Goal: Task Accomplishment & Management: Manage account settings

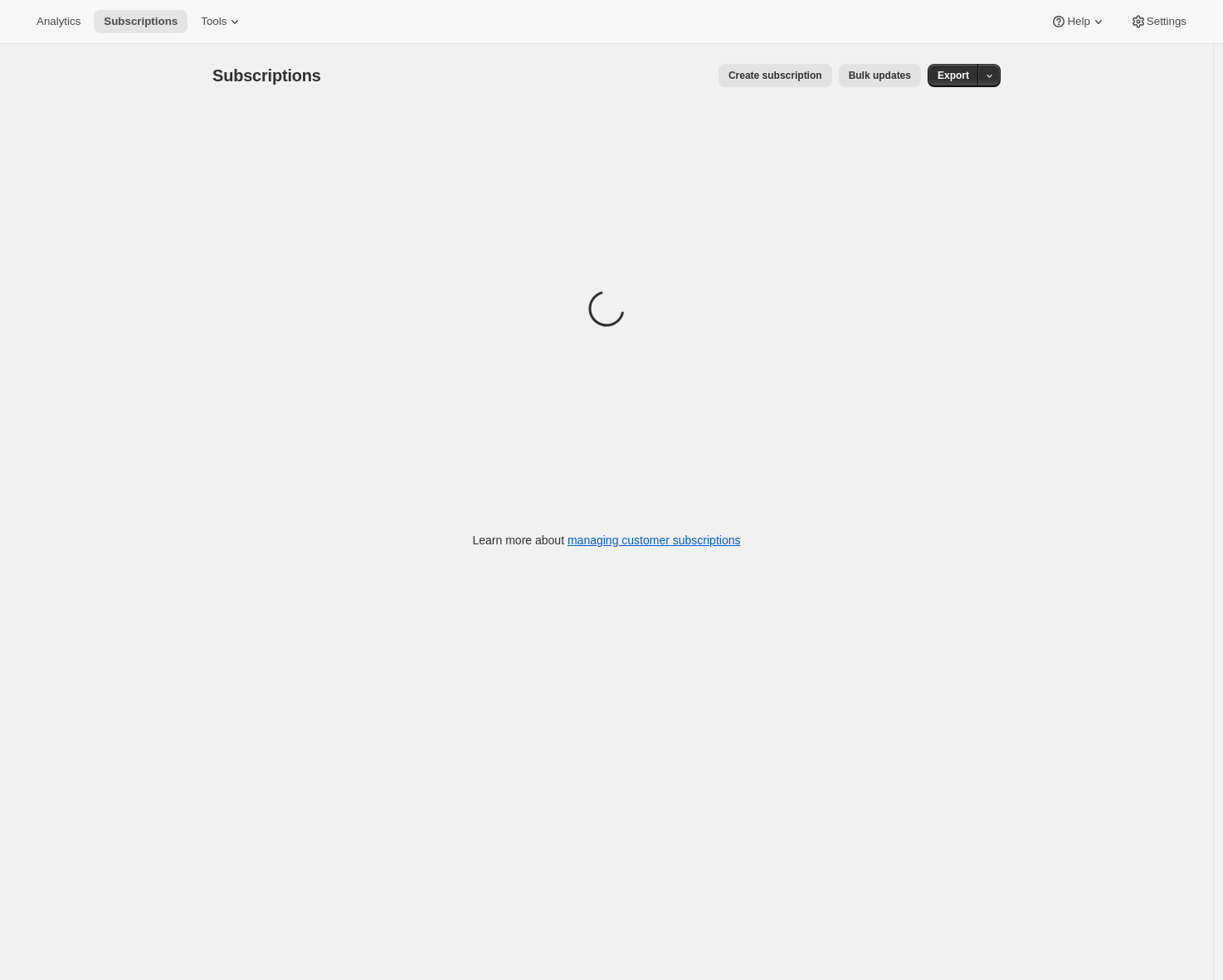
click at [236, 8] on div "Analytics Subscriptions Tools Help Settings" at bounding box center [612, 22] width 1223 height 44
click at [236, 19] on icon at bounding box center [234, 22] width 17 height 17
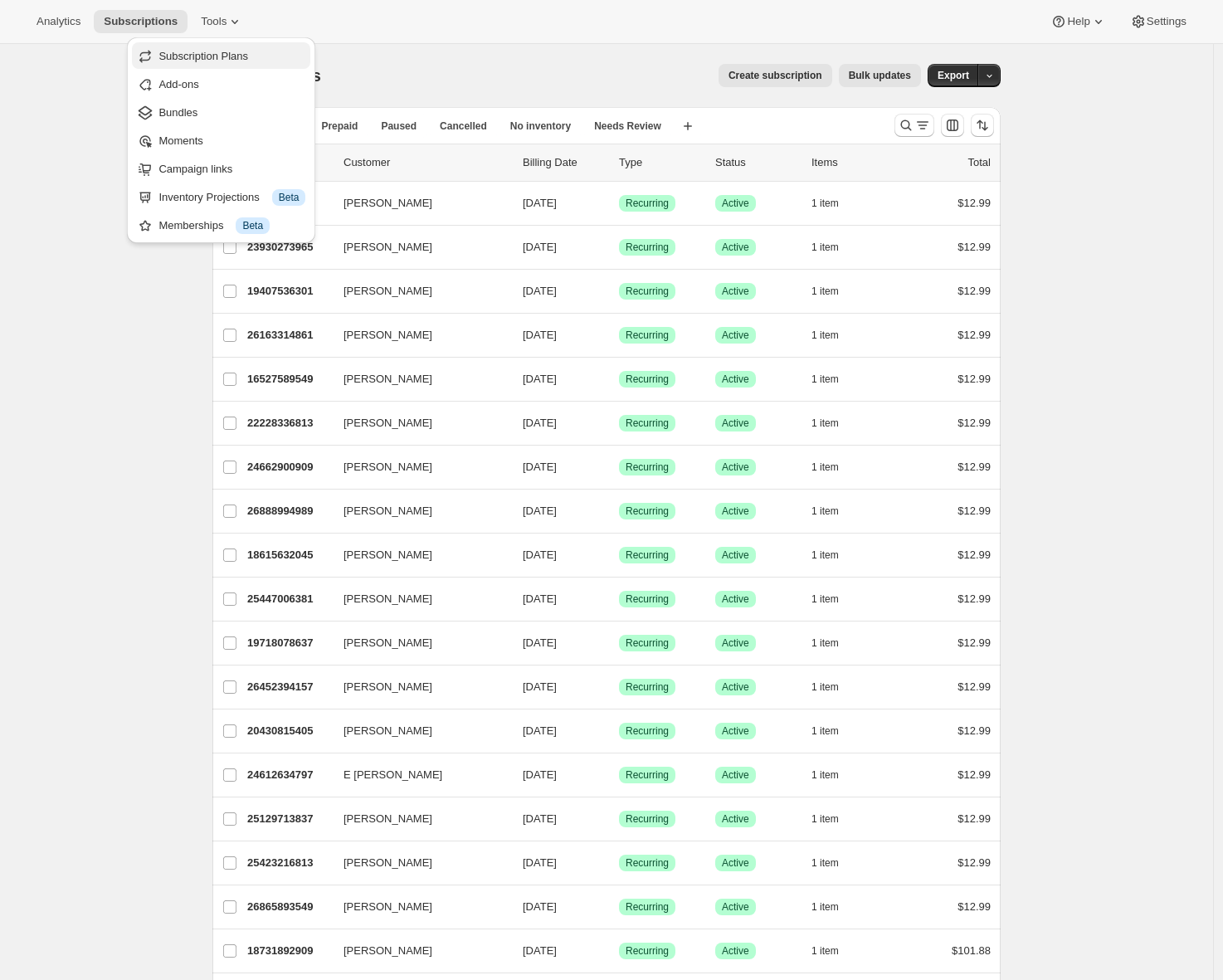
click at [236, 48] on span "Subscription Plans" at bounding box center [232, 56] width 147 height 17
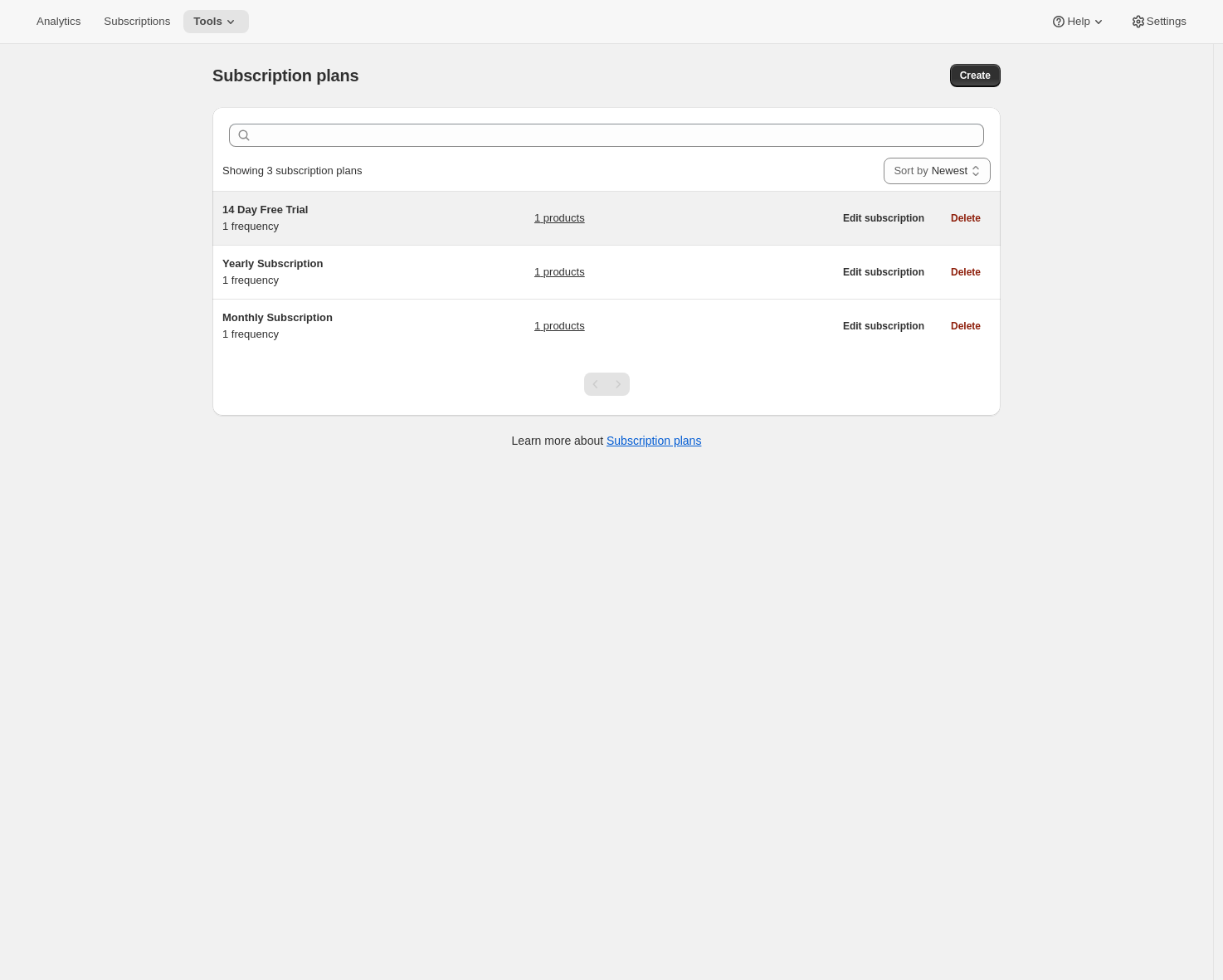
click at [387, 225] on div "14 Day Free Trial 1 frequency" at bounding box center [326, 219] width 208 height 33
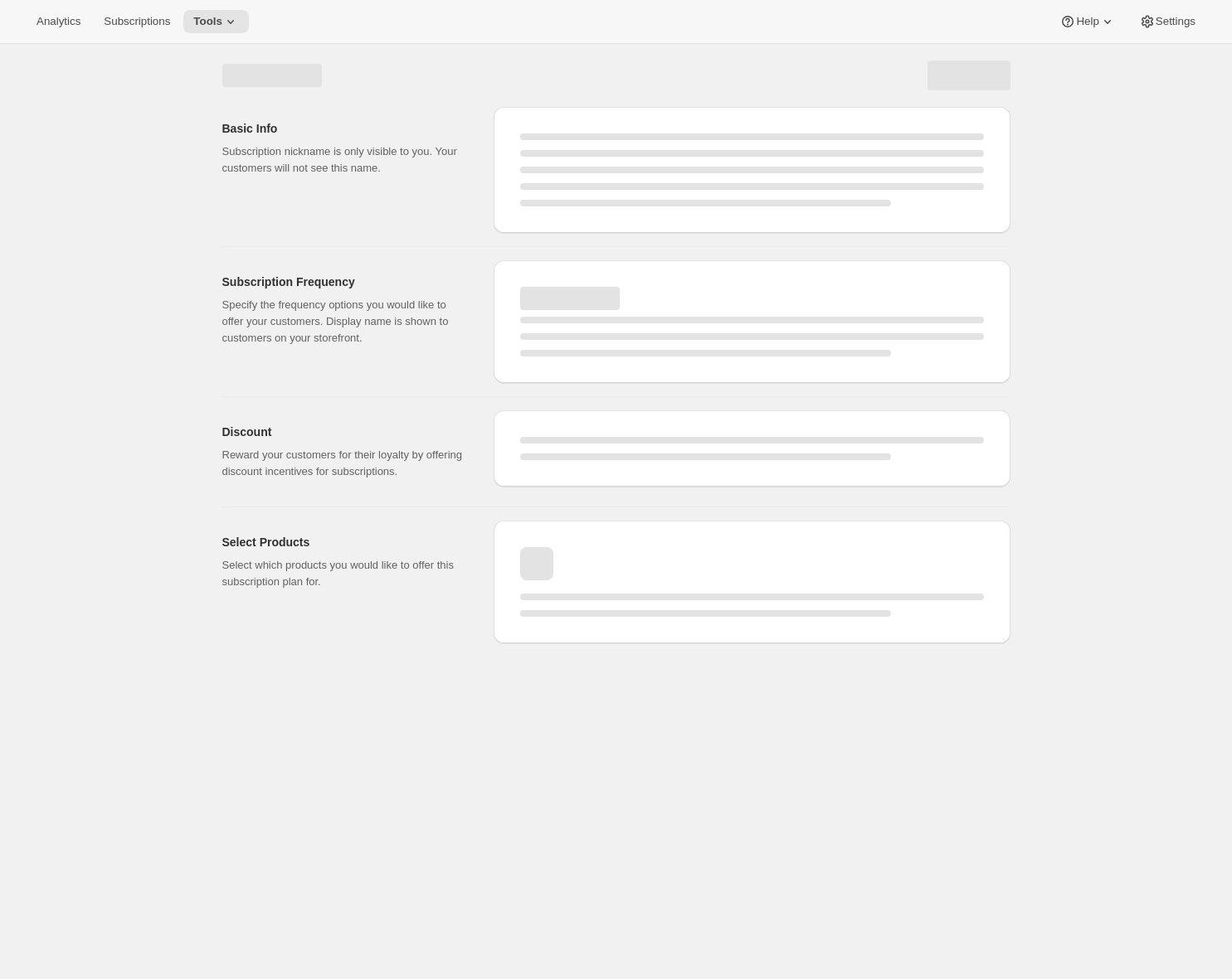
select select "WEEK"
select select "MONTH"
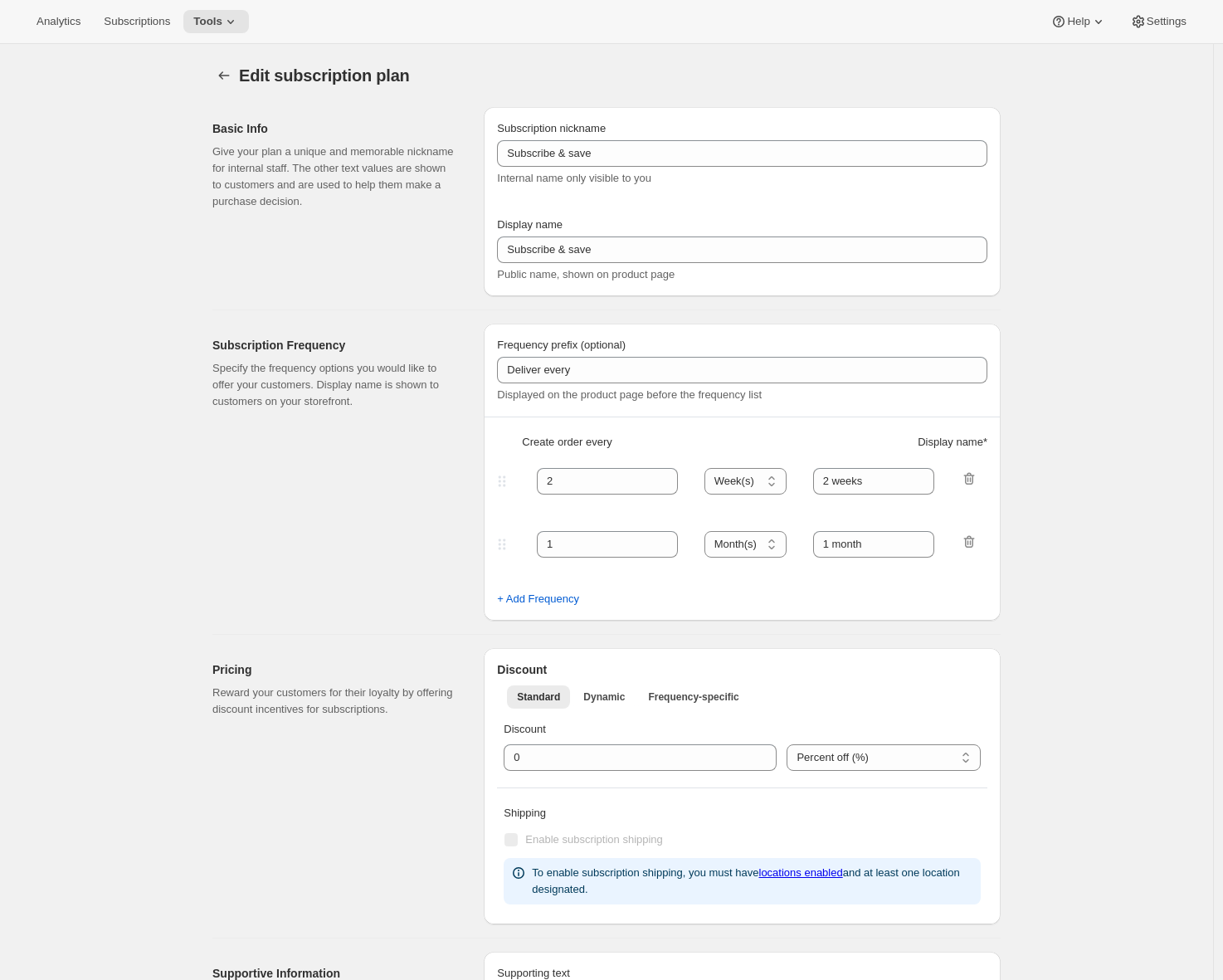
type input "14 Day Free Trial"
type input "Try now for FREE!"
type input "You can modify your subscription anytime. If you wish to cancel please use the …"
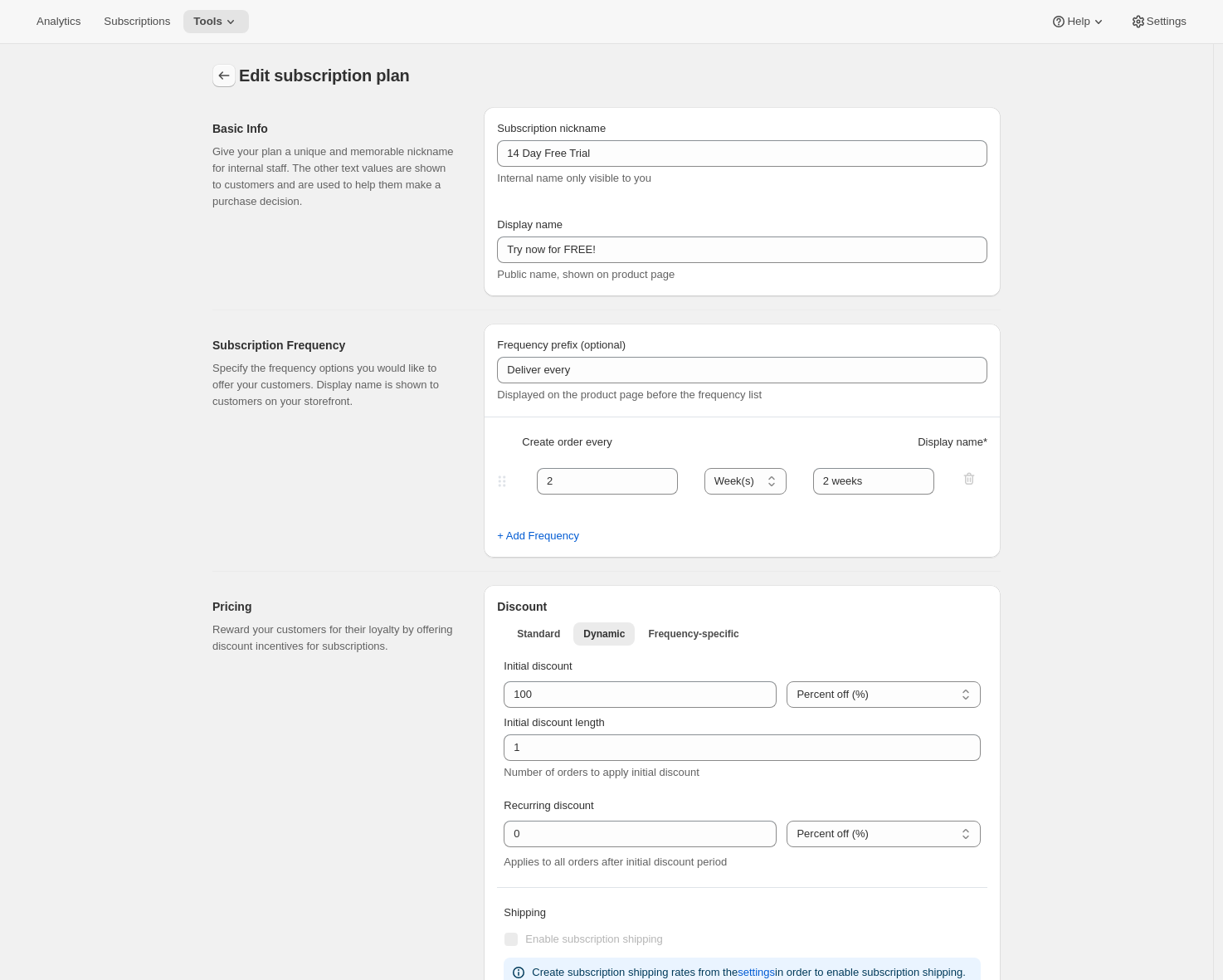
click at [225, 76] on icon "Subscription plans" at bounding box center [223, 75] width 17 height 17
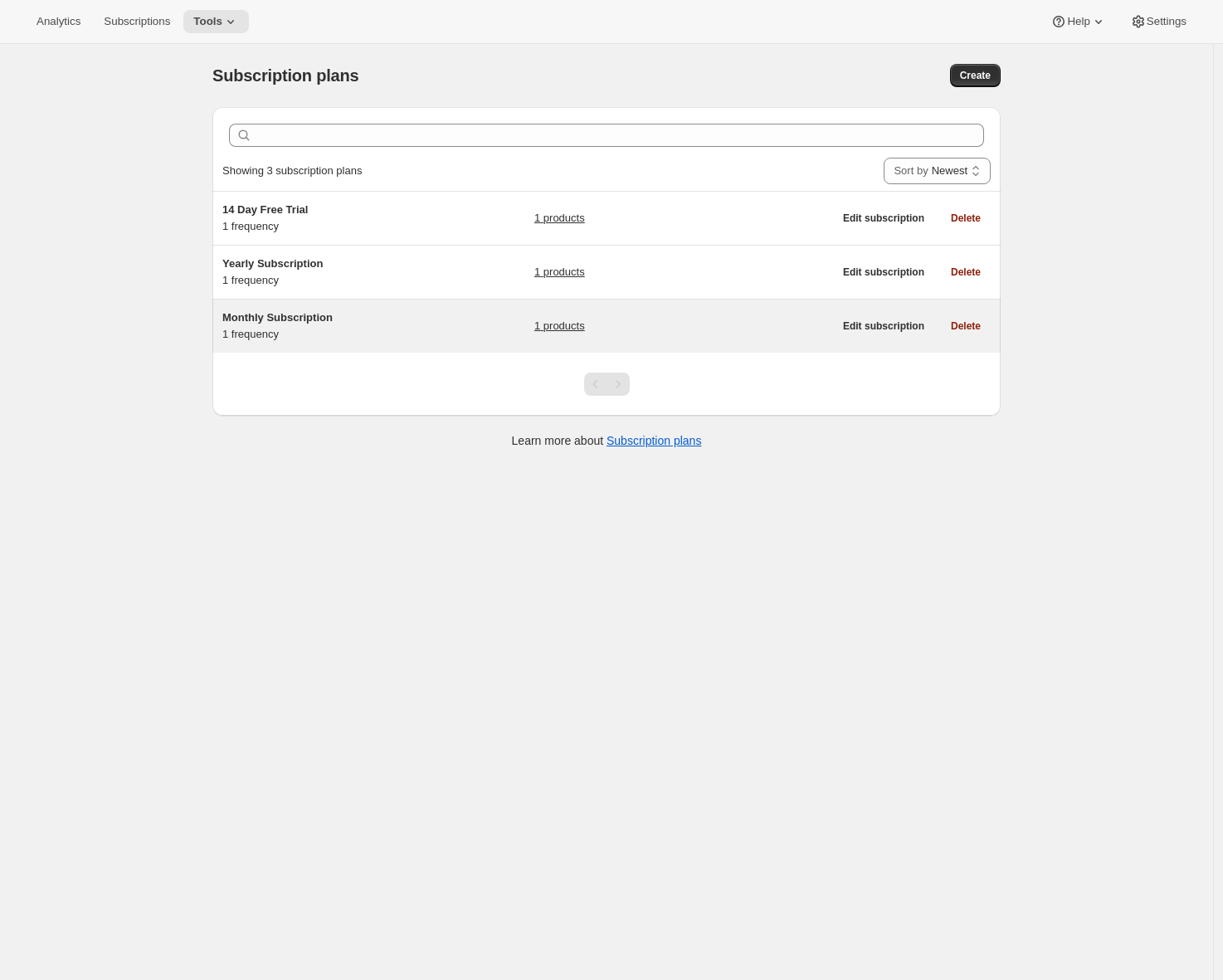
click at [378, 306] on div "Monthly Subscription 1 frequency 1 products Edit subscription Delete" at bounding box center [607, 326] width 789 height 53
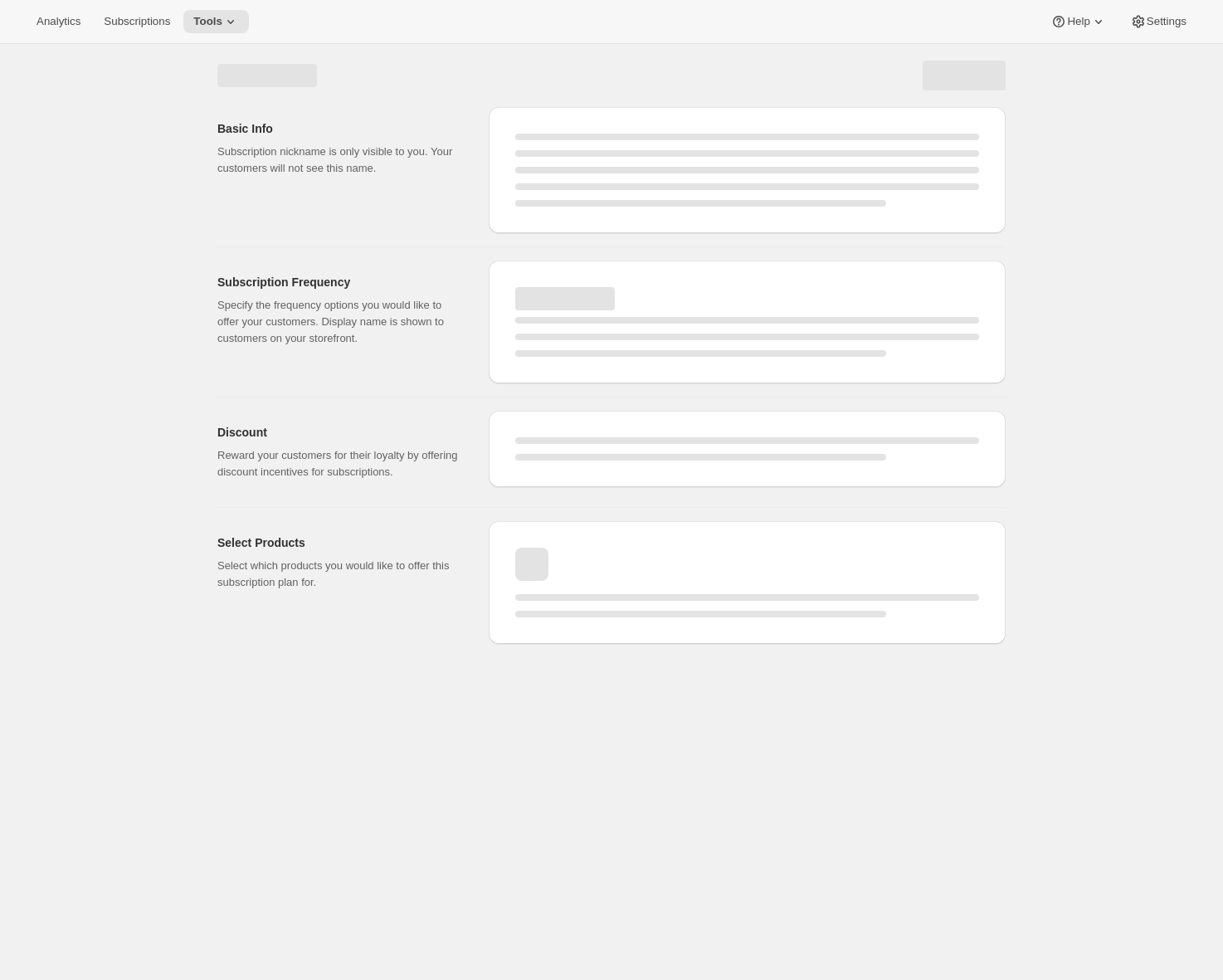
select select "WEEK"
select select "MONTH"
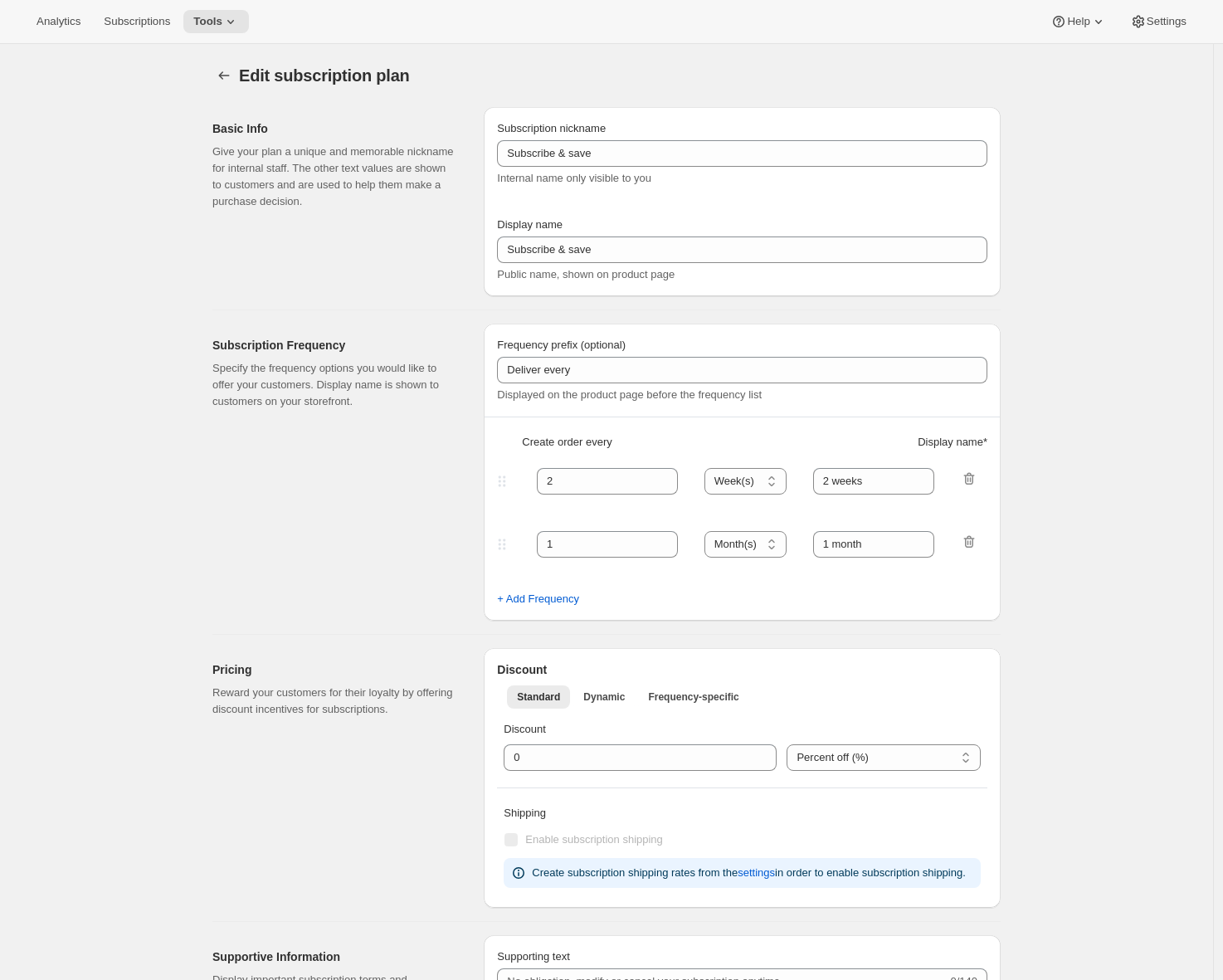
type input "Monthly Subscription"
type input "Subscribe Now!"
type input "Deliverd to you every"
type input "1"
type input "Month"
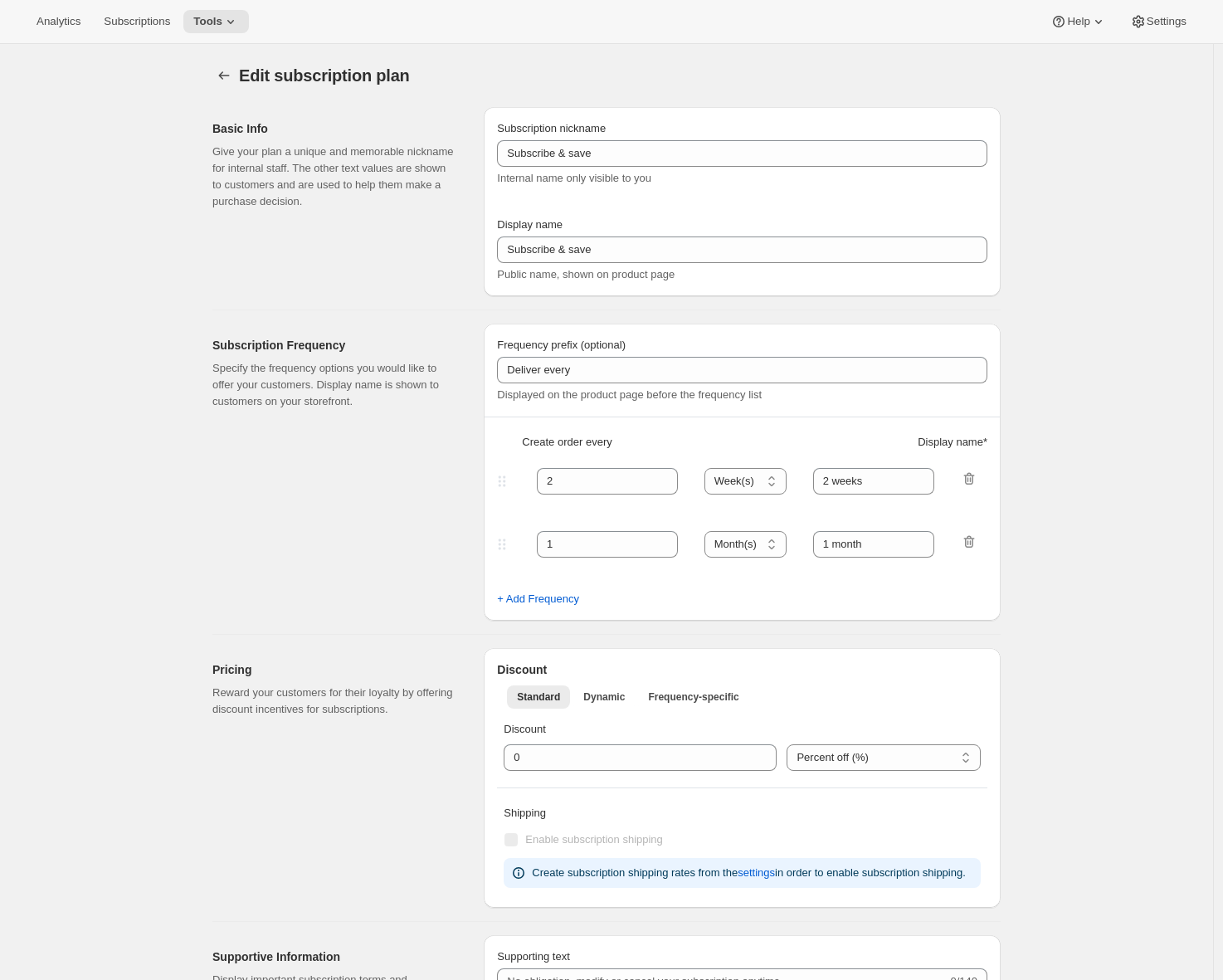
type input "You can modify your subscription anytime. If you wish to cancel please use the …"
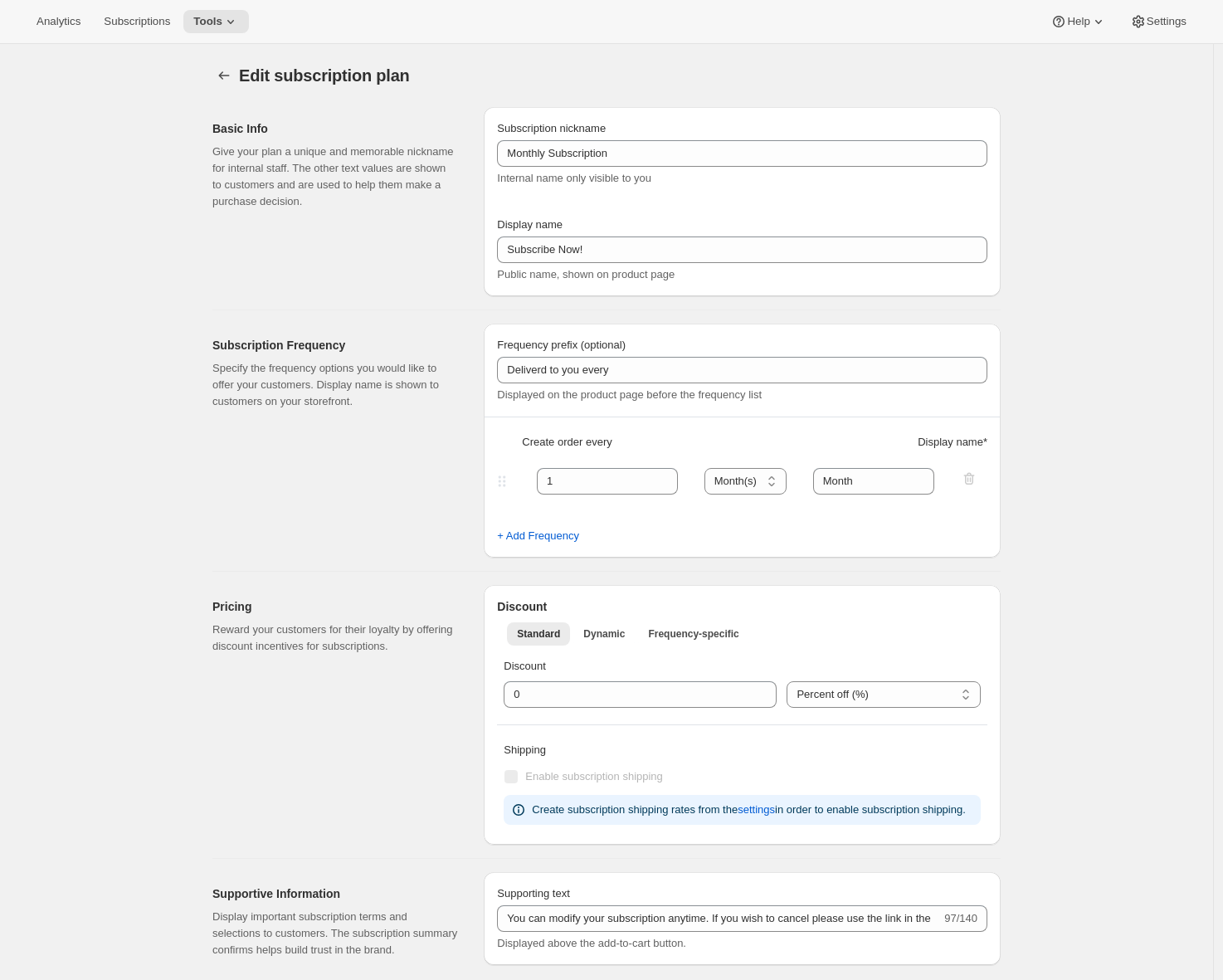
click at [72, 231] on div "Edit subscription plan. This page is ready Edit subscription plan Basic Info Gi…" at bounding box center [607, 824] width 1213 height 1560
click at [222, 26] on span "Tools" at bounding box center [208, 22] width 29 height 14
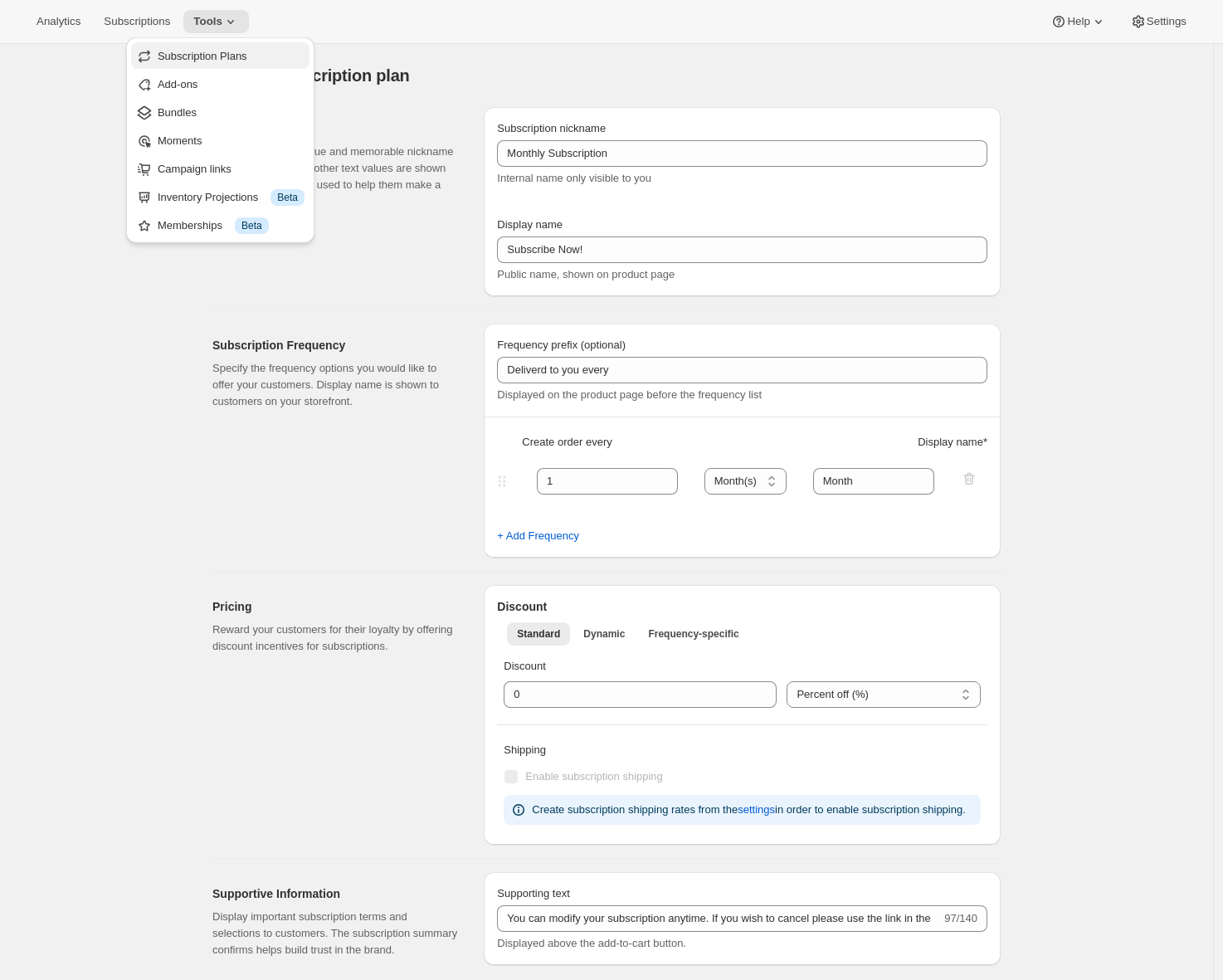
click at [226, 56] on span "Subscription Plans" at bounding box center [202, 56] width 89 height 13
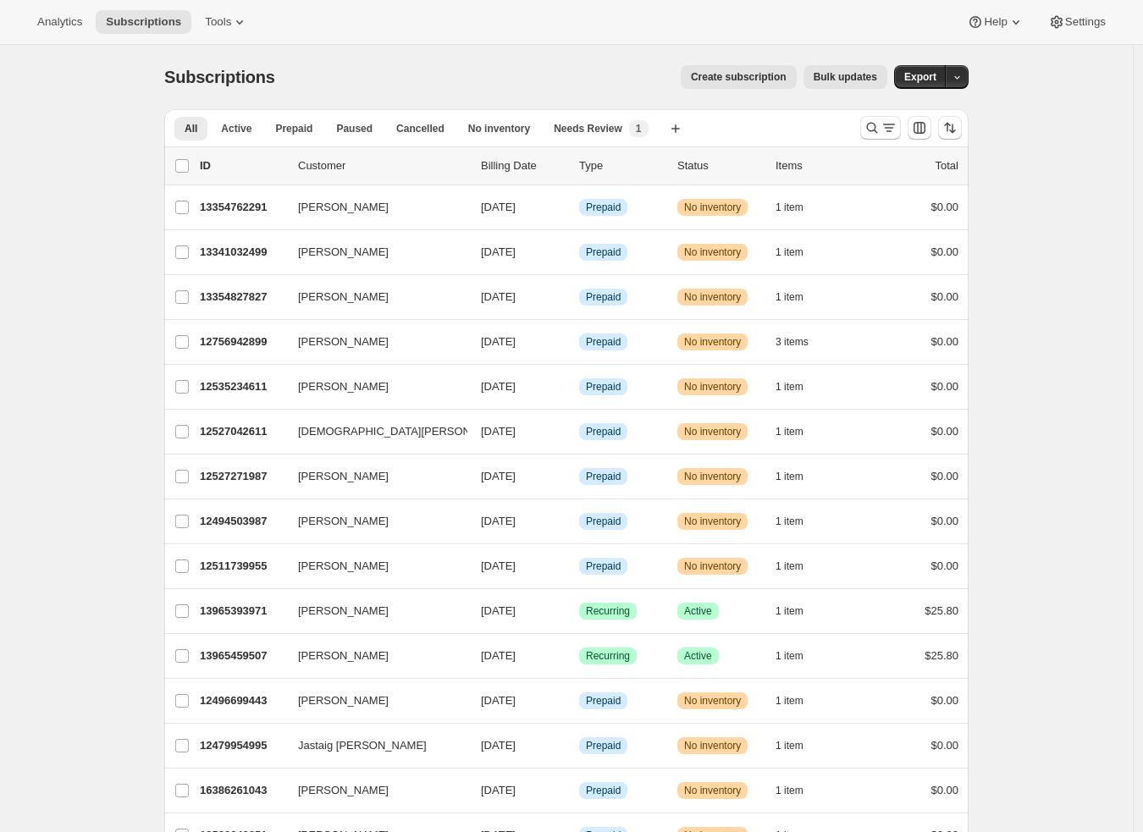
click at [247, 22] on icon at bounding box center [239, 22] width 17 height 17
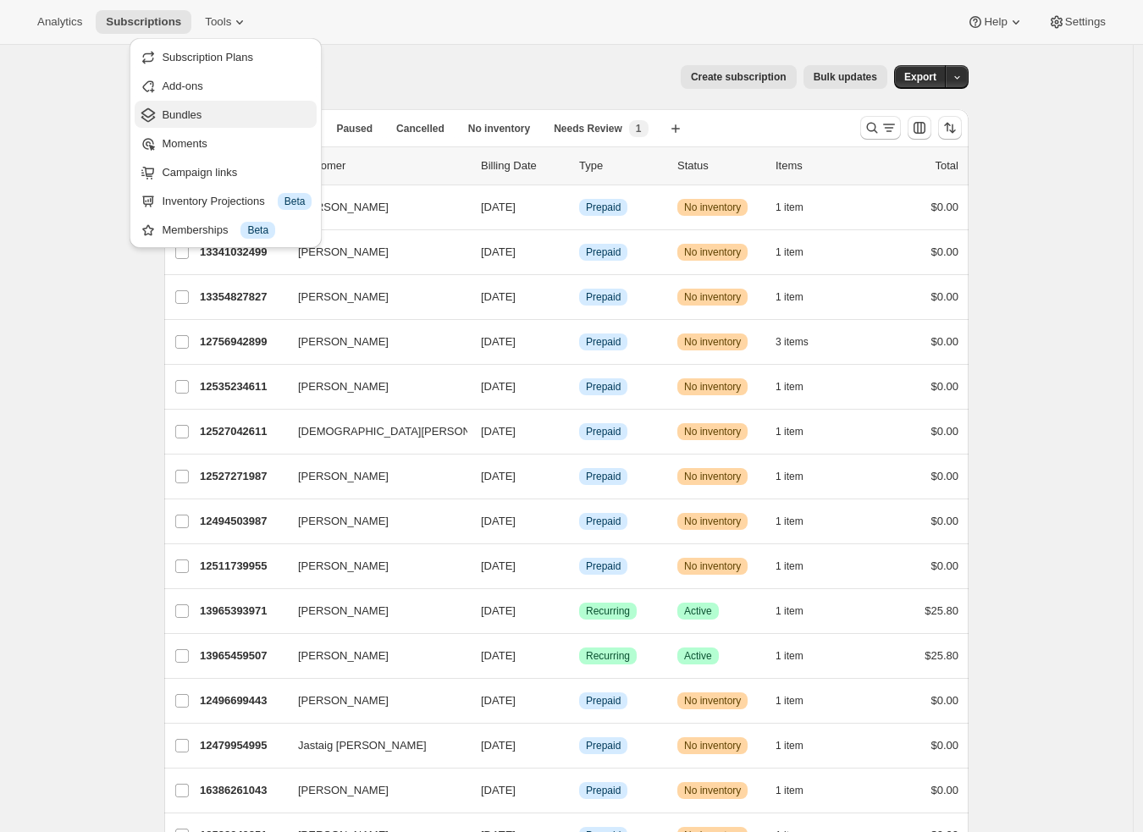
click at [202, 121] on span "Bundles" at bounding box center [182, 114] width 40 height 13
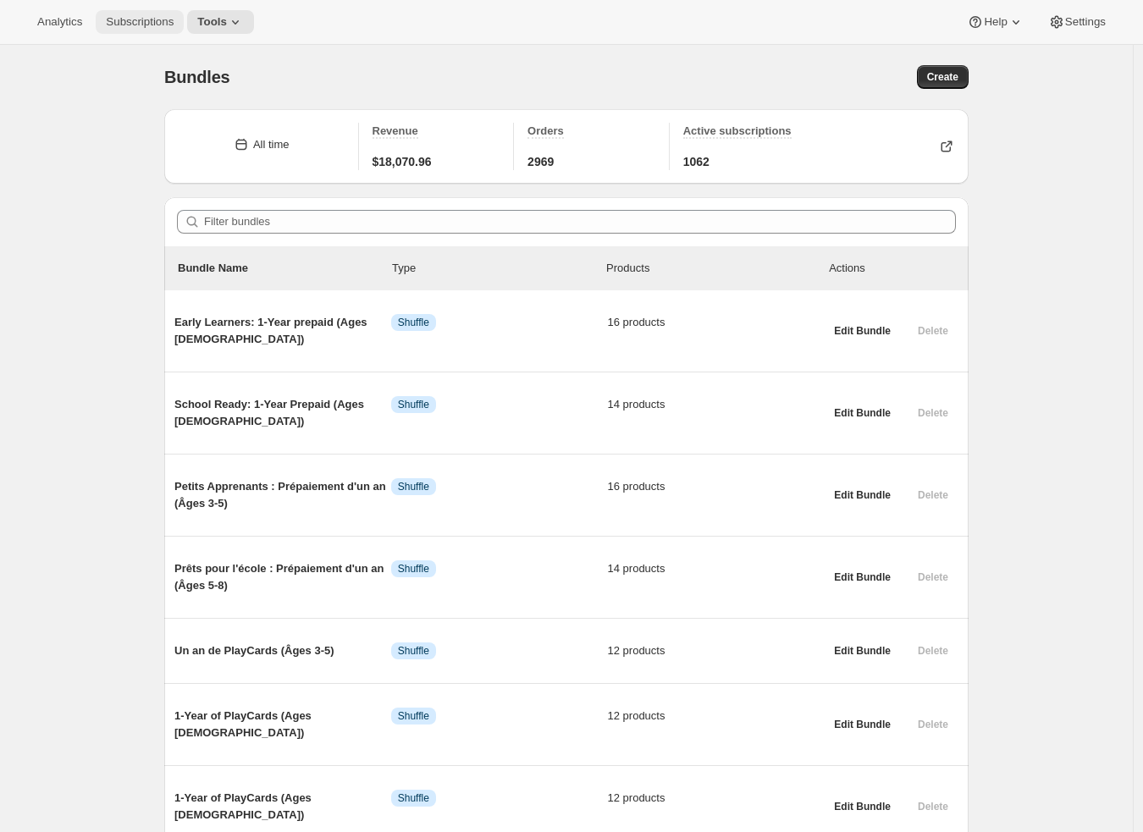
click at [148, 25] on span "Subscriptions" at bounding box center [140, 22] width 68 height 14
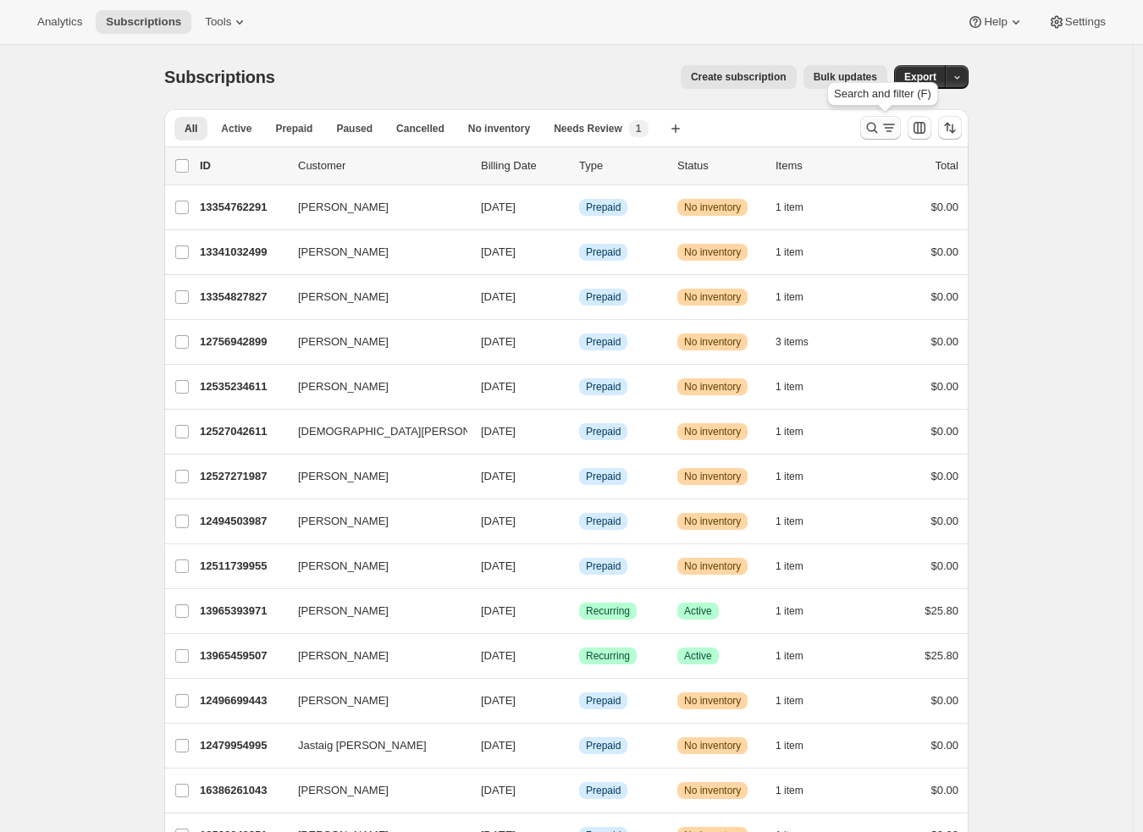
click at [881, 133] on icon "Search and filter results" at bounding box center [872, 127] width 17 height 17
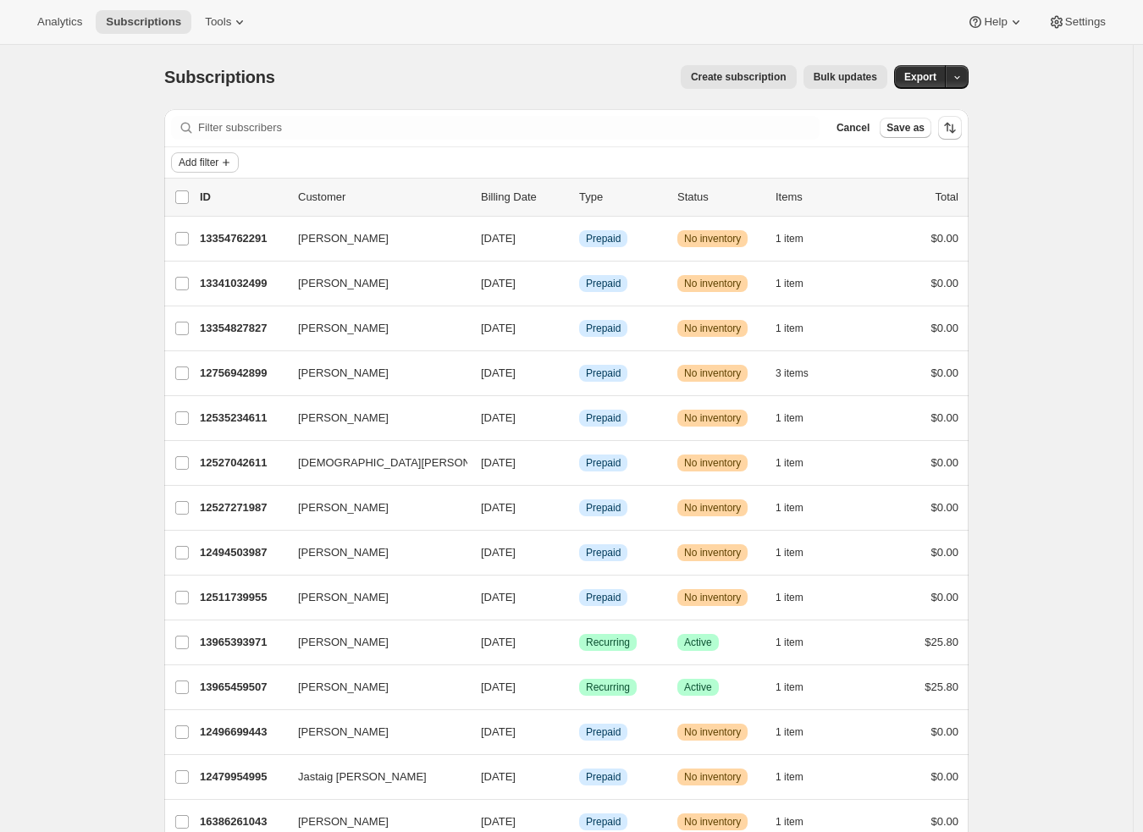
click at [215, 162] on span "Add filter" at bounding box center [199, 163] width 40 height 14
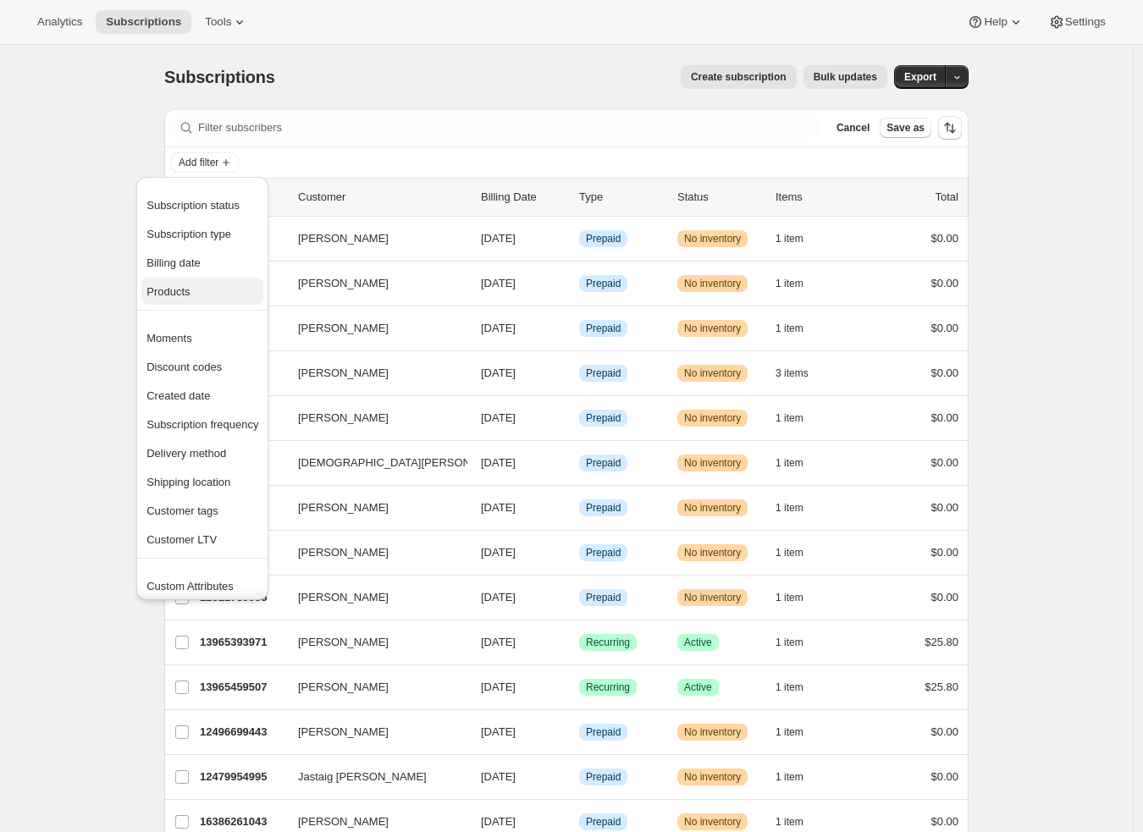
click at [205, 285] on span "Products" at bounding box center [203, 292] width 112 height 17
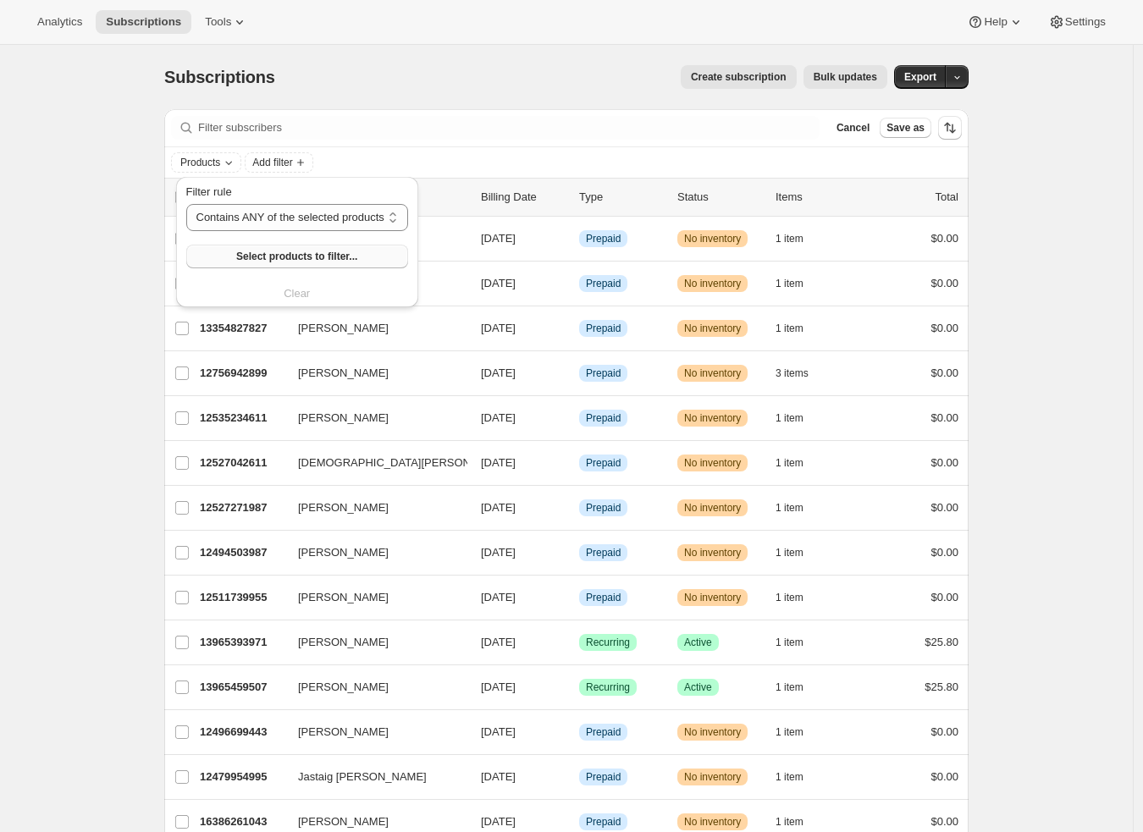
click at [228, 261] on button "Select products to filter..." at bounding box center [297, 257] width 222 height 24
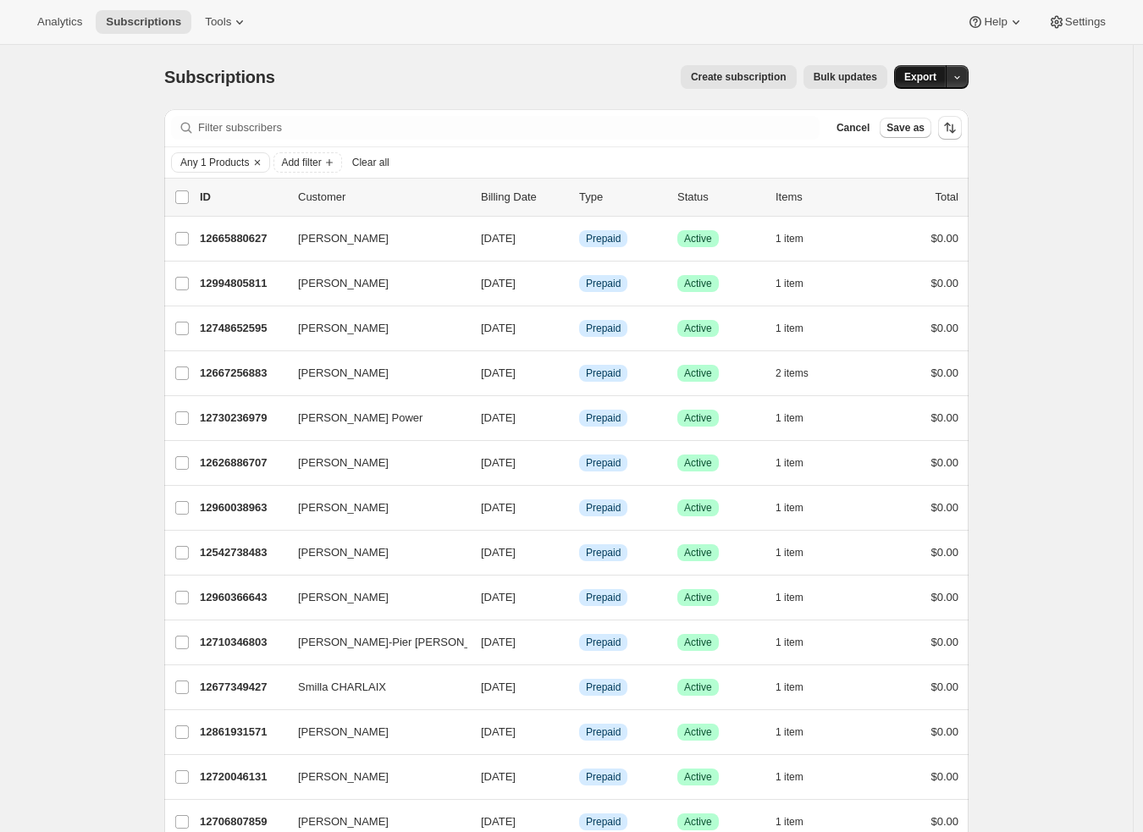
click at [932, 73] on span "Export" at bounding box center [920, 77] width 32 height 14
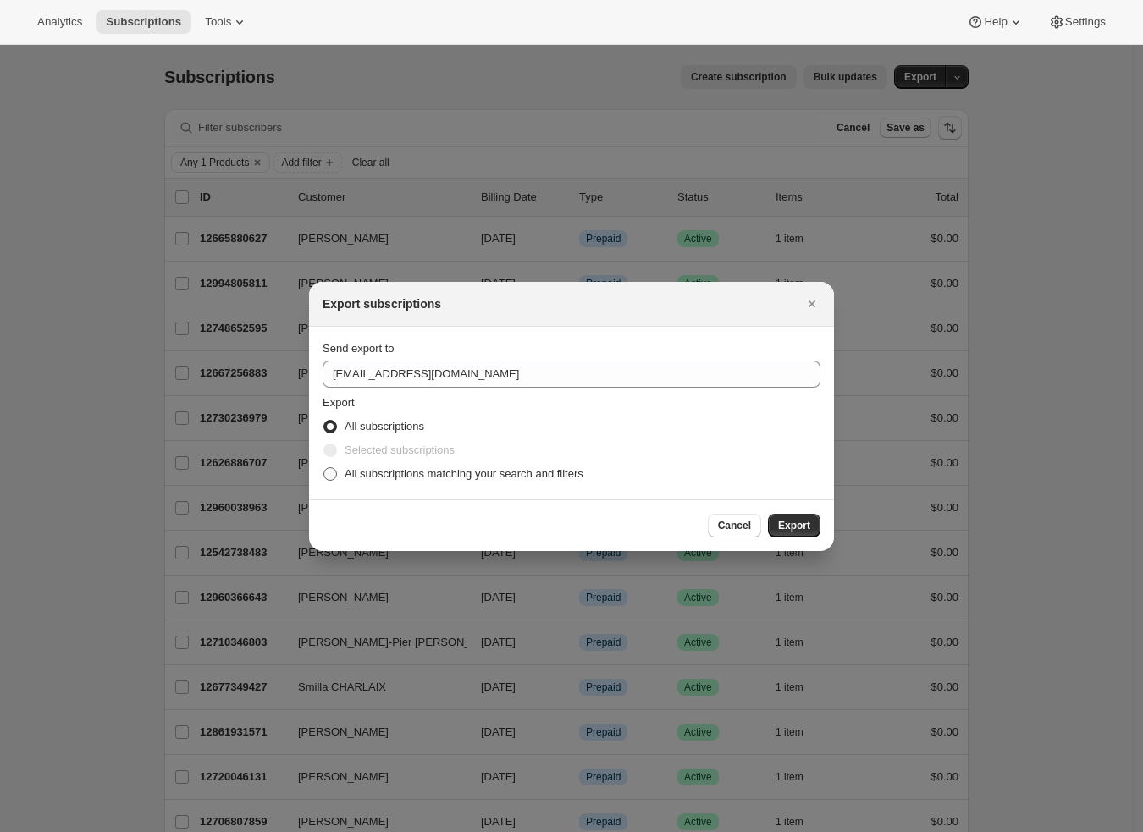
click at [407, 474] on span "All subscriptions matching your search and filters" at bounding box center [464, 473] width 239 height 13
click at [324, 468] on input "All subscriptions matching your search and filters" at bounding box center [324, 467] width 1 height 1
radio input "true"
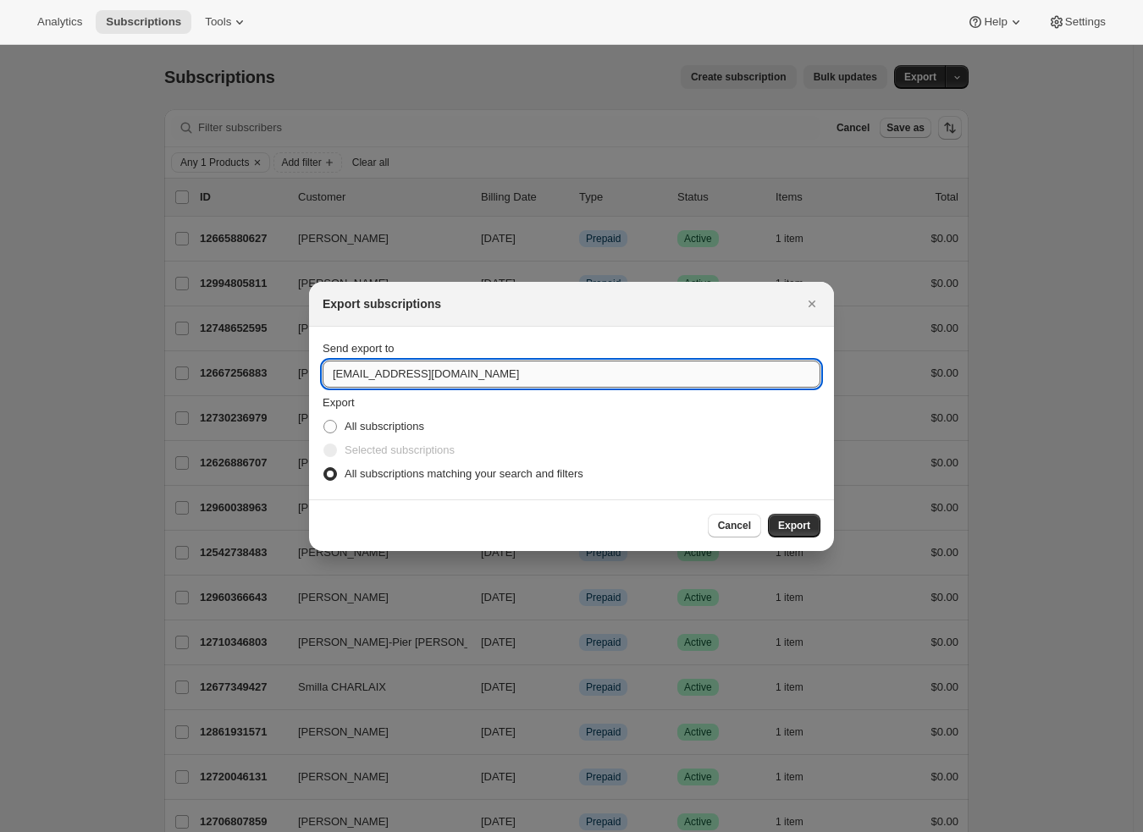
click at [475, 386] on input "hello@tokidos.com" at bounding box center [572, 374] width 498 height 27
type input "adrian@awtomic.com"
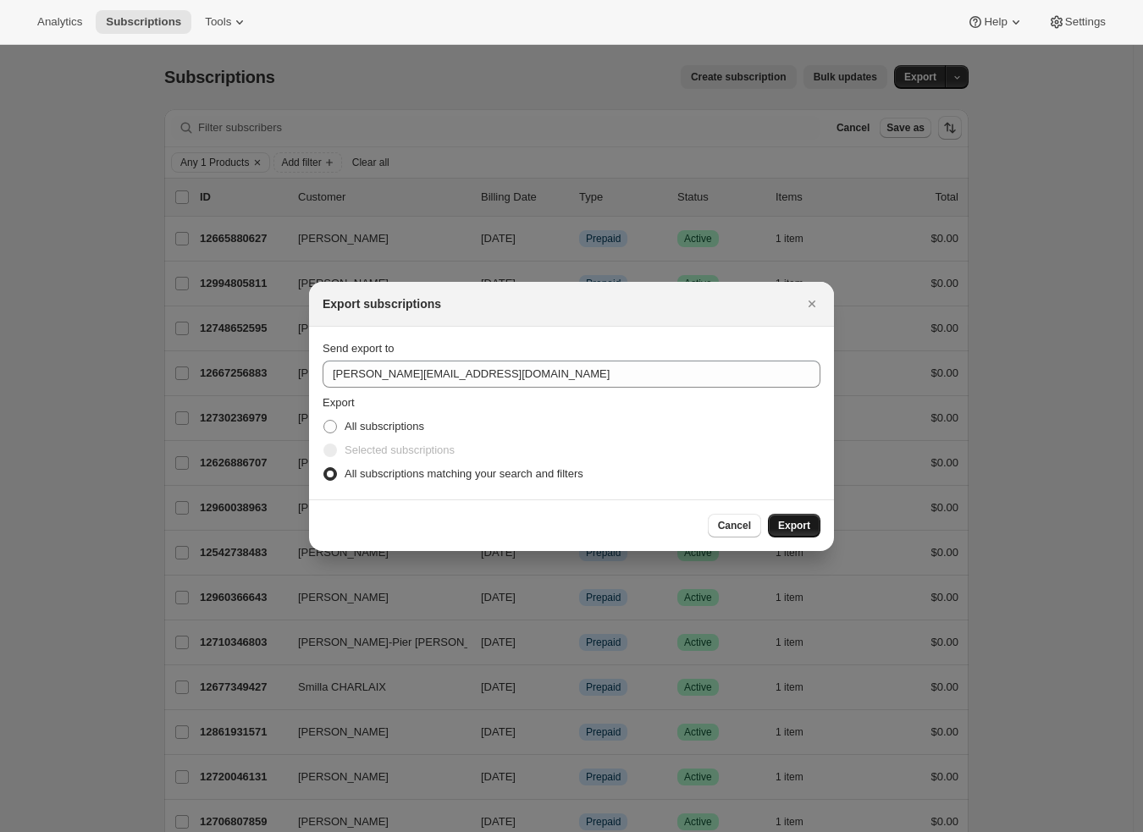
click at [776, 525] on button "Export" at bounding box center [794, 526] width 53 height 24
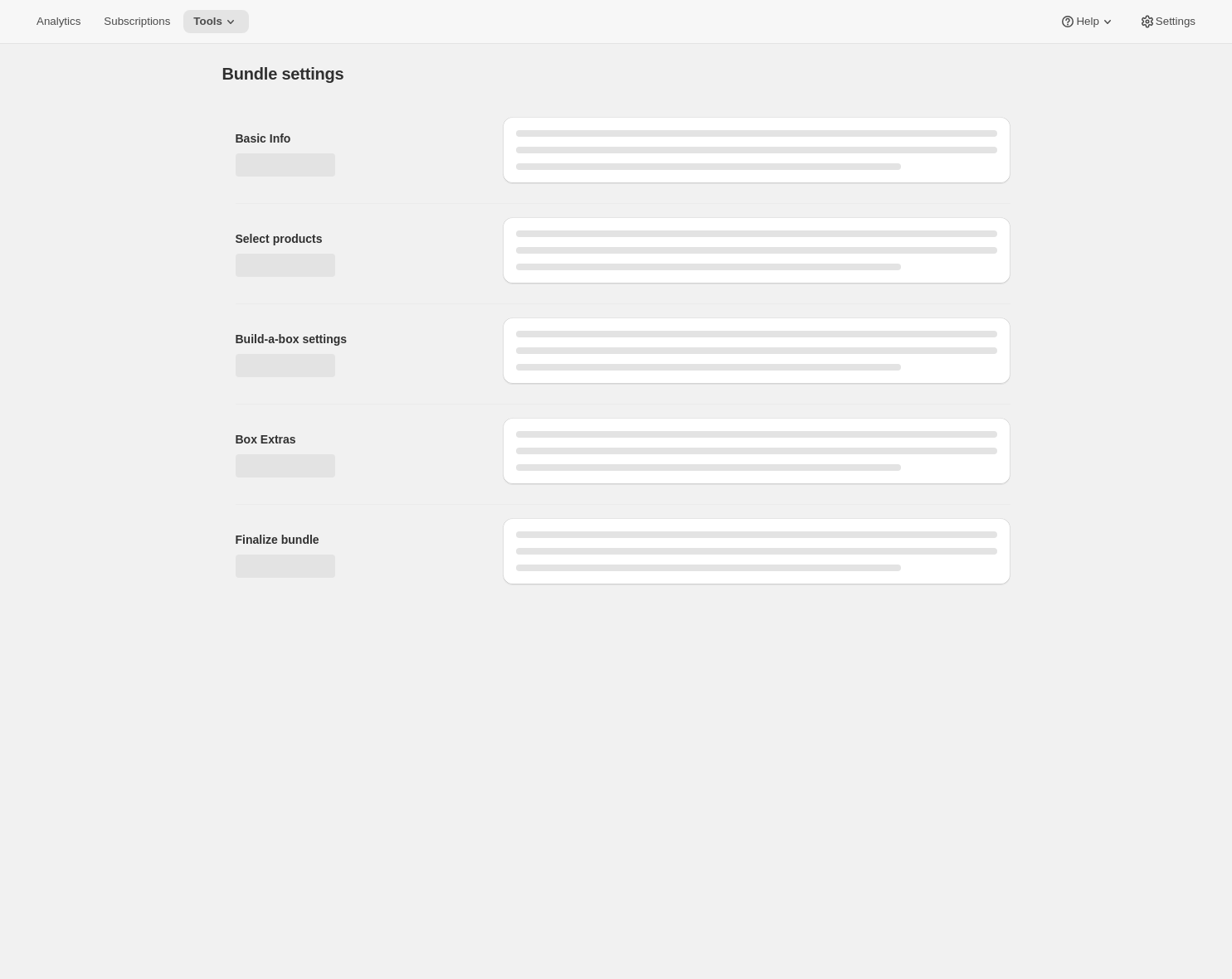
type input "Prêts pour l'école : Prépaiement d'un an (Âges 5-8)"
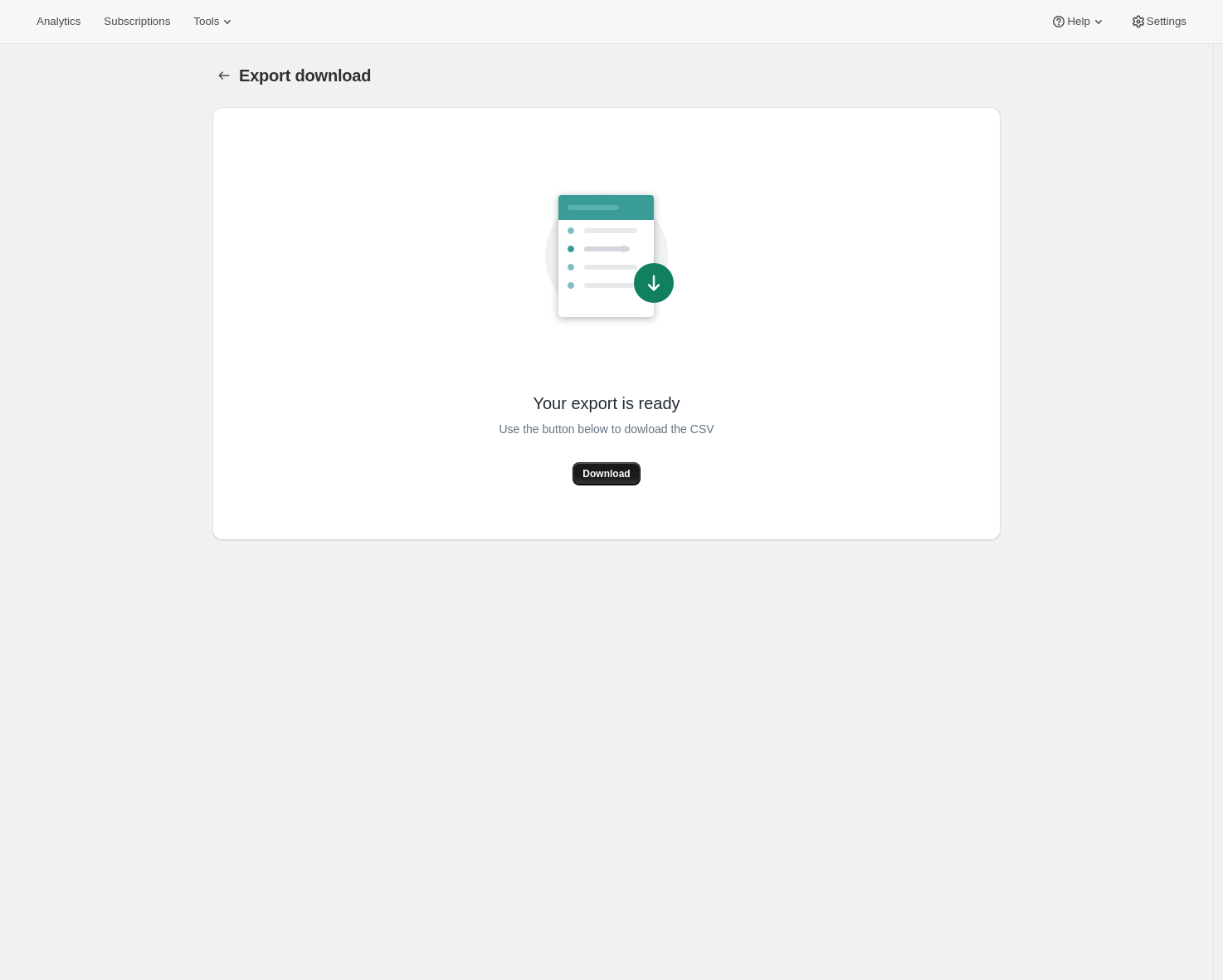
click at [622, 468] on span "Download" at bounding box center [606, 474] width 47 height 14
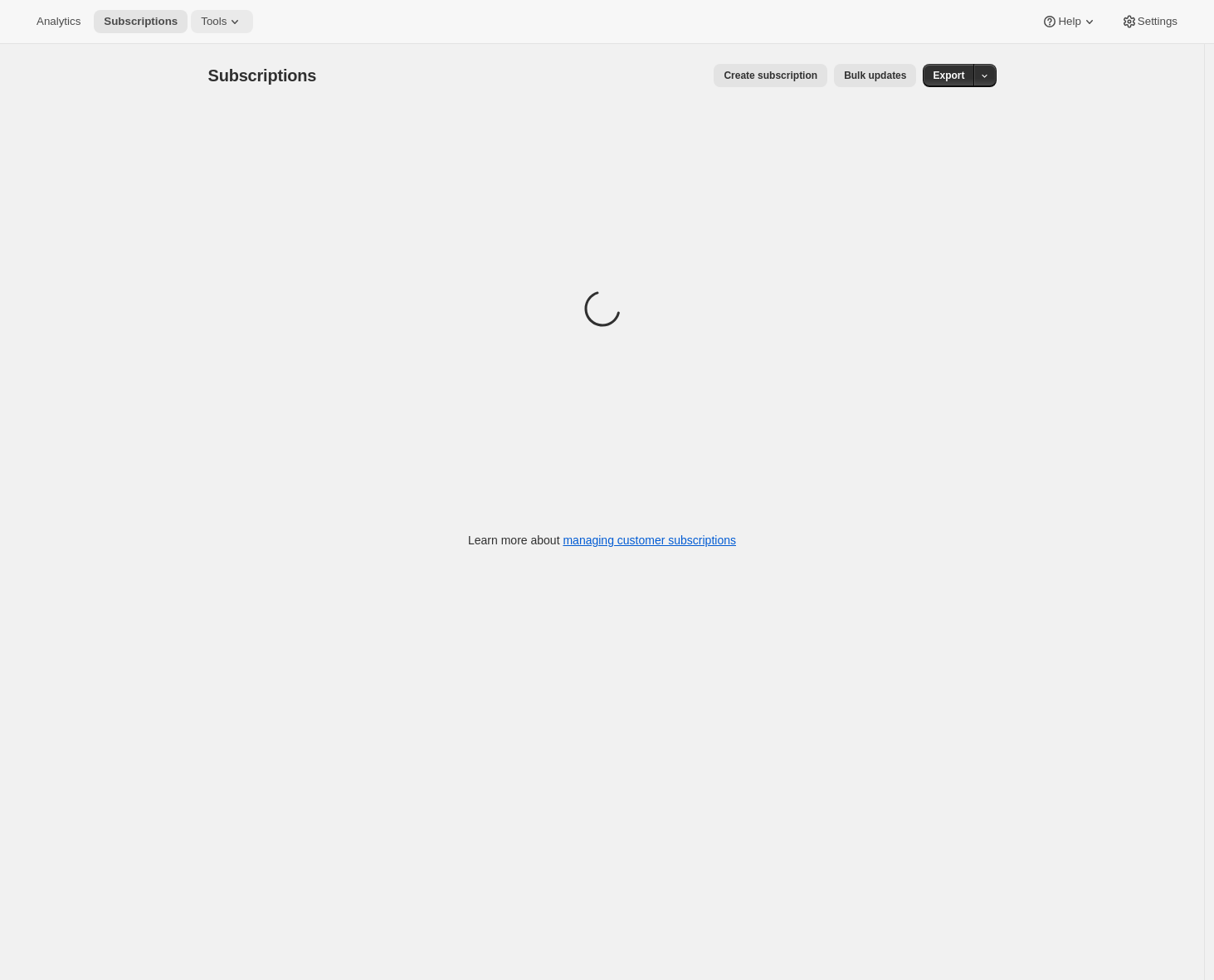
click at [218, 19] on span "Tools" at bounding box center [214, 22] width 25 height 14
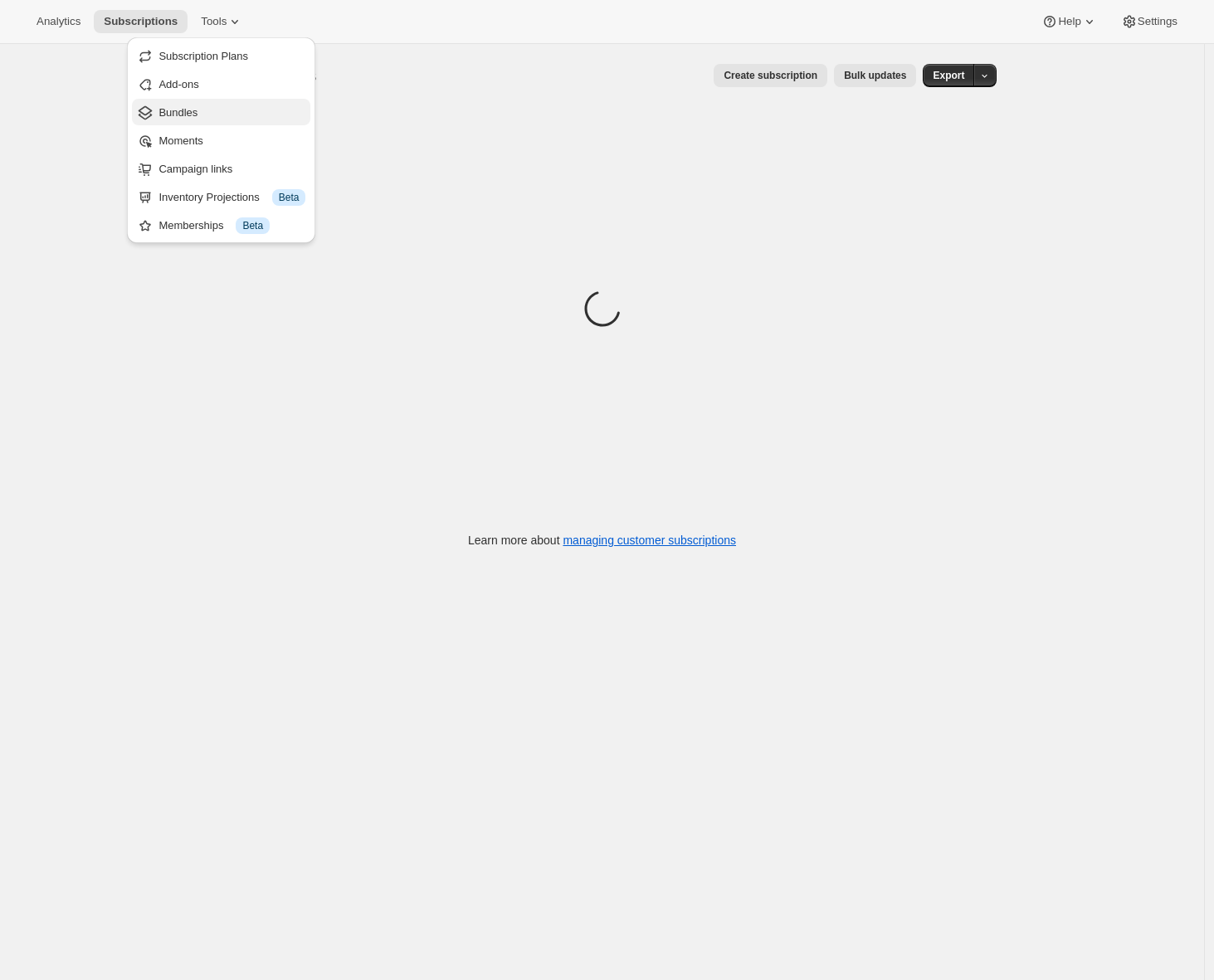
click at [184, 119] on span "Bundles" at bounding box center [178, 112] width 39 height 13
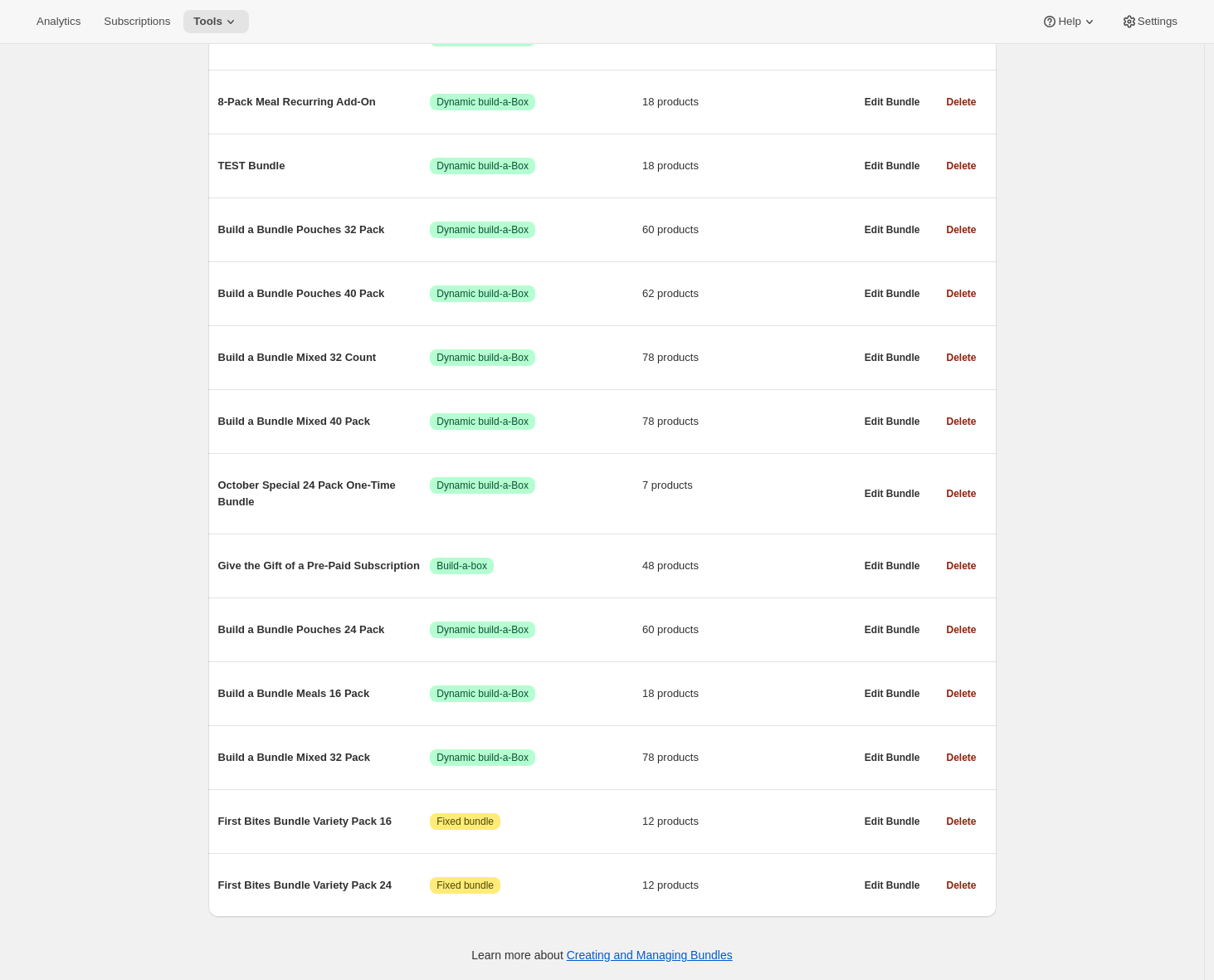
scroll to position [612, 0]
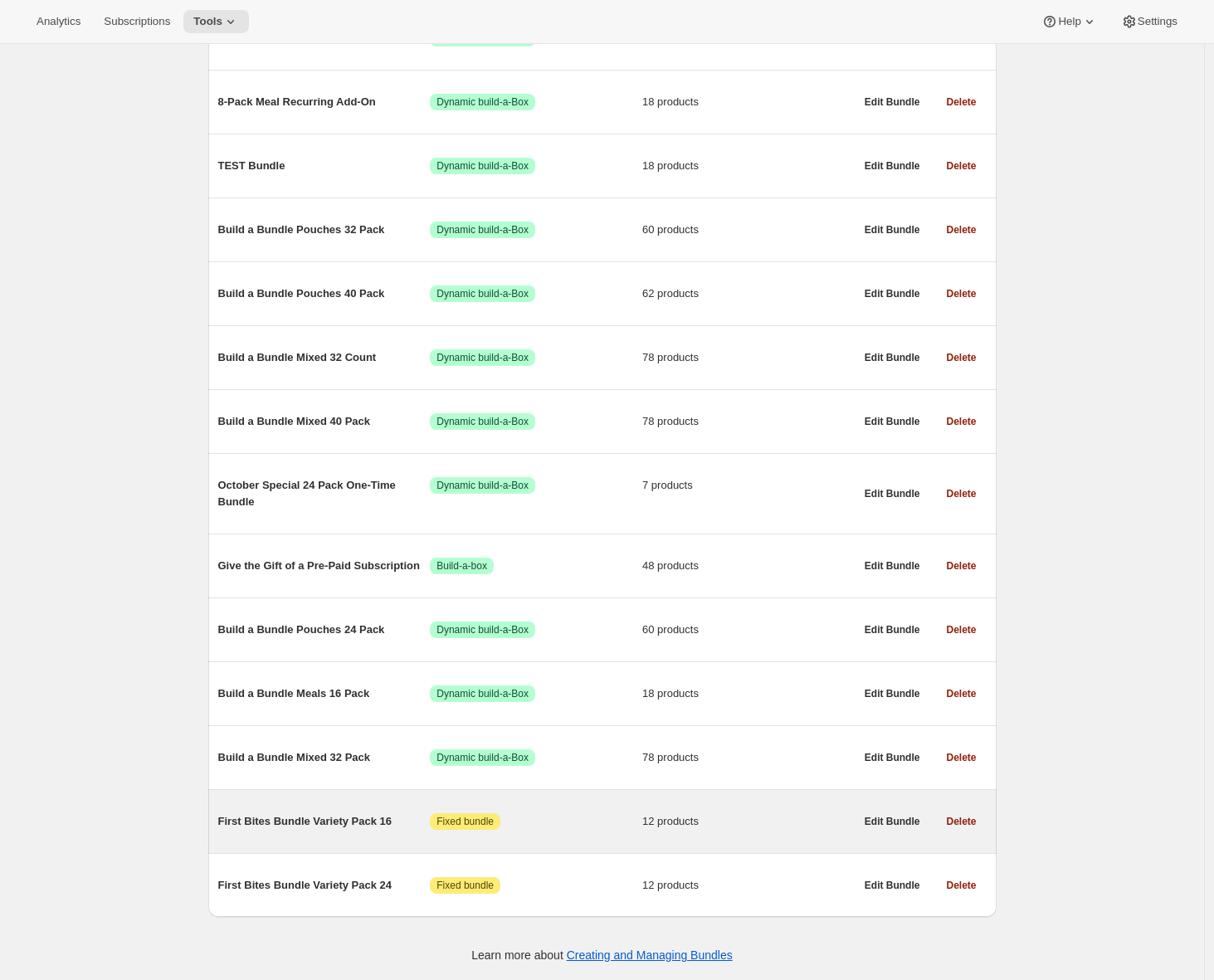
click at [294, 815] on span "First Bites Bundle Variety Pack 16" at bounding box center [324, 821] width 213 height 17
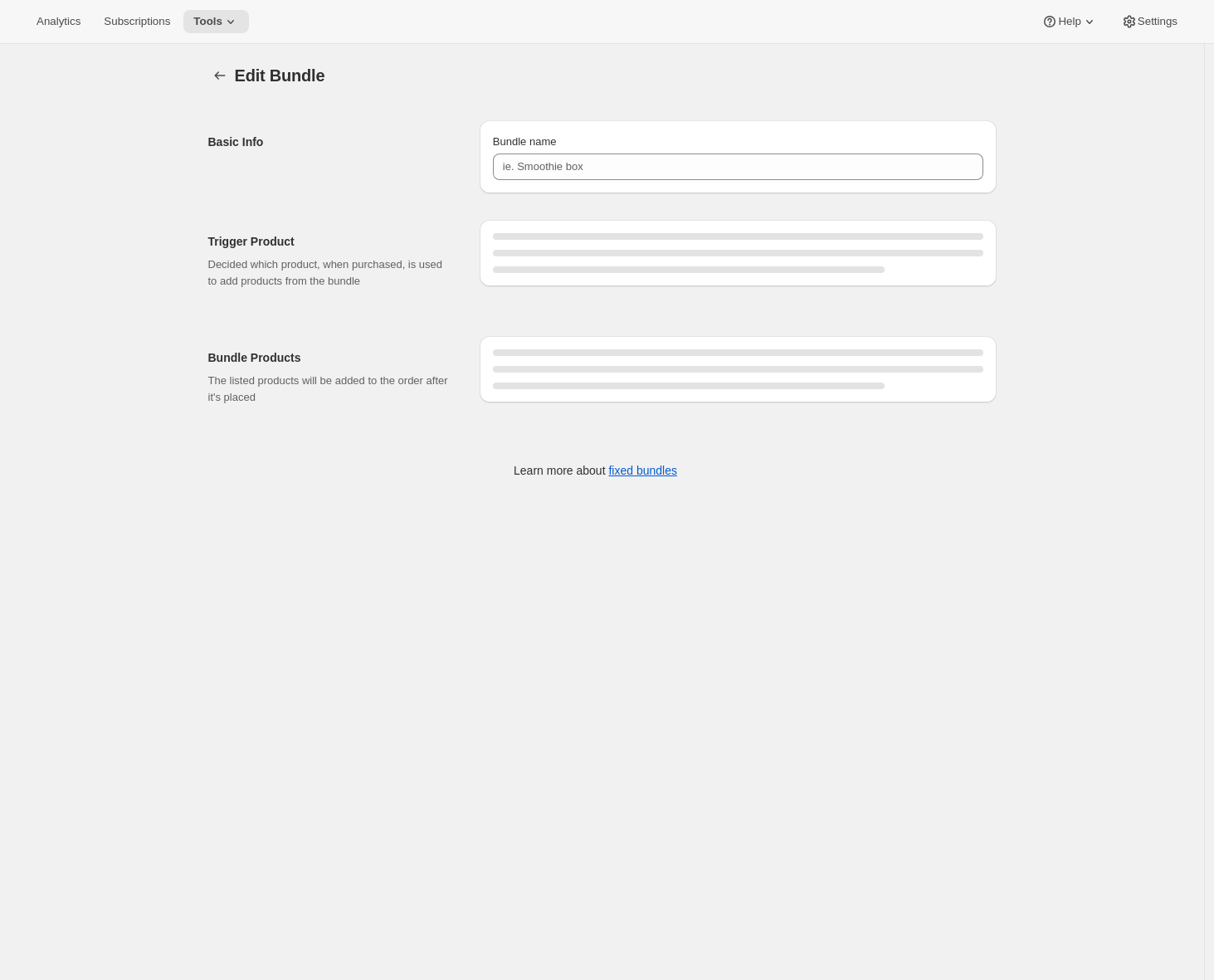
type input "First Bites Bundle Variety Pack 16"
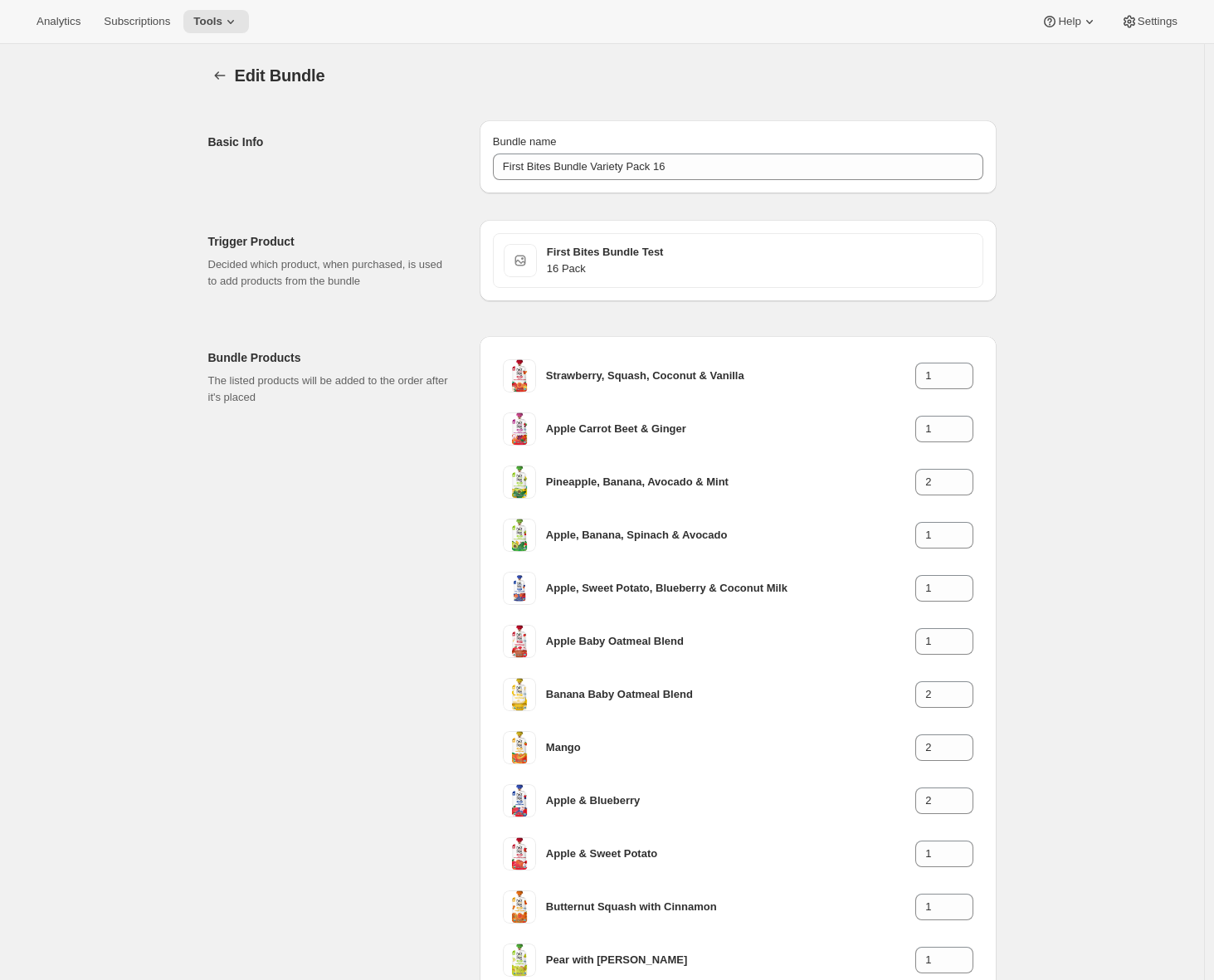
scroll to position [165, 0]
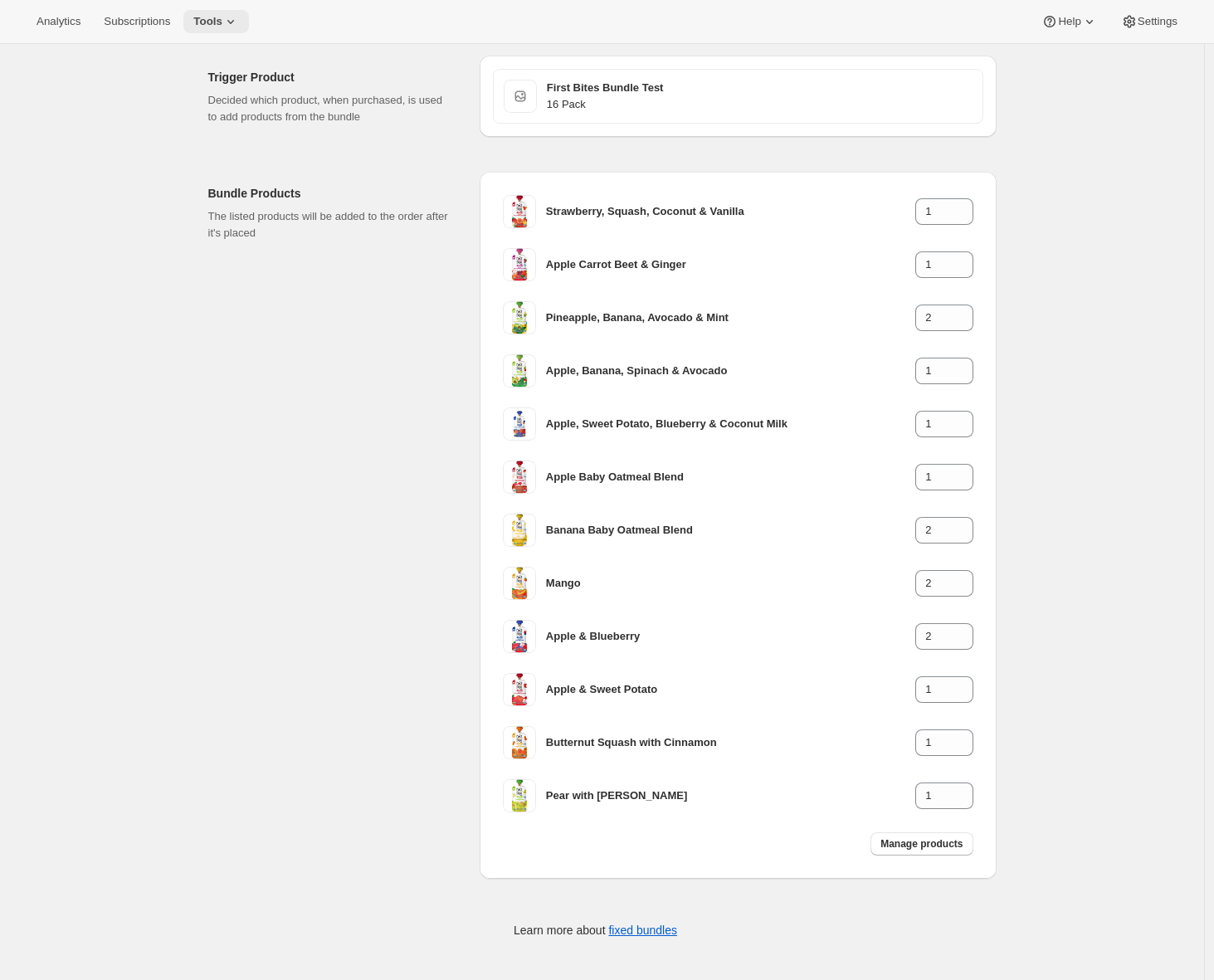
click at [233, 17] on icon at bounding box center [230, 22] width 17 height 17
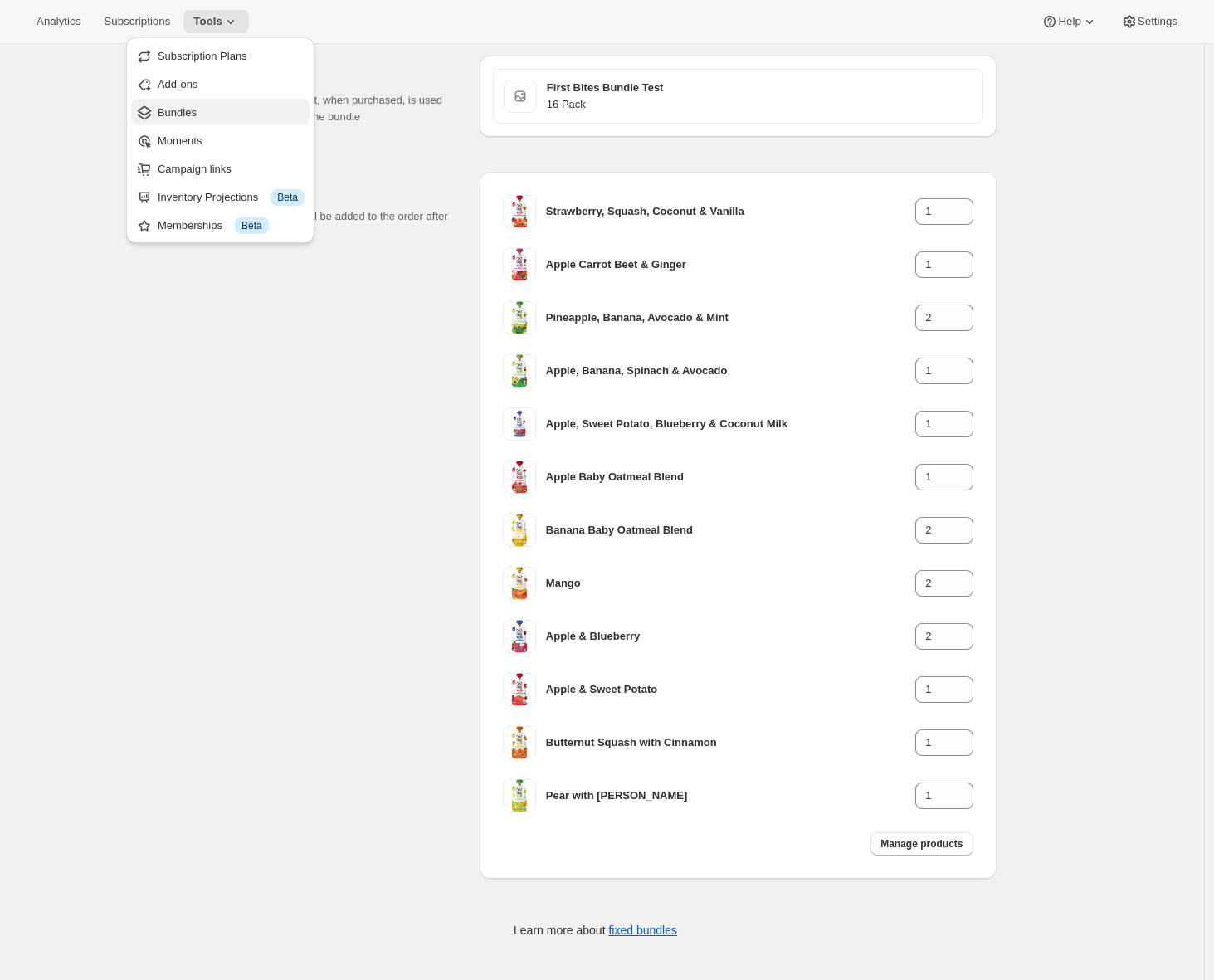
click at [236, 121] on span "Bundles" at bounding box center [231, 113] width 147 height 17
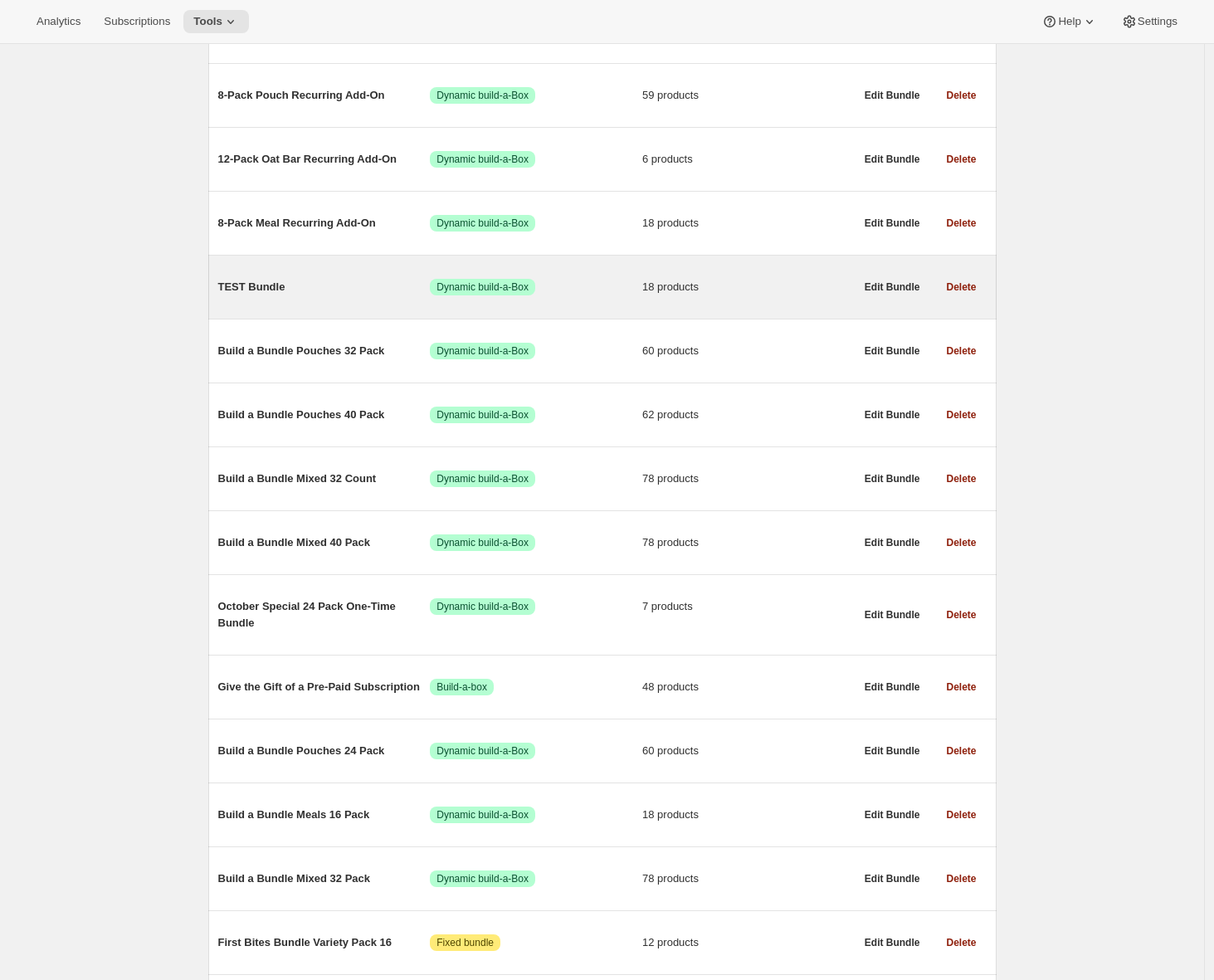
scroll to position [612, 0]
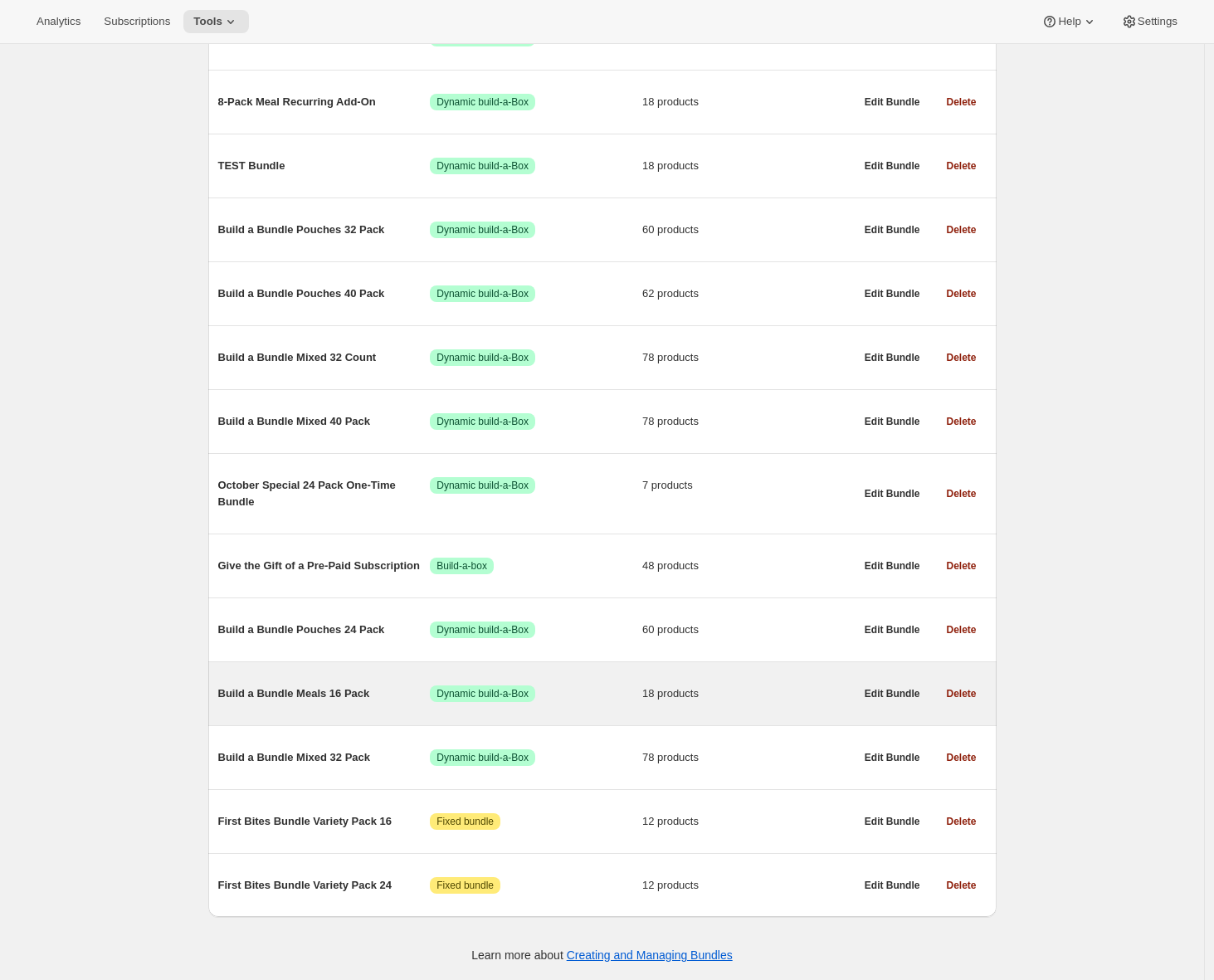
click at [297, 687] on span "Build a Bundle Meals 16 Pack" at bounding box center [324, 694] width 213 height 17
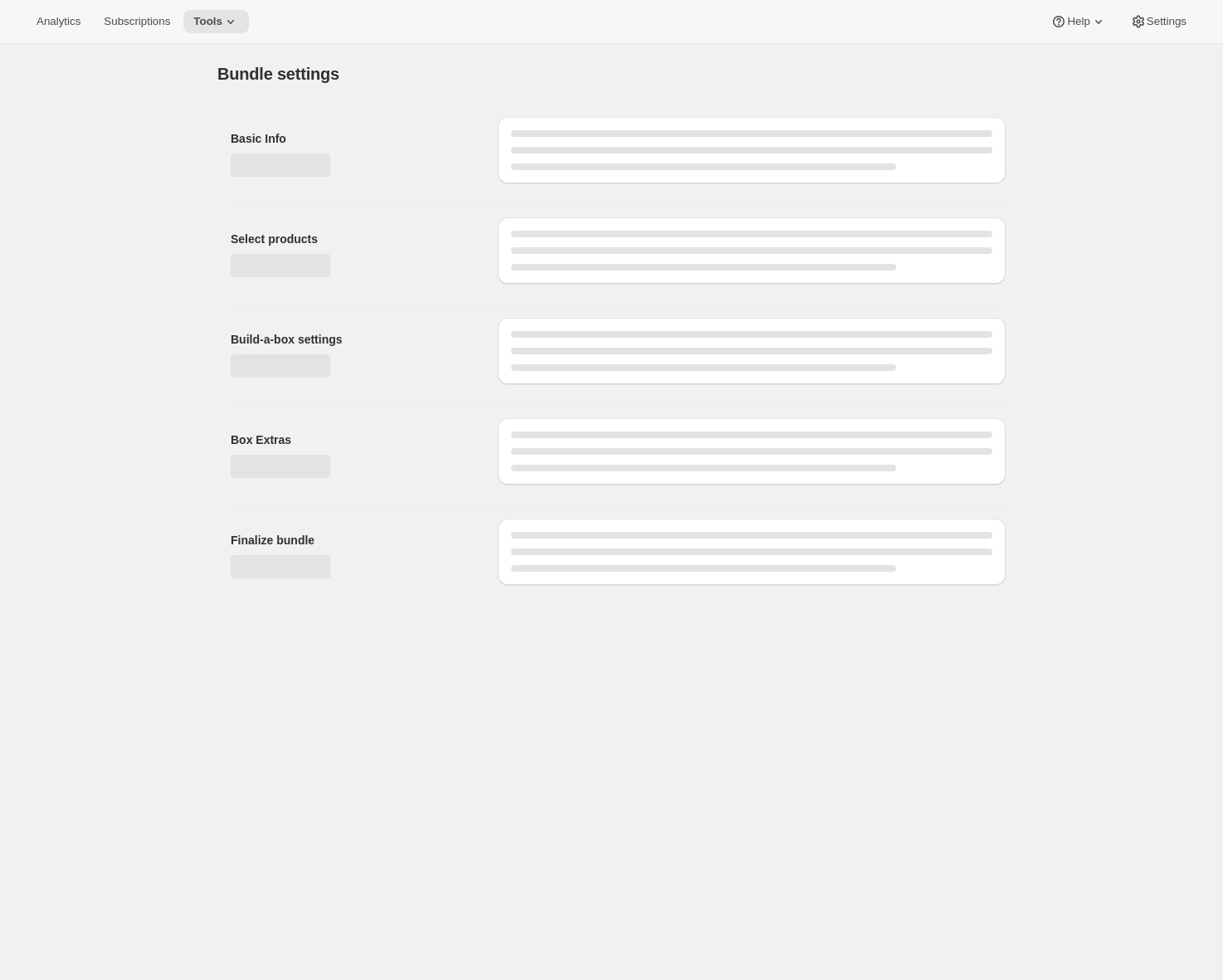
type input "Build a Bundle Meals 16 Pack"
checkbox input "true"
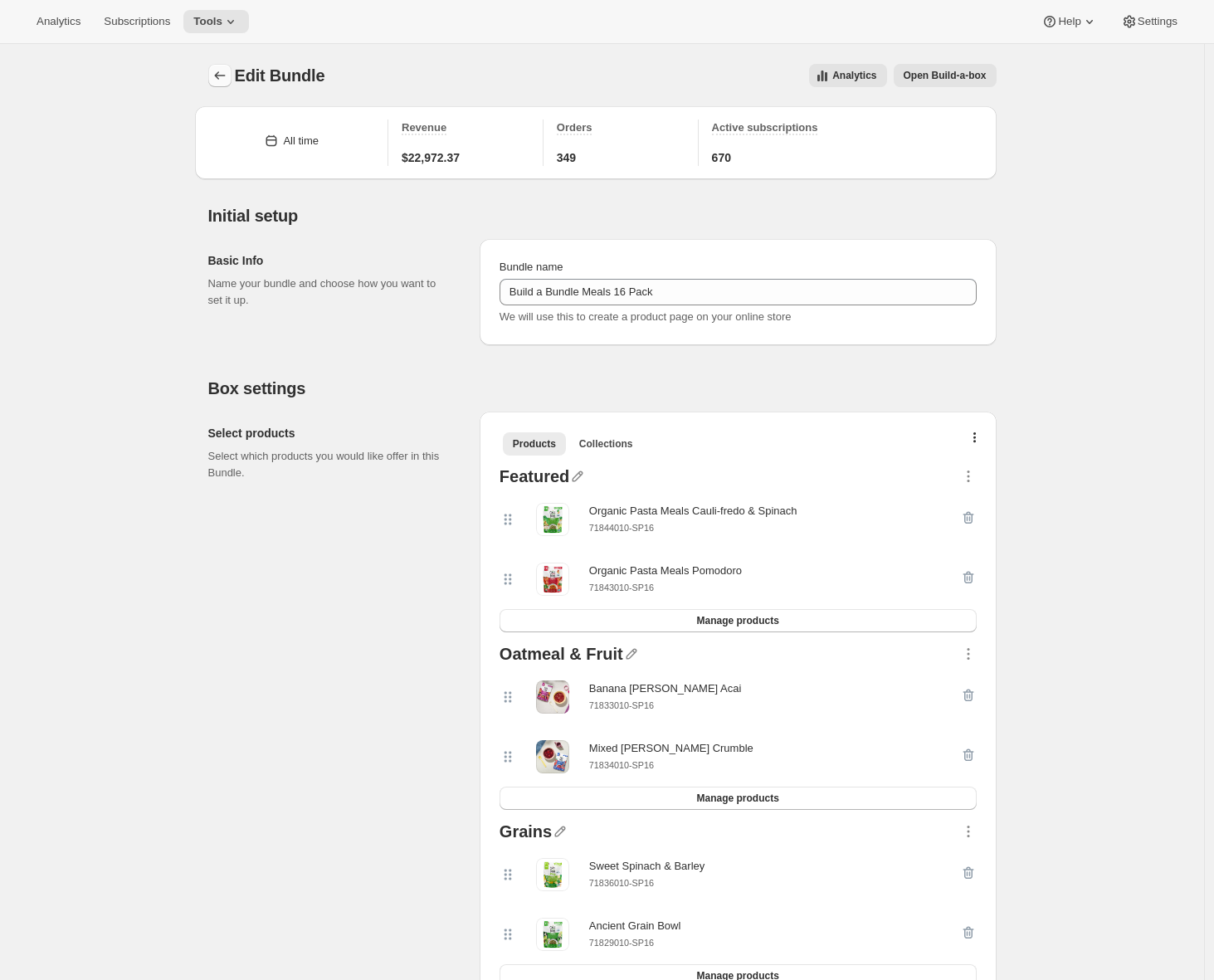
click at [225, 68] on icon "Bundles" at bounding box center [219, 75] width 17 height 17
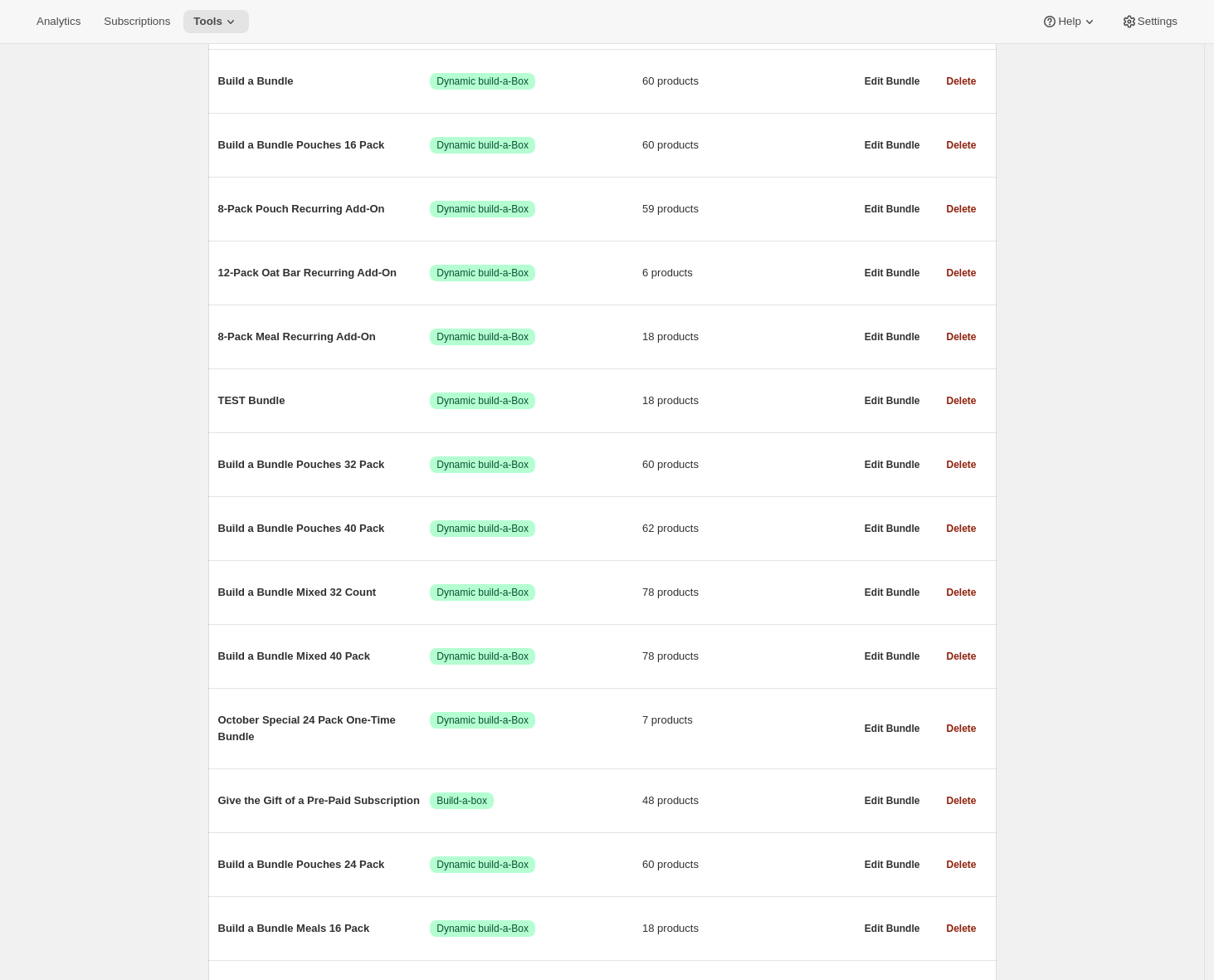
scroll to position [85, 0]
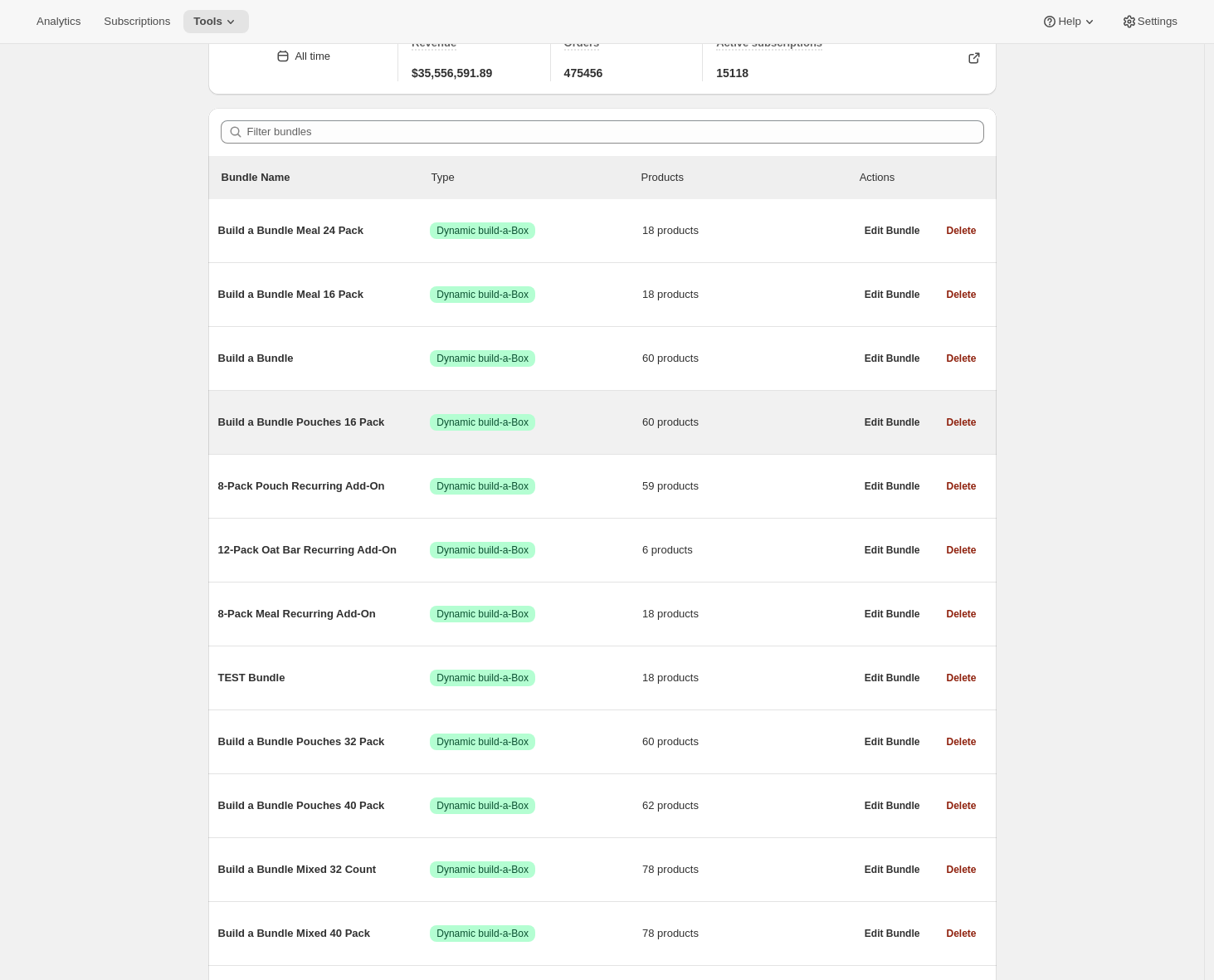
click at [338, 427] on span "Build a Bundle Pouches 16 Pack" at bounding box center [324, 422] width 213 height 17
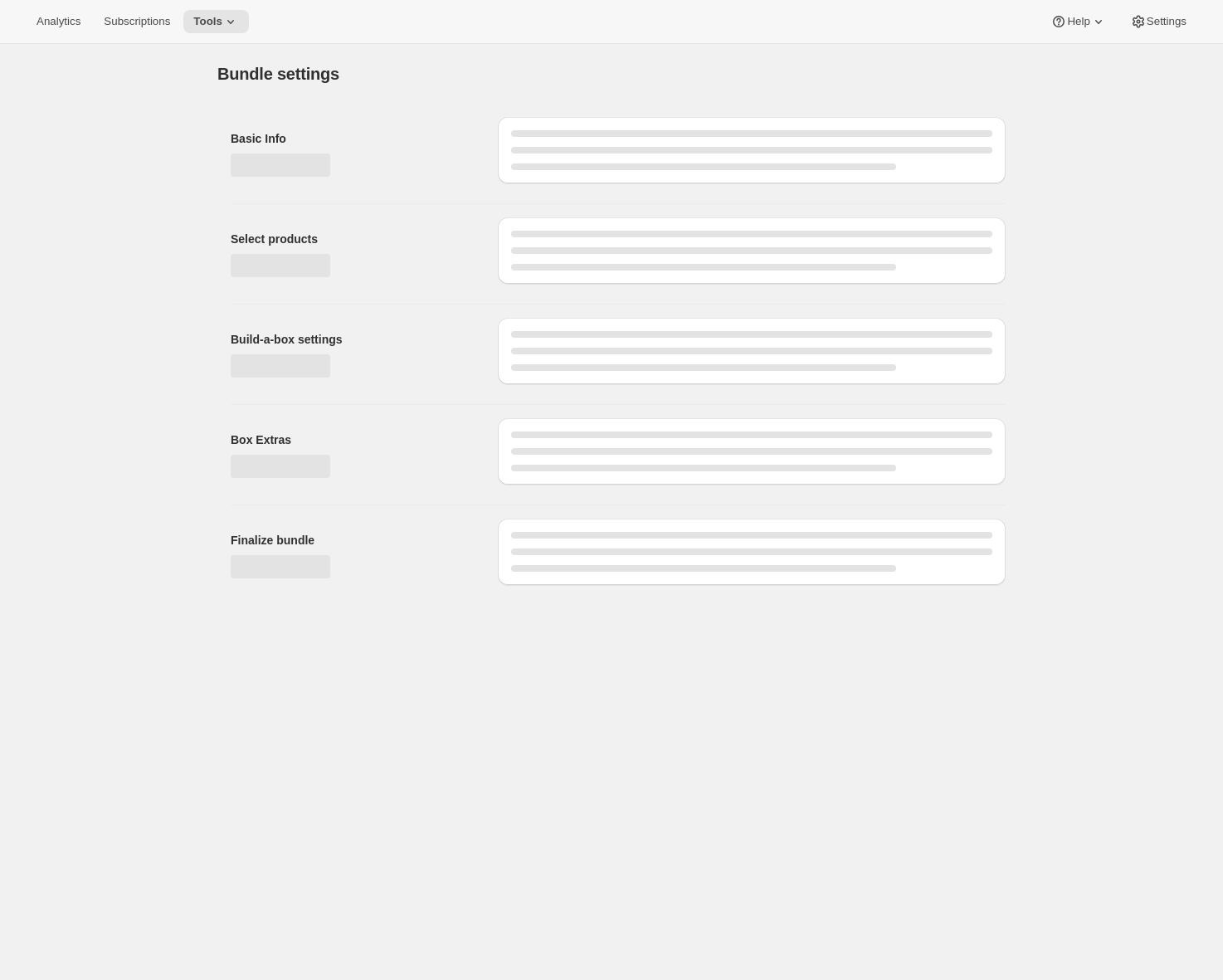
type input "Build a Bundle Pouches 16 Pack"
checkbox input "true"
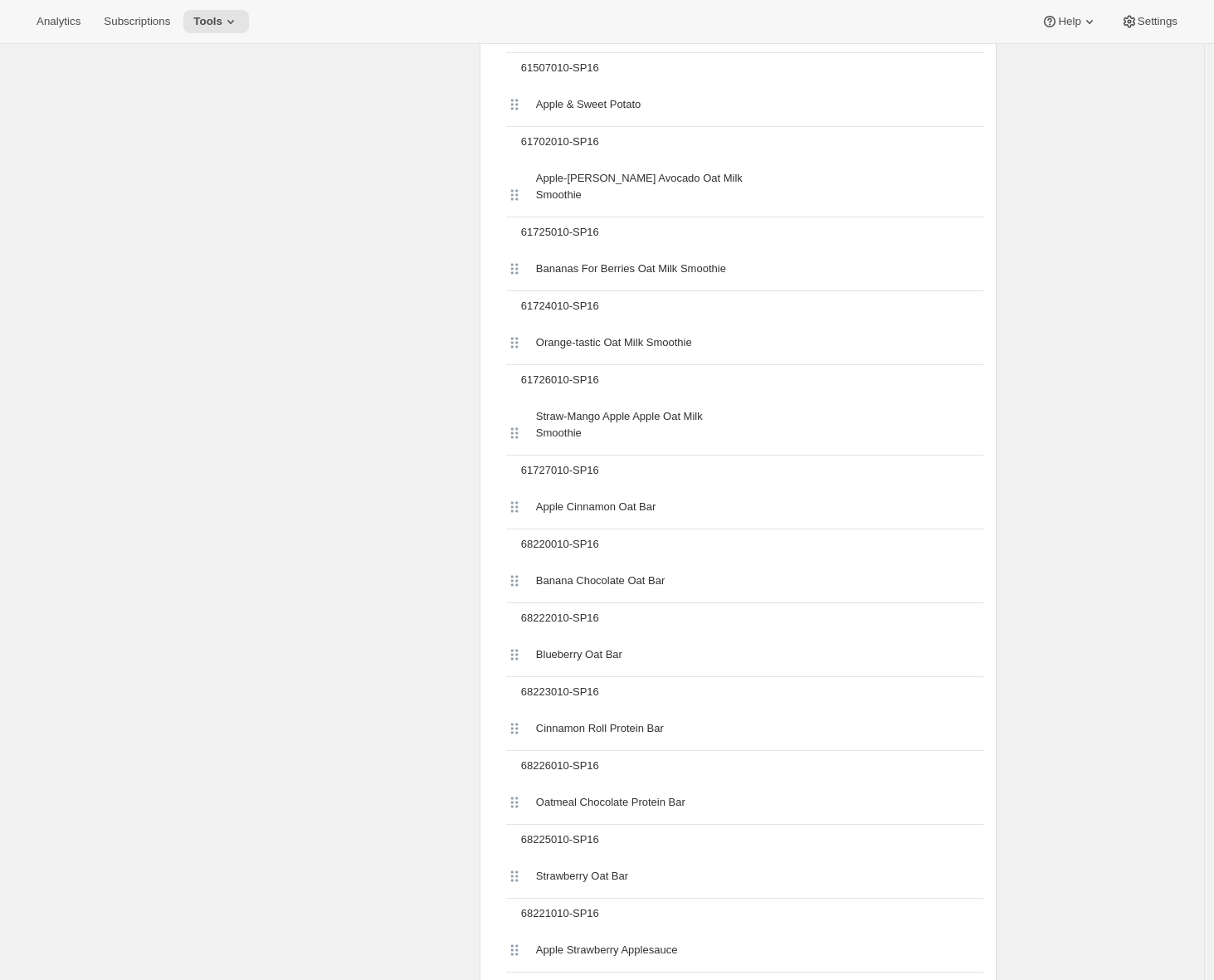
scroll to position [939, 0]
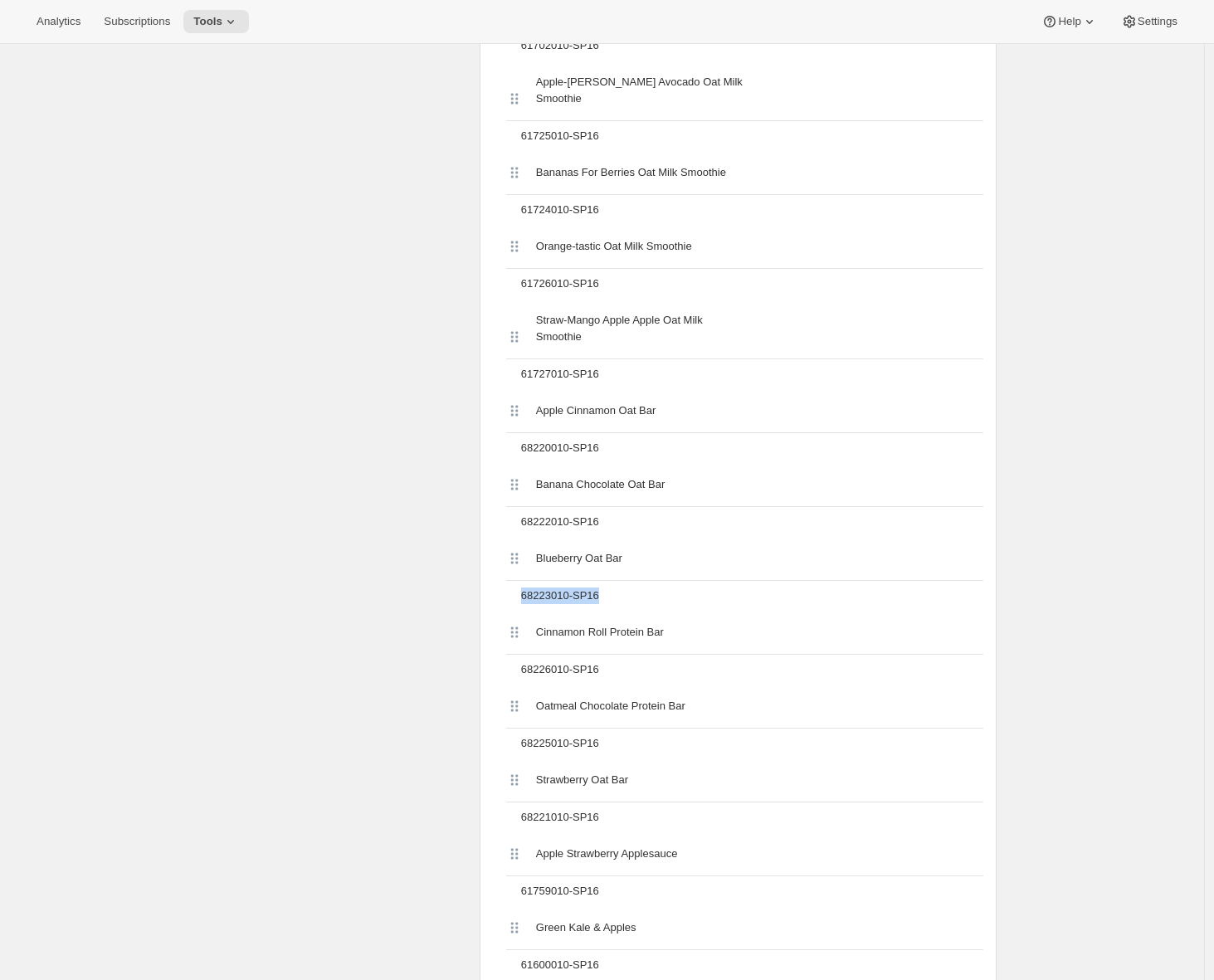
drag, startPoint x: 619, startPoint y: 566, endPoint x: 527, endPoint y: 565, distance: 92.0
click at [527, 581] on div "68223010-SP16" at bounding box center [749, 596] width 468 height 29
copy div "68223010-SP16"
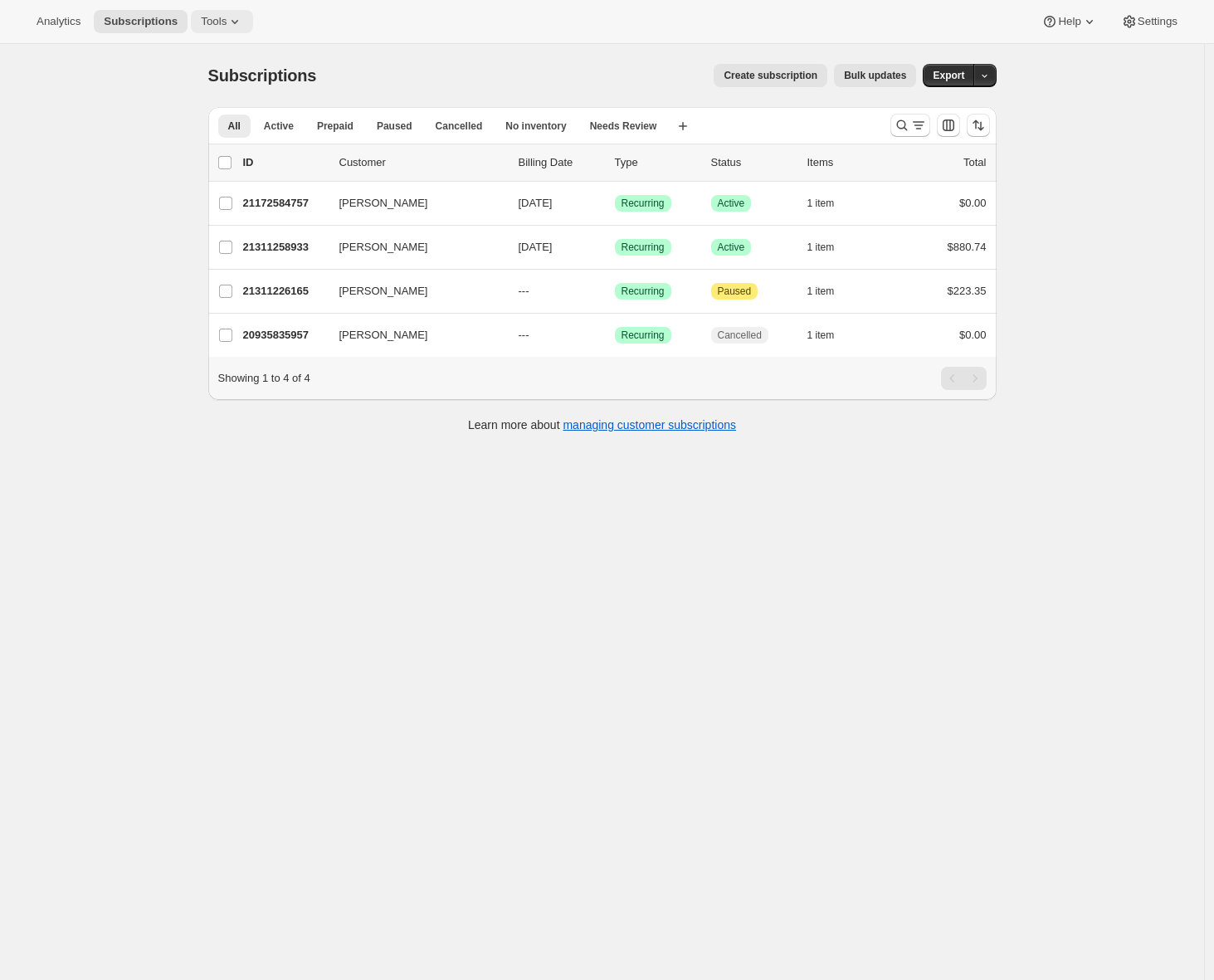
click at [221, 22] on span "Tools" at bounding box center [214, 22] width 25 height 14
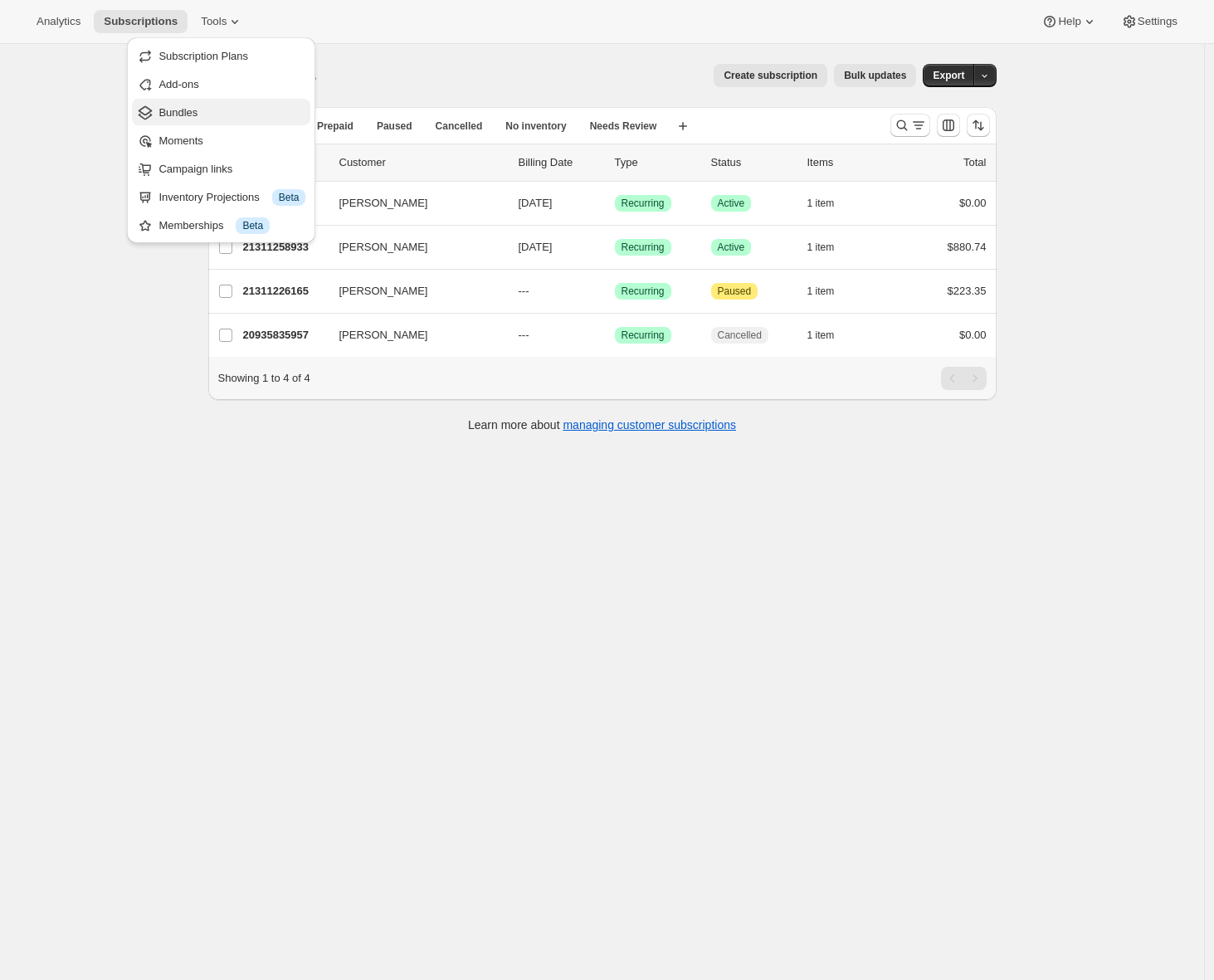
click at [206, 118] on span "Bundles" at bounding box center [232, 113] width 147 height 17
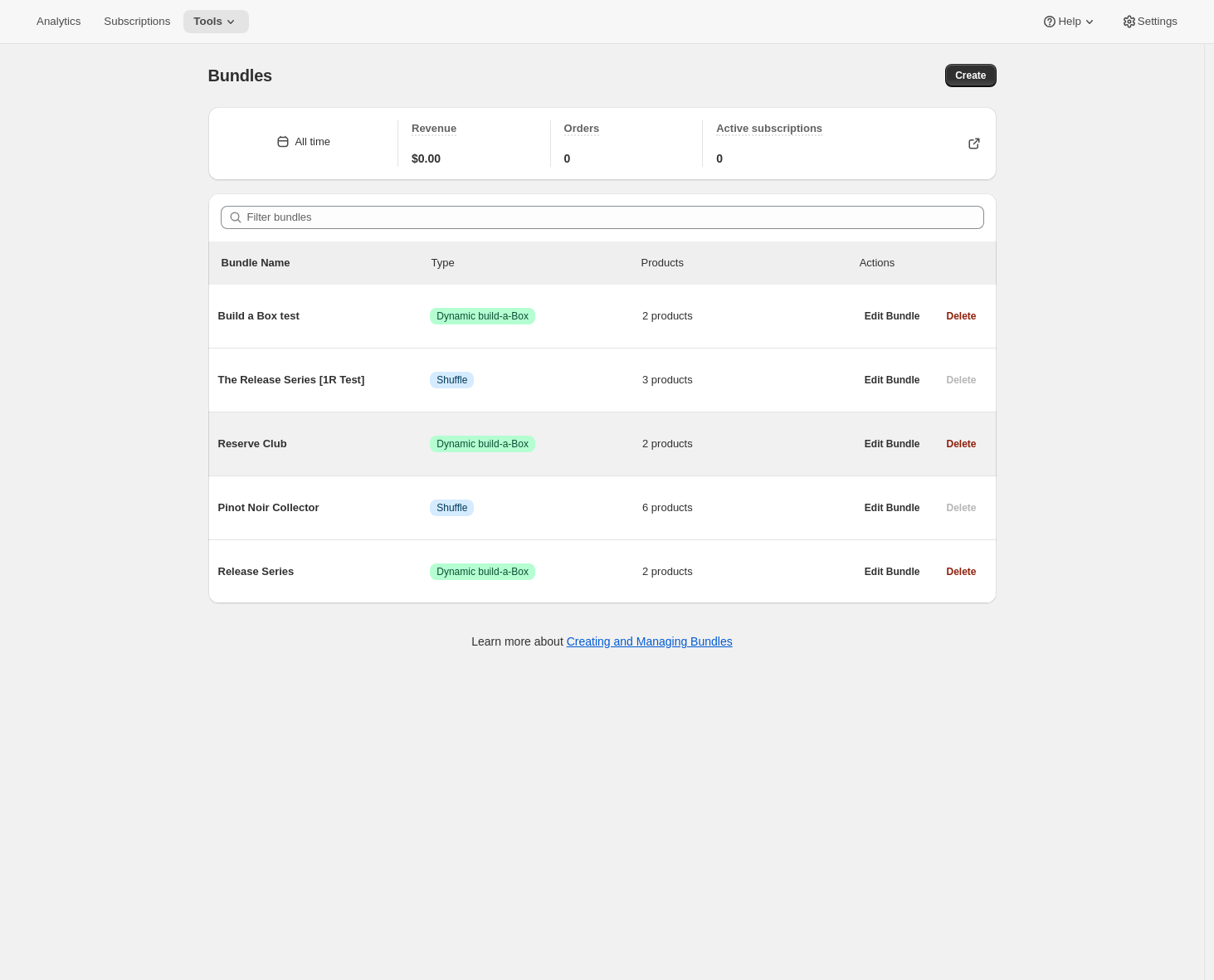
click at [354, 440] on span "Reserve Club" at bounding box center [324, 444] width 213 height 17
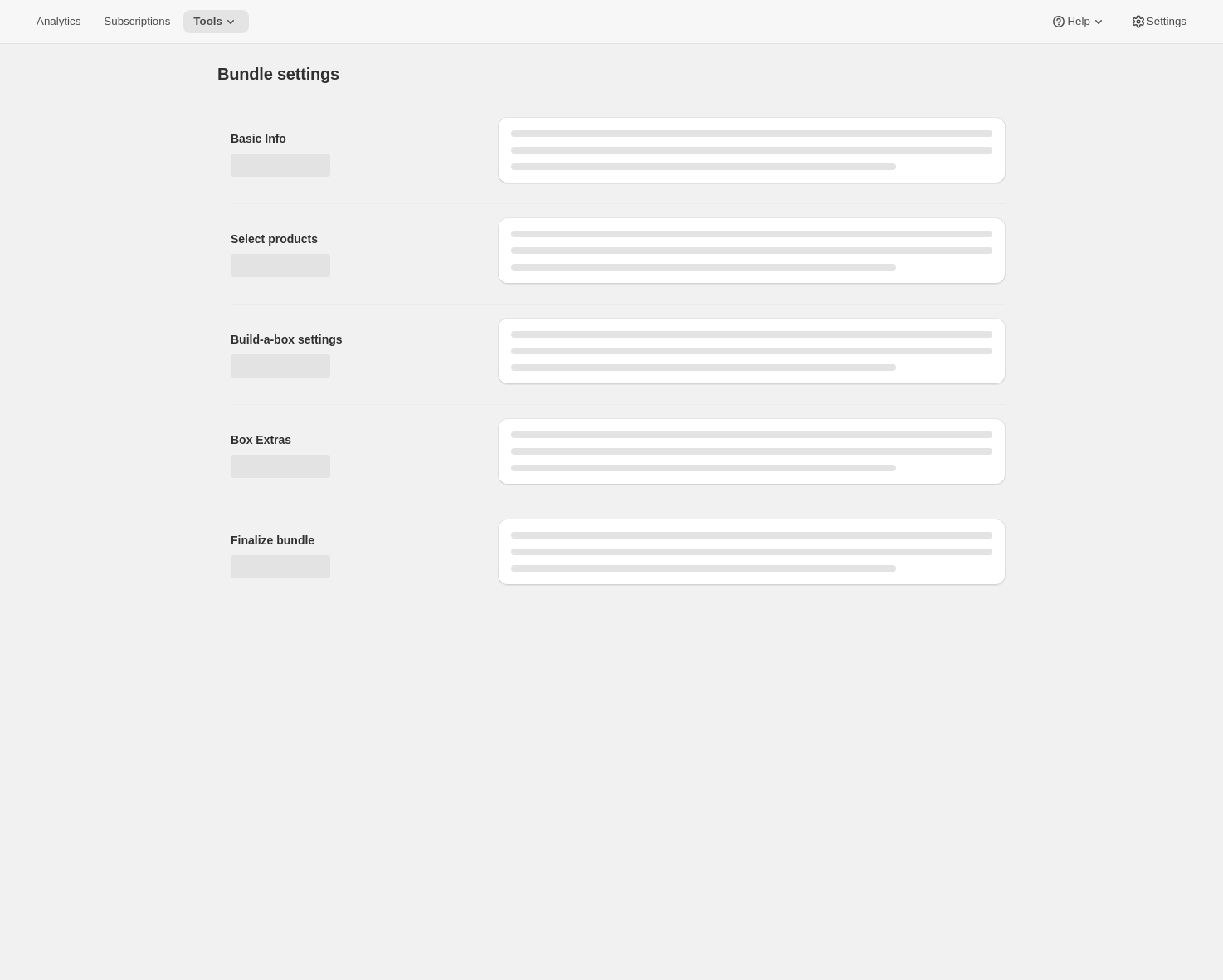
type input "Reserve Club"
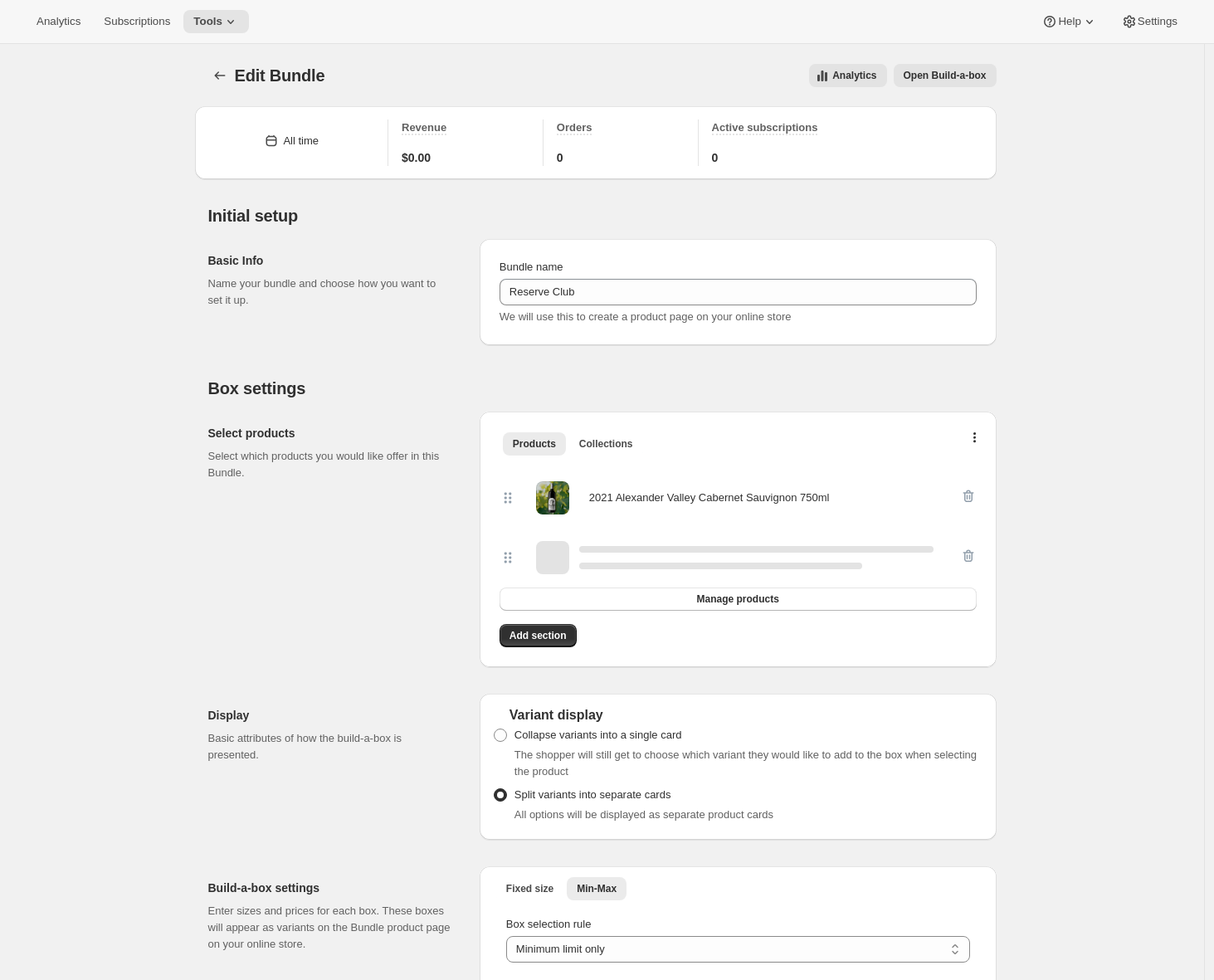
click at [961, 84] on button "Open Build-a-box" at bounding box center [945, 75] width 103 height 24
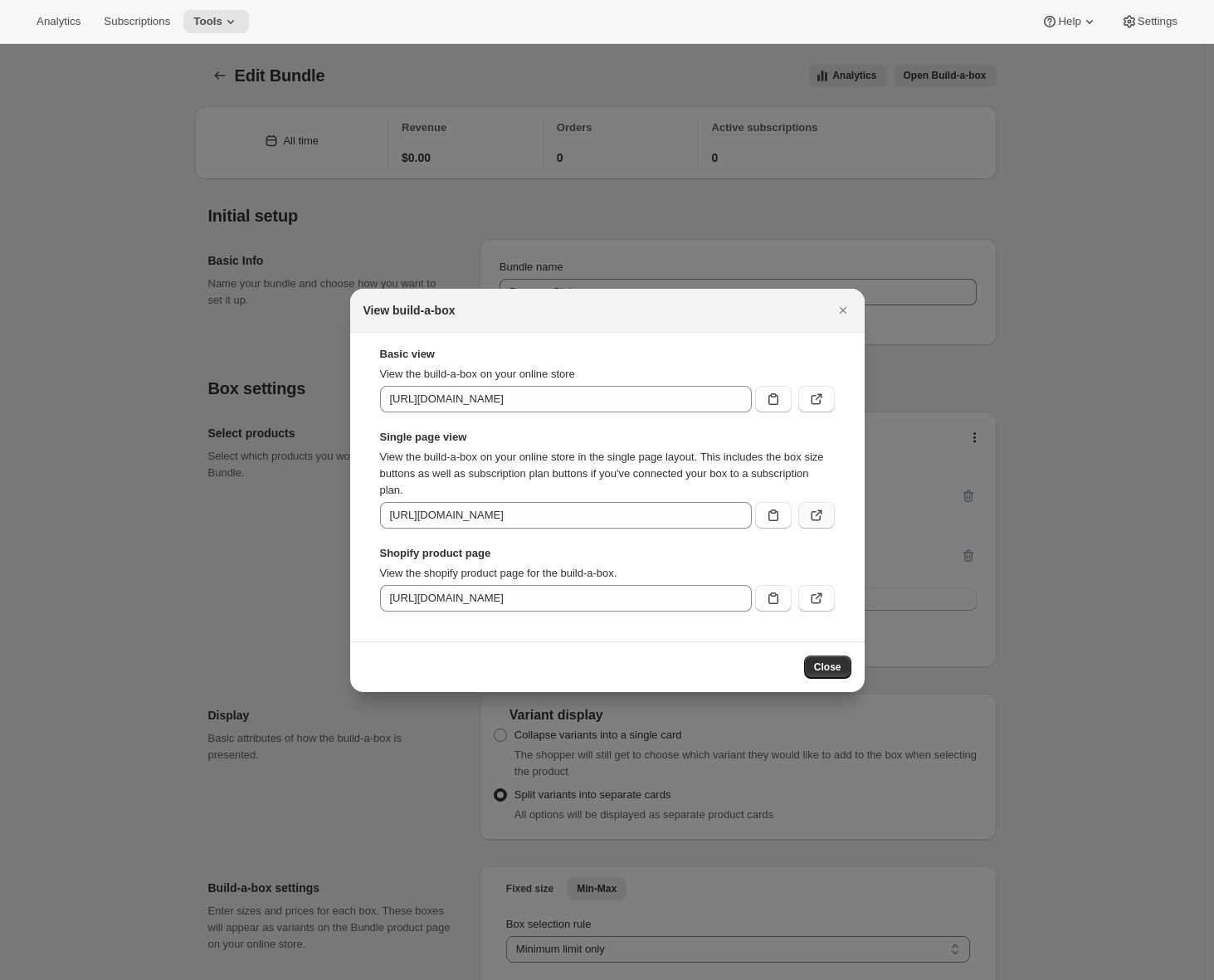
click at [821, 520] on icon ":r52:" at bounding box center [816, 514] width 17 height 17
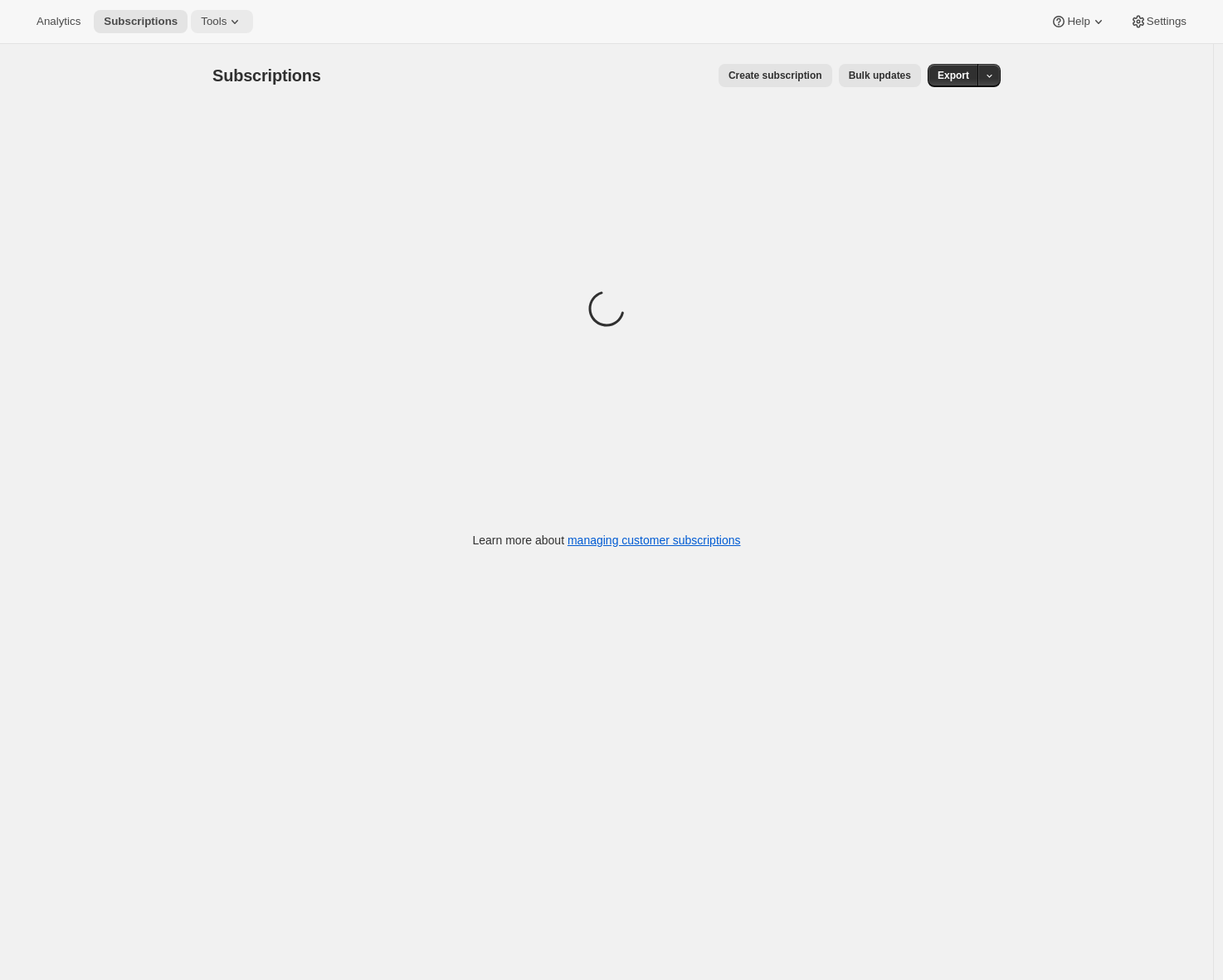
click at [226, 13] on button "Tools" at bounding box center [222, 22] width 63 height 24
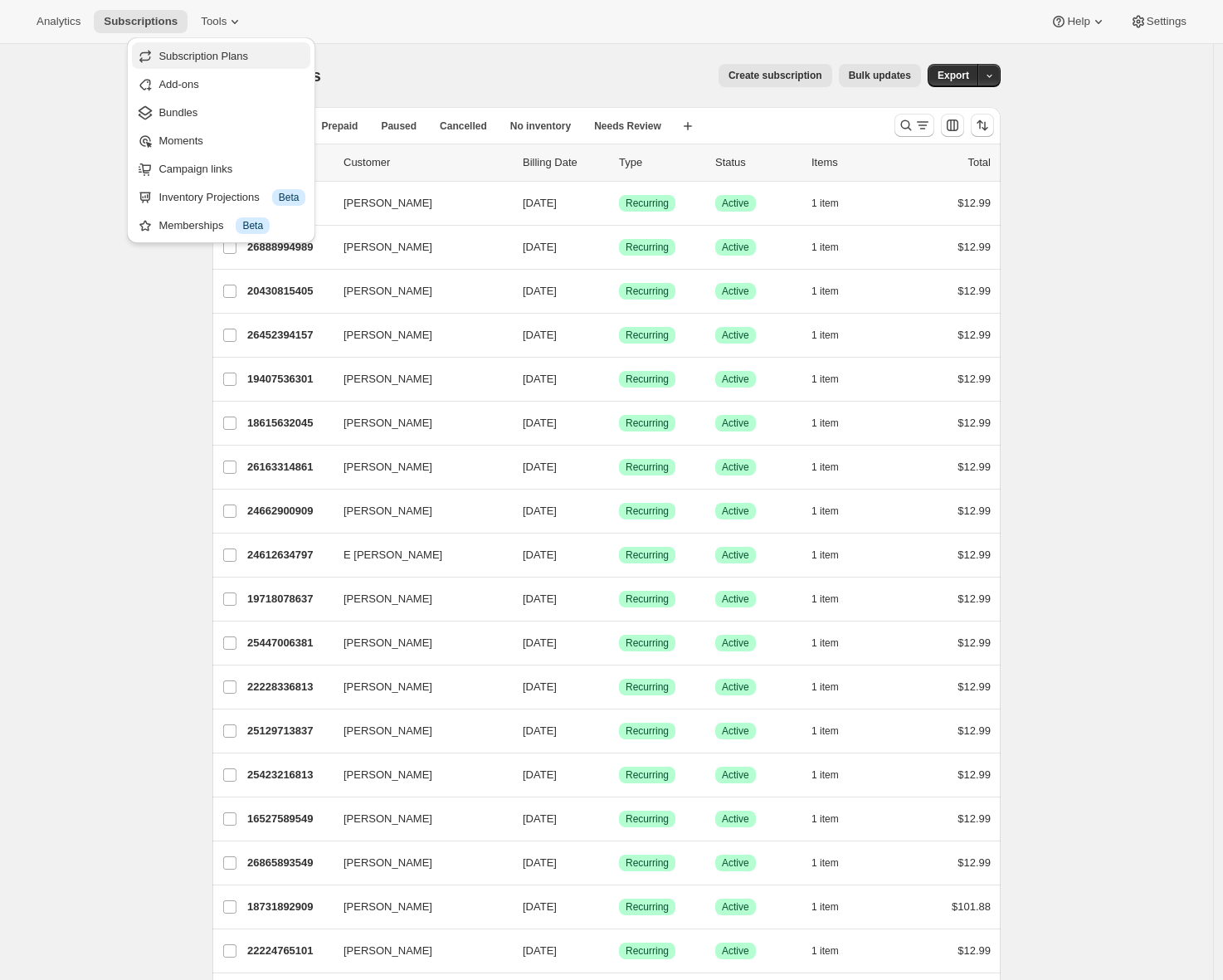
click at [228, 52] on span "Subscription Plans" at bounding box center [203, 56] width 89 height 13
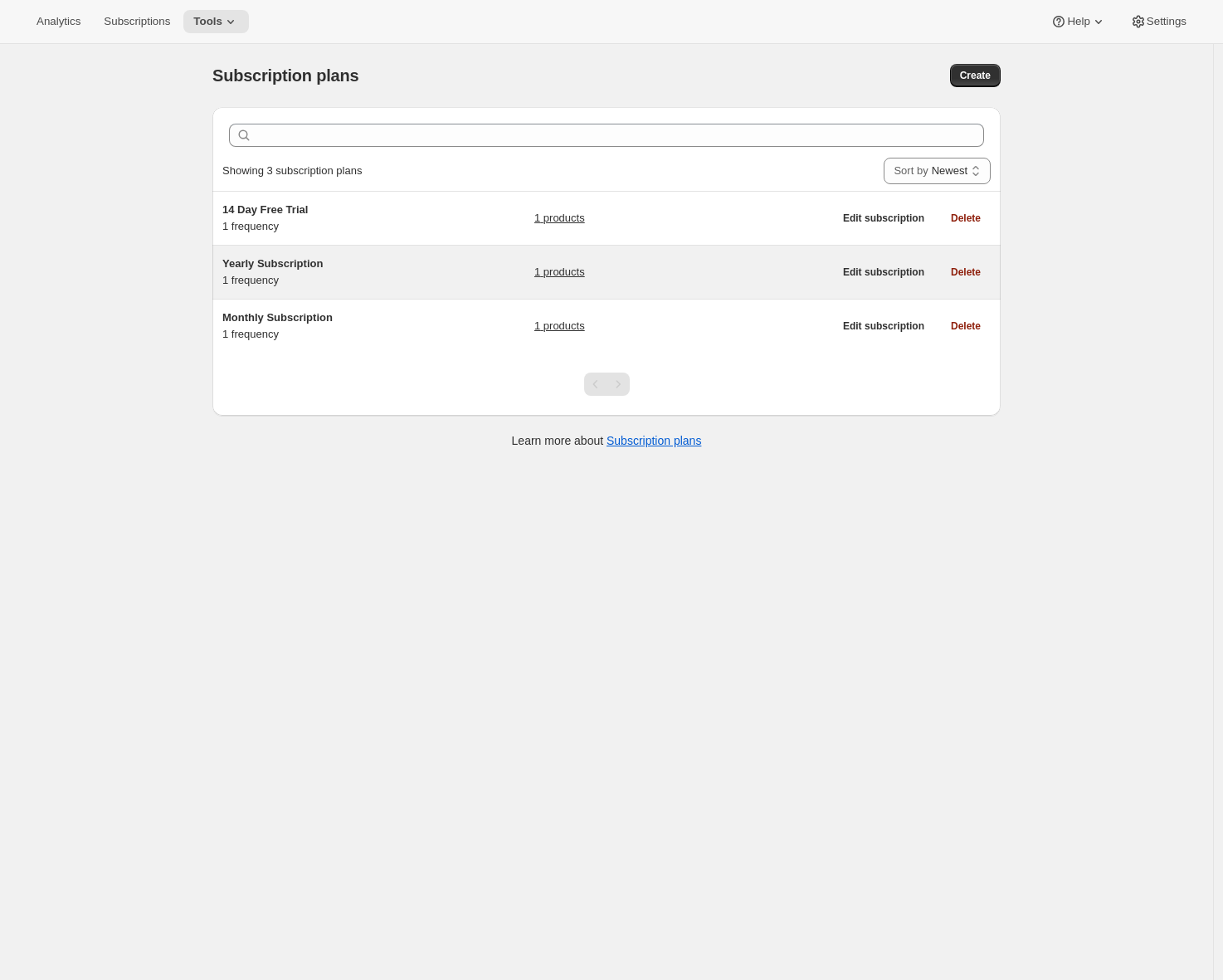
click at [430, 278] on div "Yearly Subscription 1 frequency" at bounding box center [326, 272] width 208 height 33
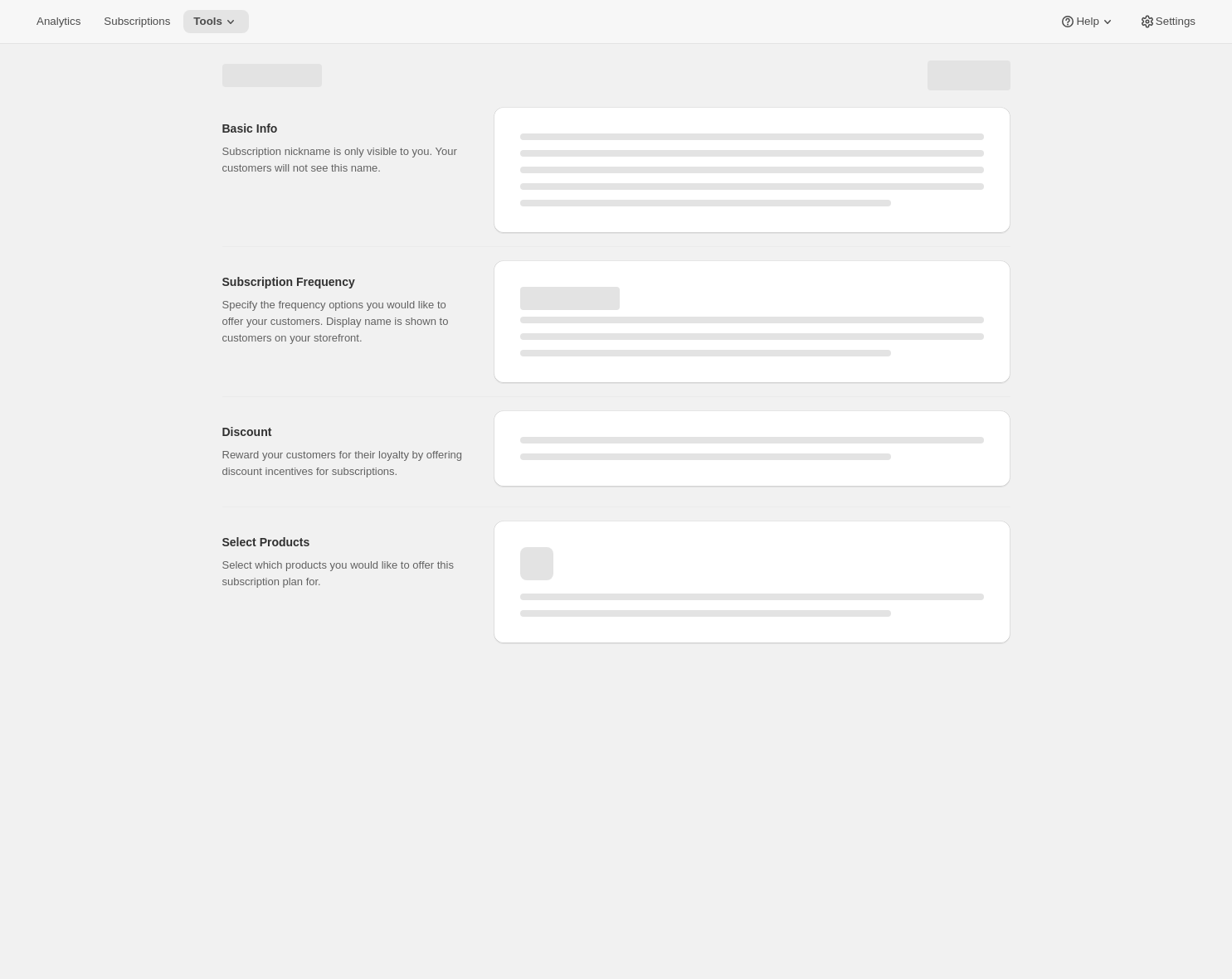
select select "WEEK"
select select "MONTH"
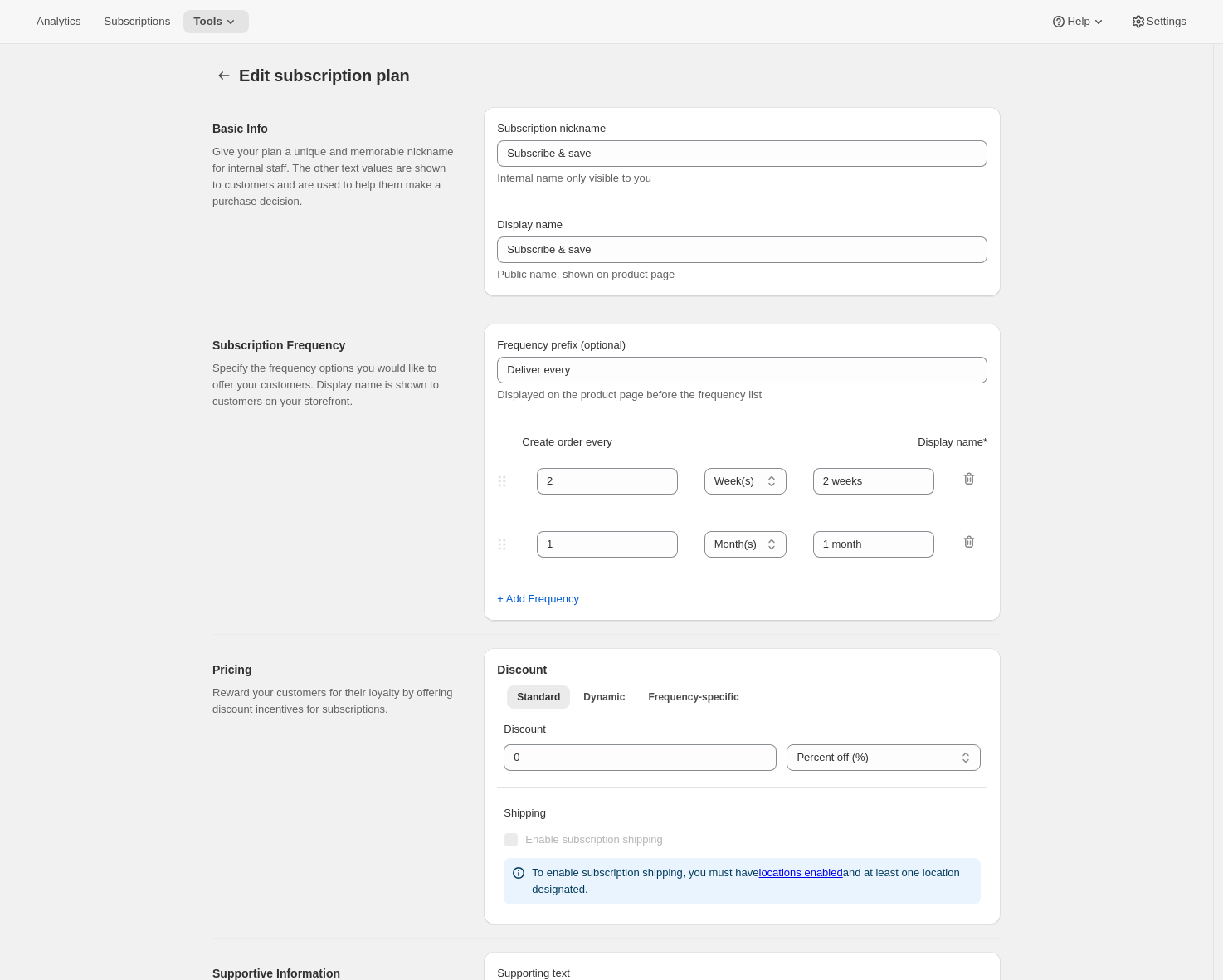
type input "Yearly Subscription"
type input "Subscribe & Save $50 a Year"
type input "Delivered to you every"
type input "1"
select select "YEAR"
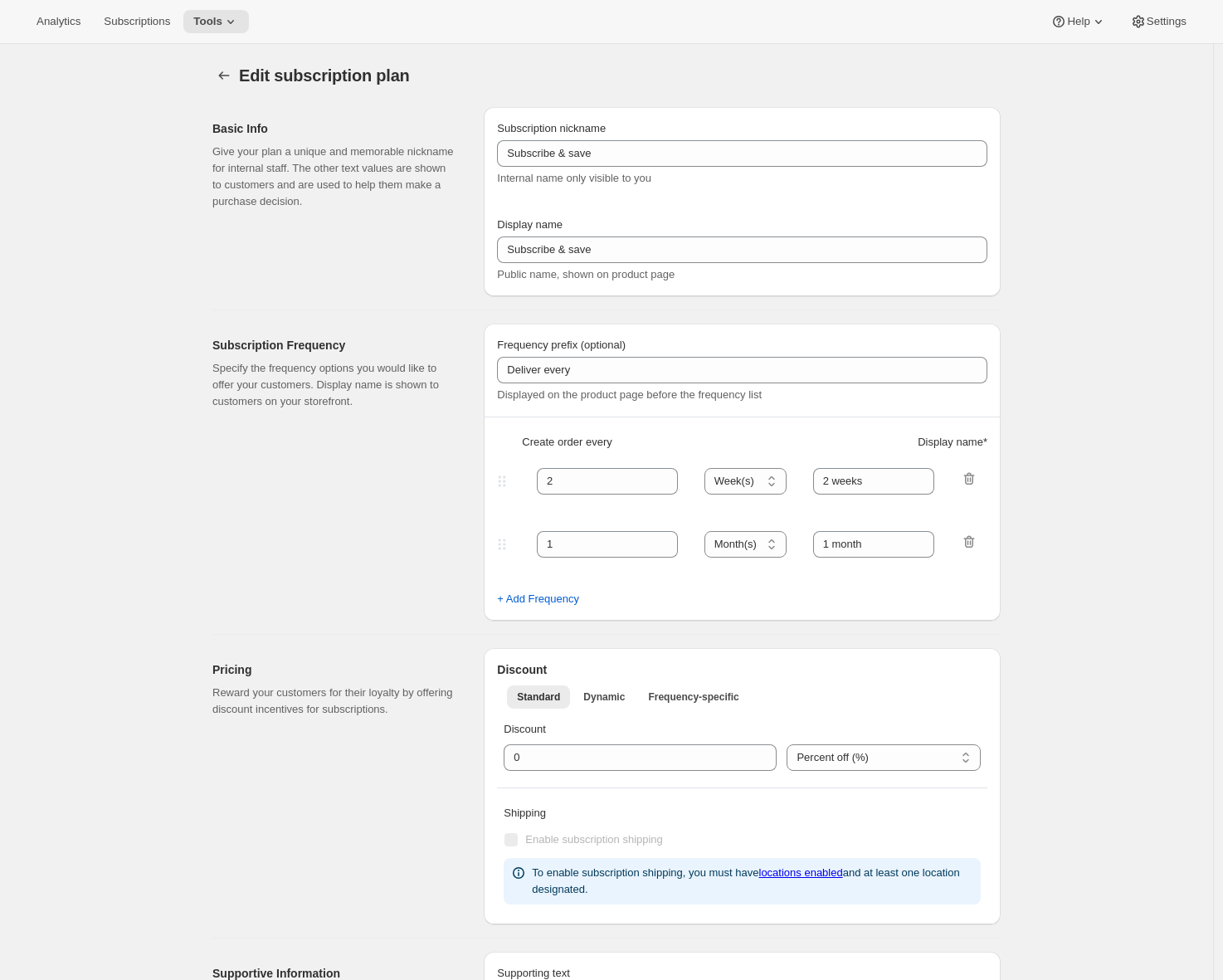
type input "Year"
type input "0.0"
select select "FIXED_AMOUNT"
type input "Save more than $50 a year with an annual plan. You can modify or cancel your su…"
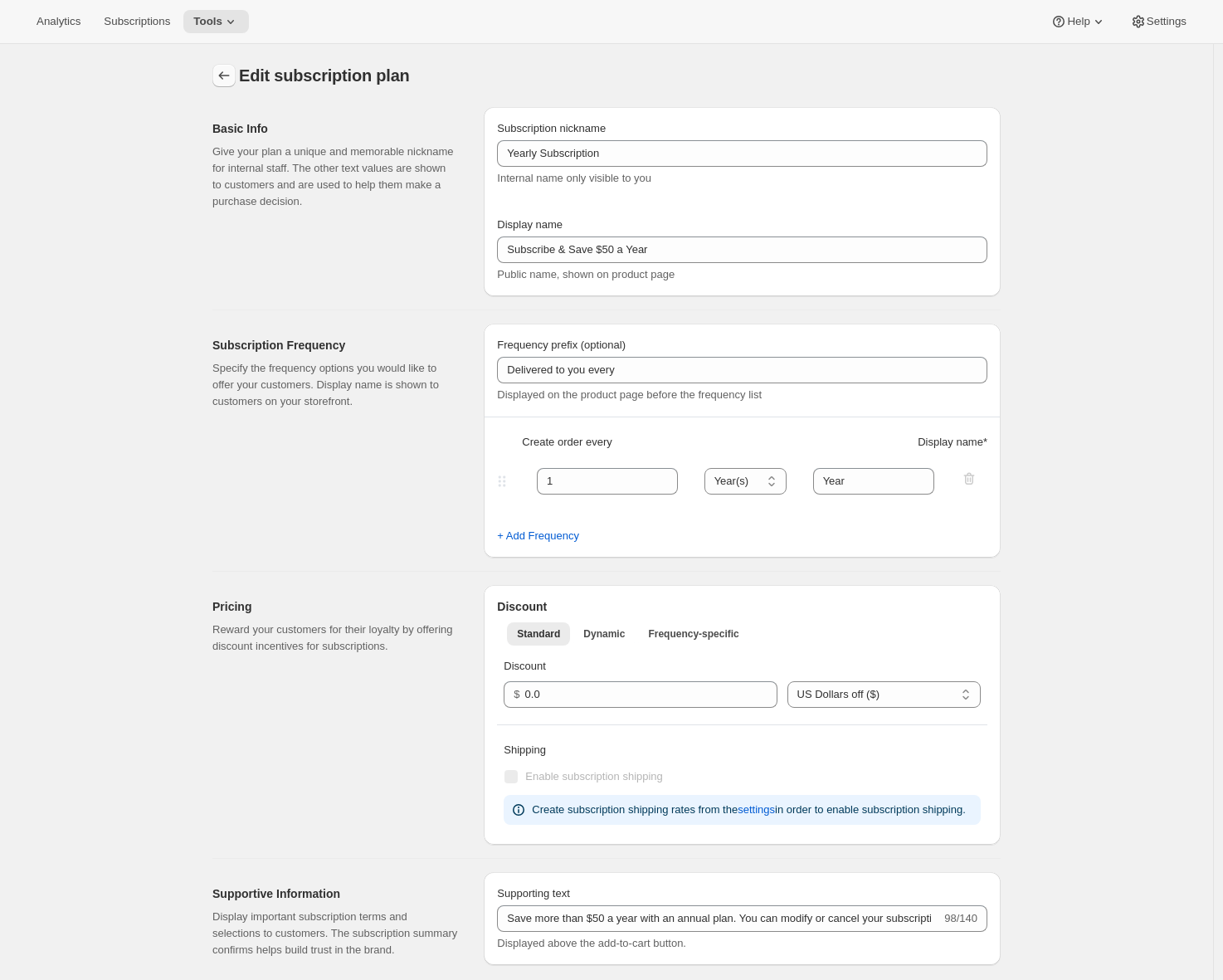
click at [228, 71] on icon "Subscription plans" at bounding box center [223, 75] width 17 height 17
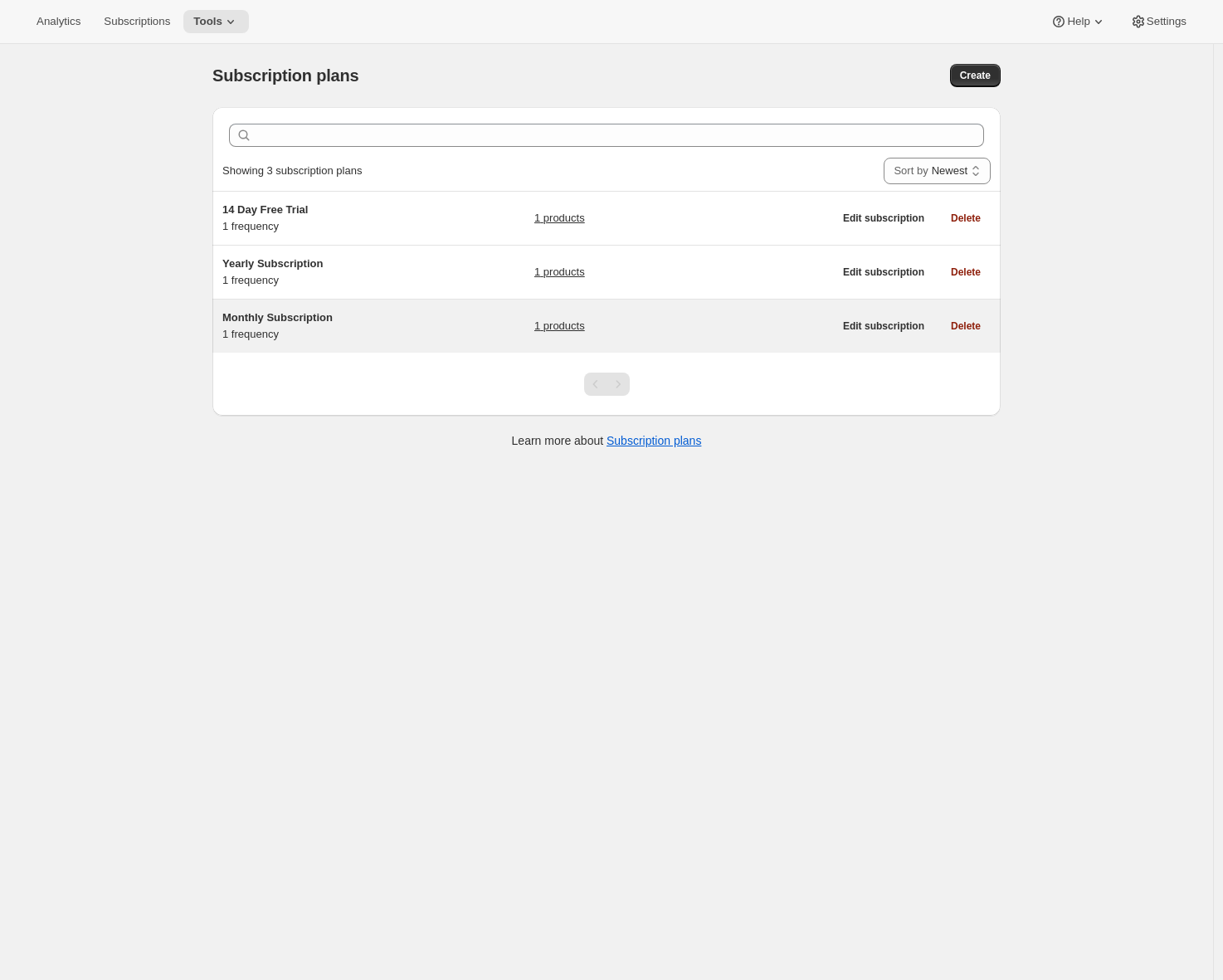
click at [397, 325] on div "Monthly Subscription 1 frequency" at bounding box center [326, 326] width 208 height 33
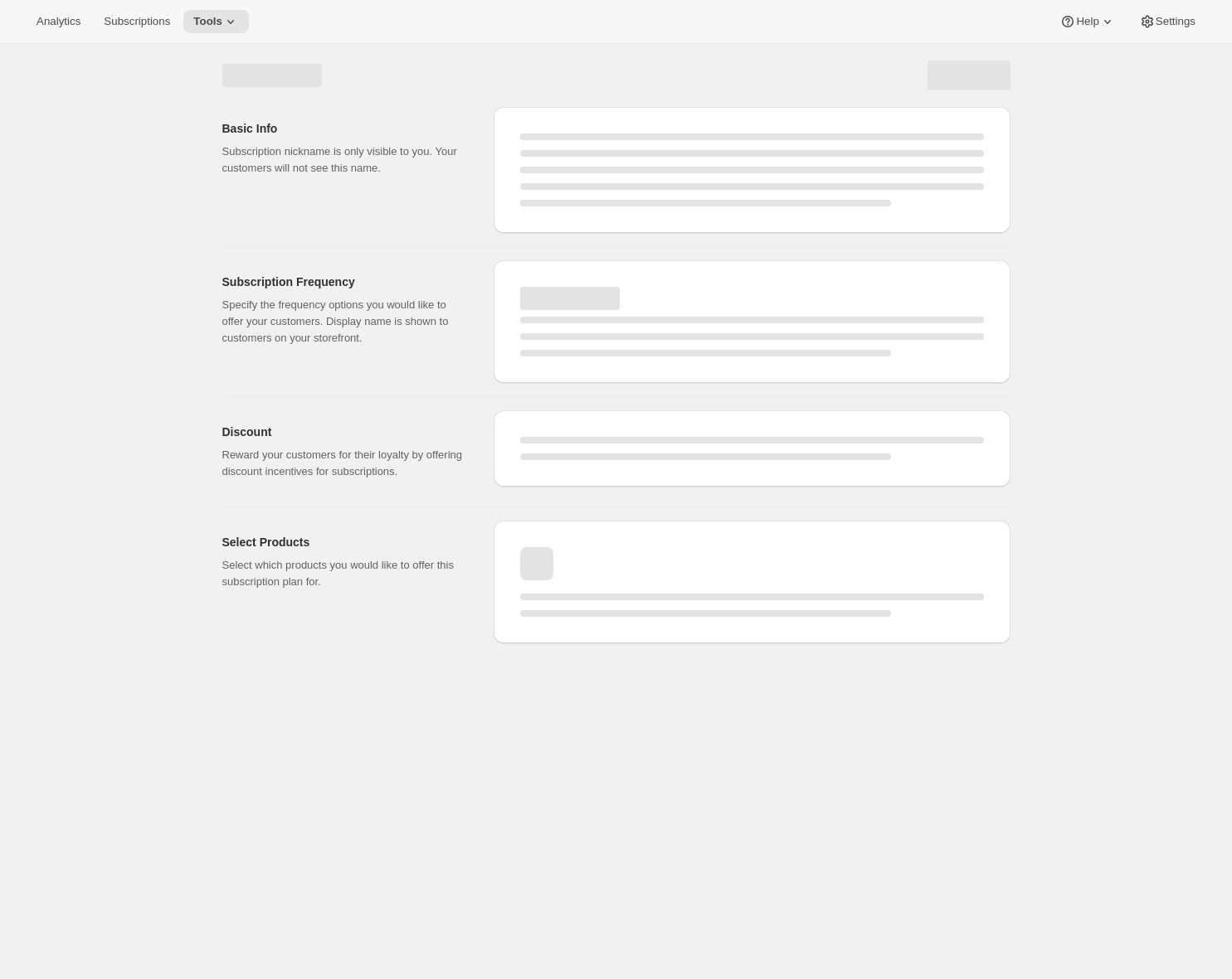
select select "WEEK"
select select "MONTH"
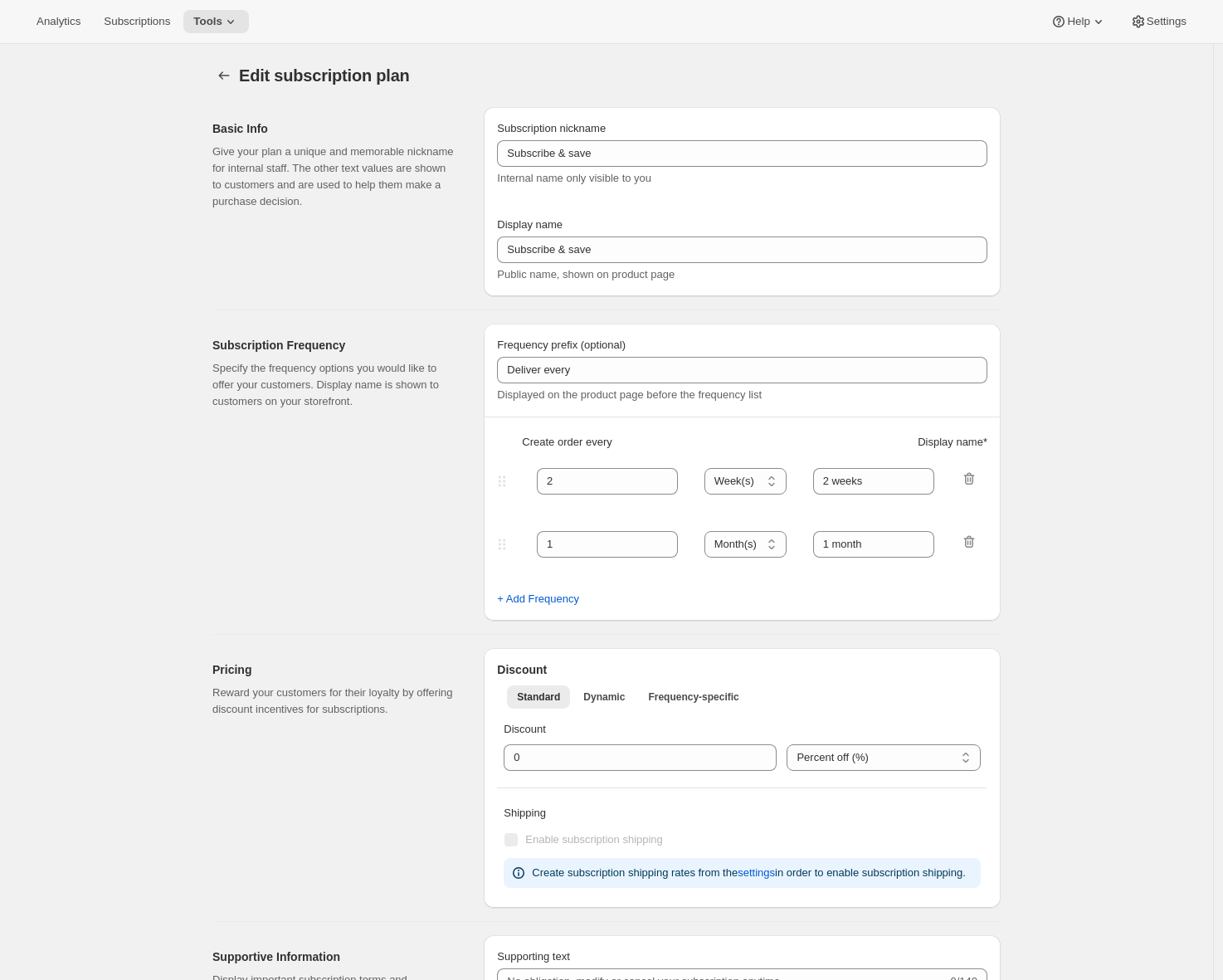
type input "Monthly Subscription"
type input "Subscribe Now!"
type input "Deliverd to you every"
type input "1"
select select "MONTH"
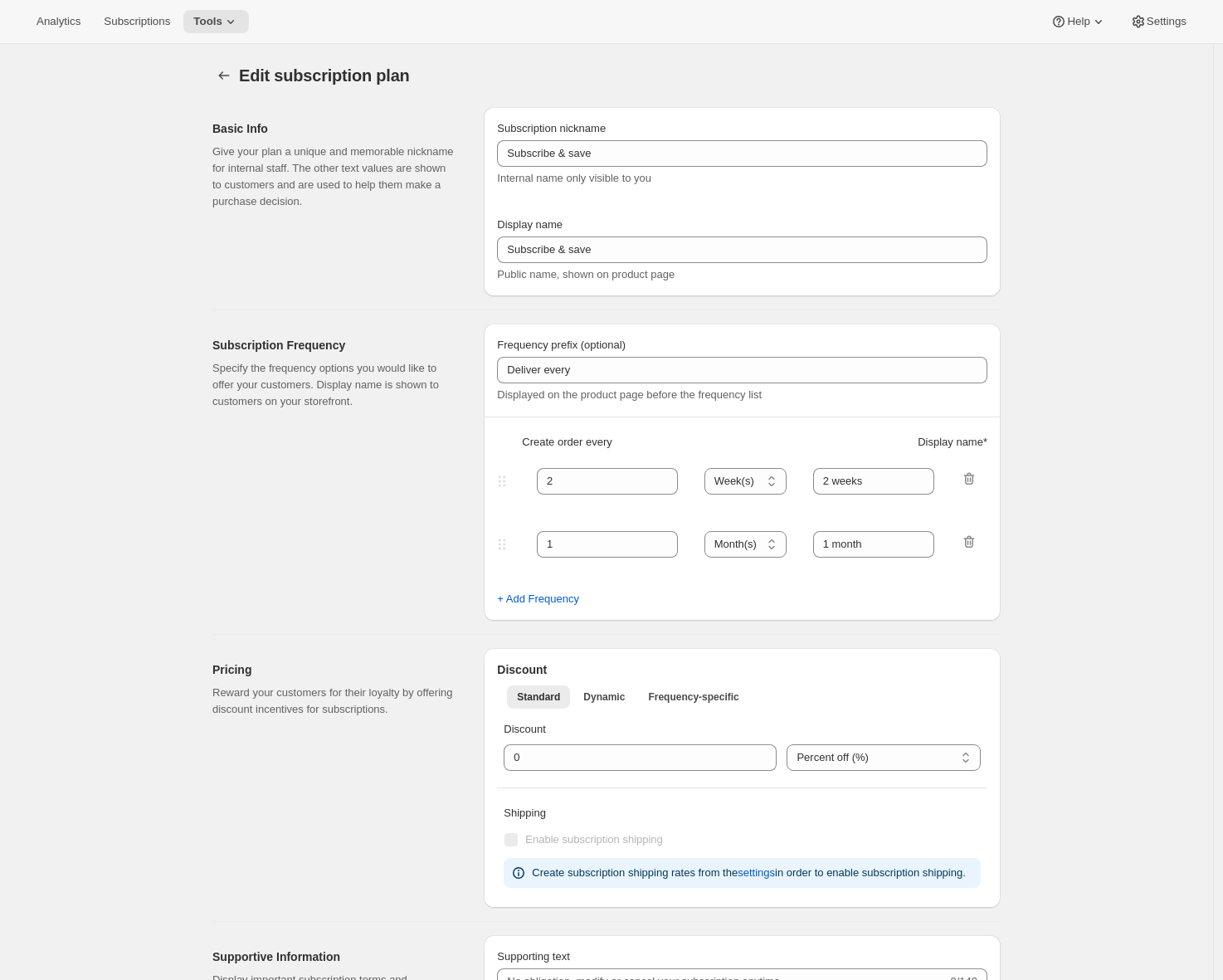
type input "Month"
type input "You can modify your subscription anytime. If you wish to cancel please use the …"
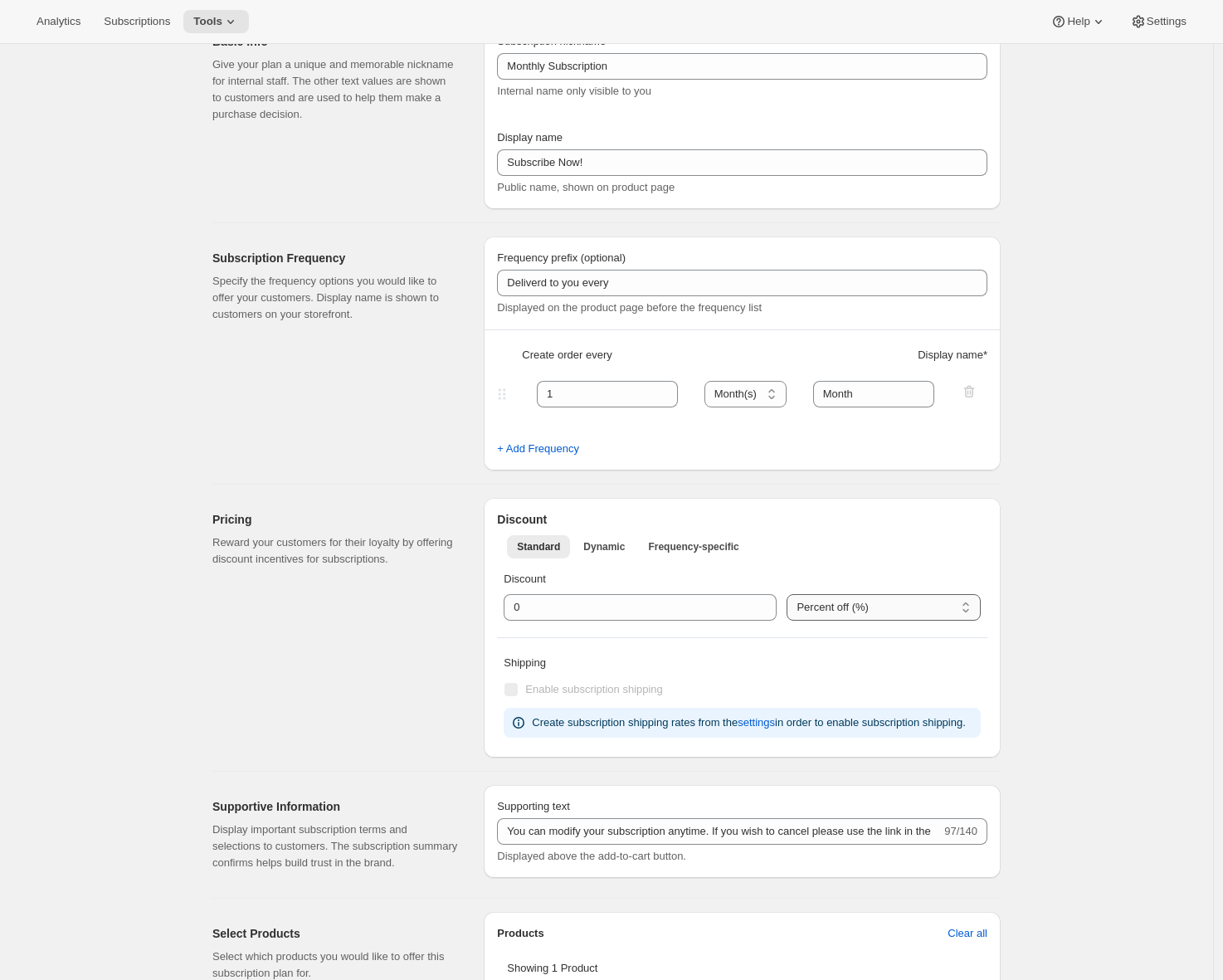
scroll to position [599, 0]
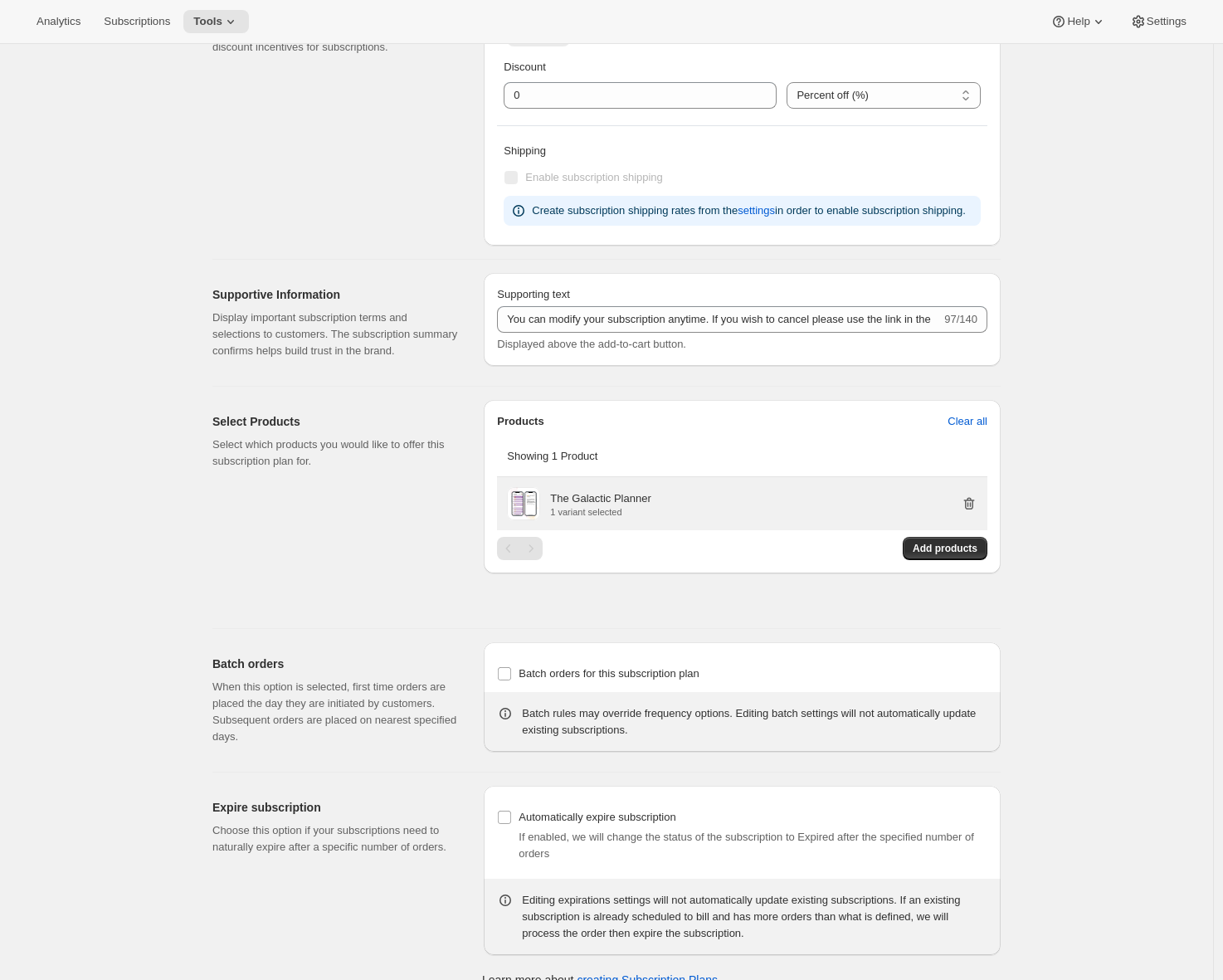
click at [977, 513] on icon "button" at bounding box center [969, 504] width 17 height 17
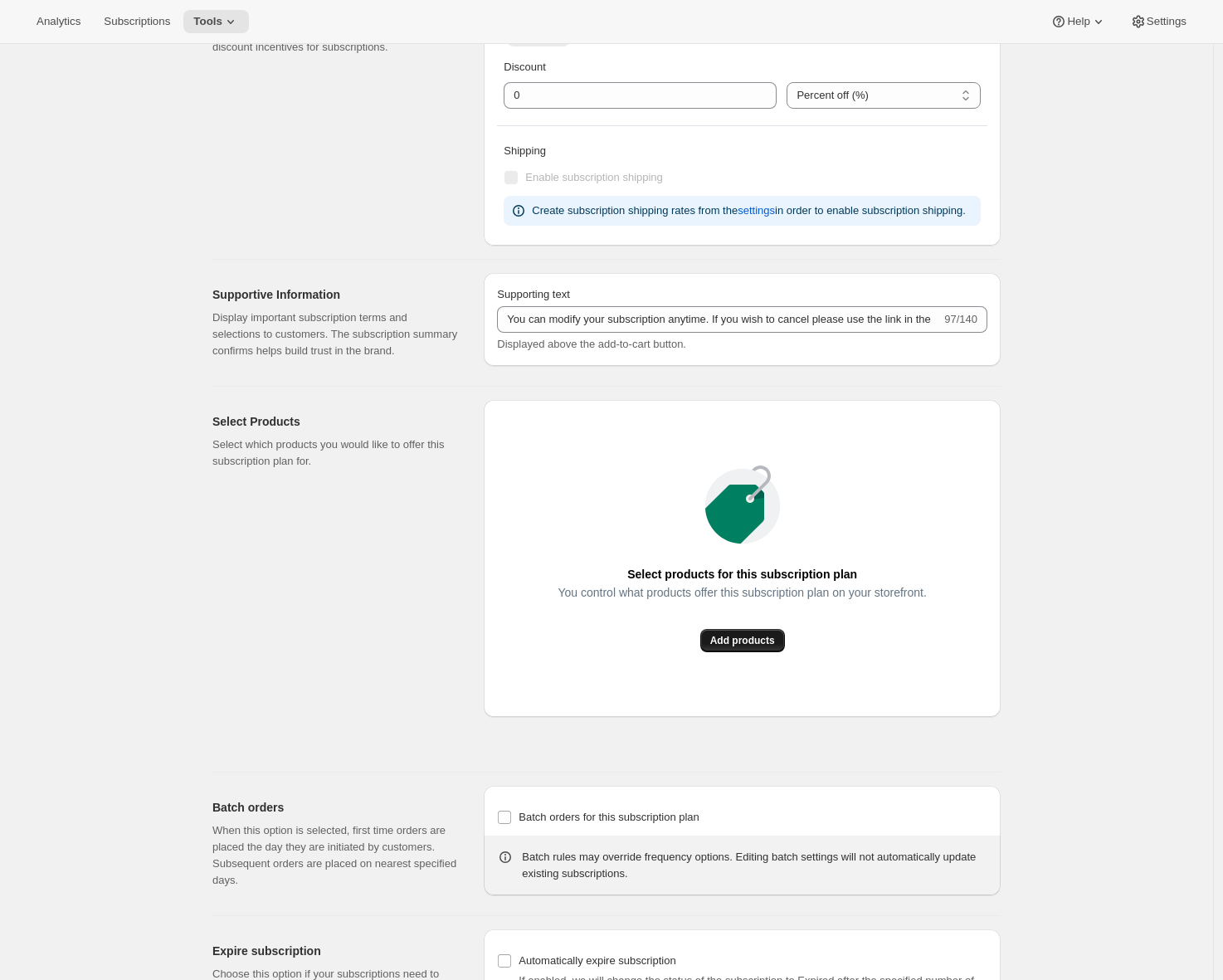
click at [763, 648] on span "Add products" at bounding box center [743, 641] width 65 height 14
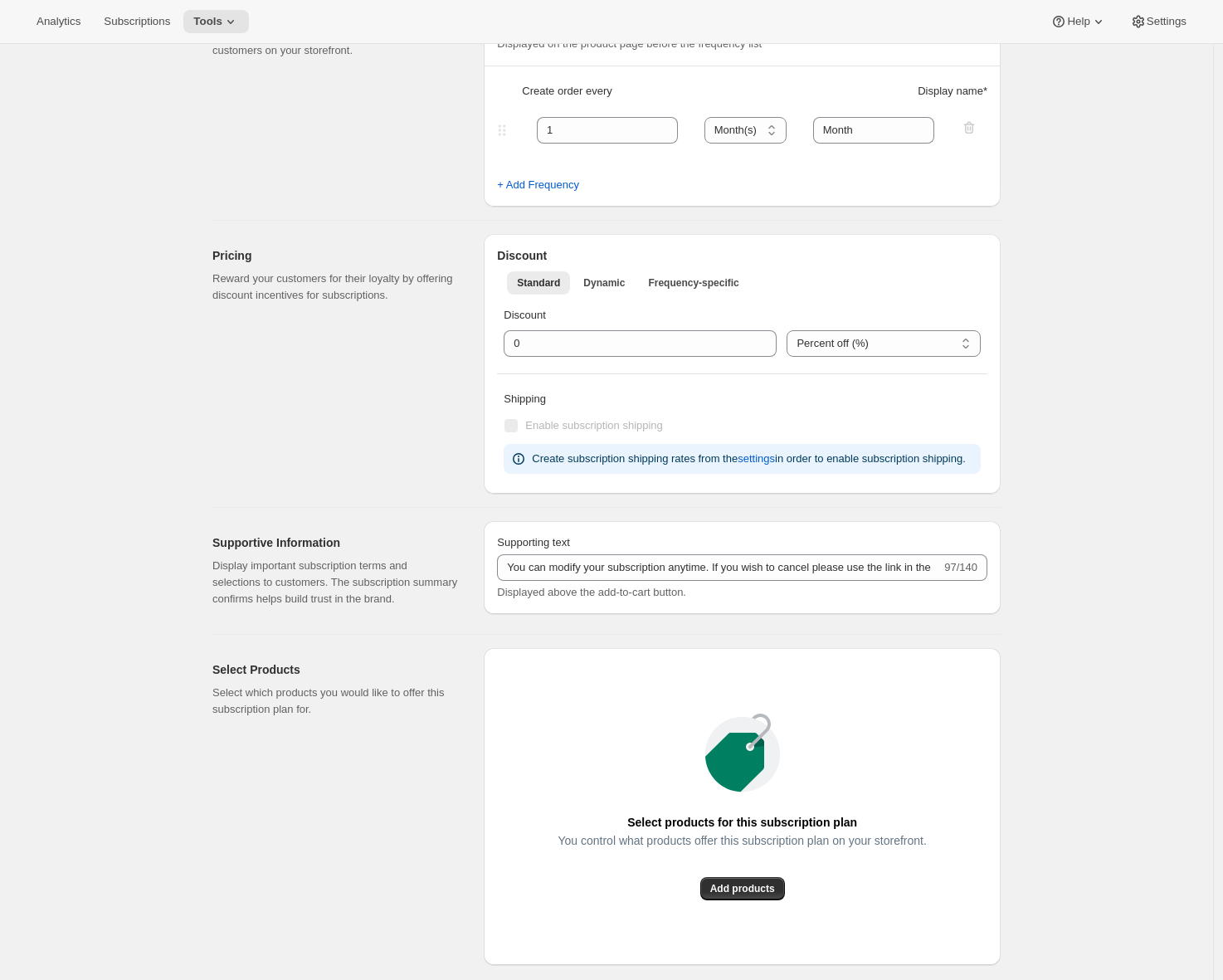
scroll to position [608, 0]
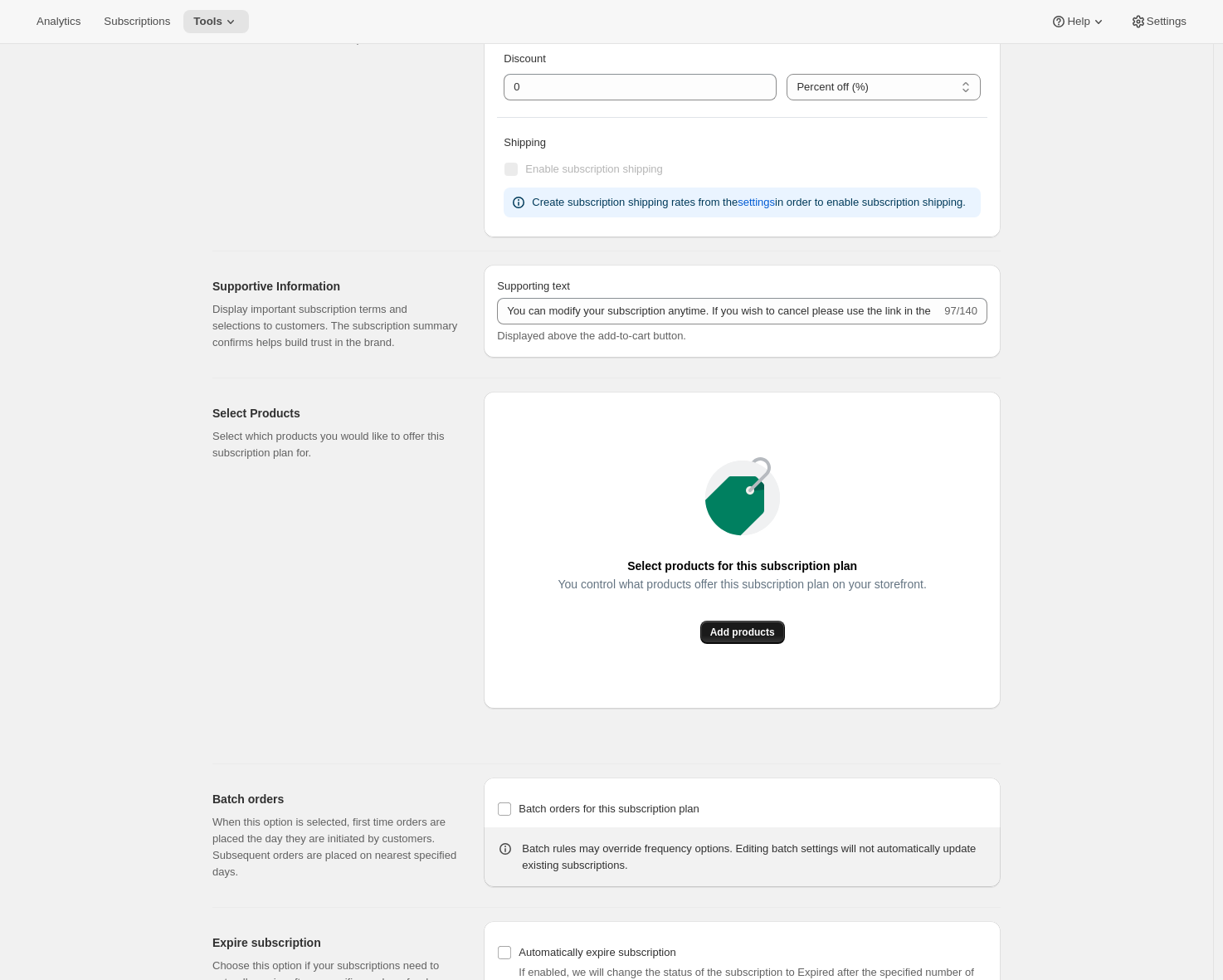
click at [775, 639] on span "Add products" at bounding box center [743, 633] width 65 height 14
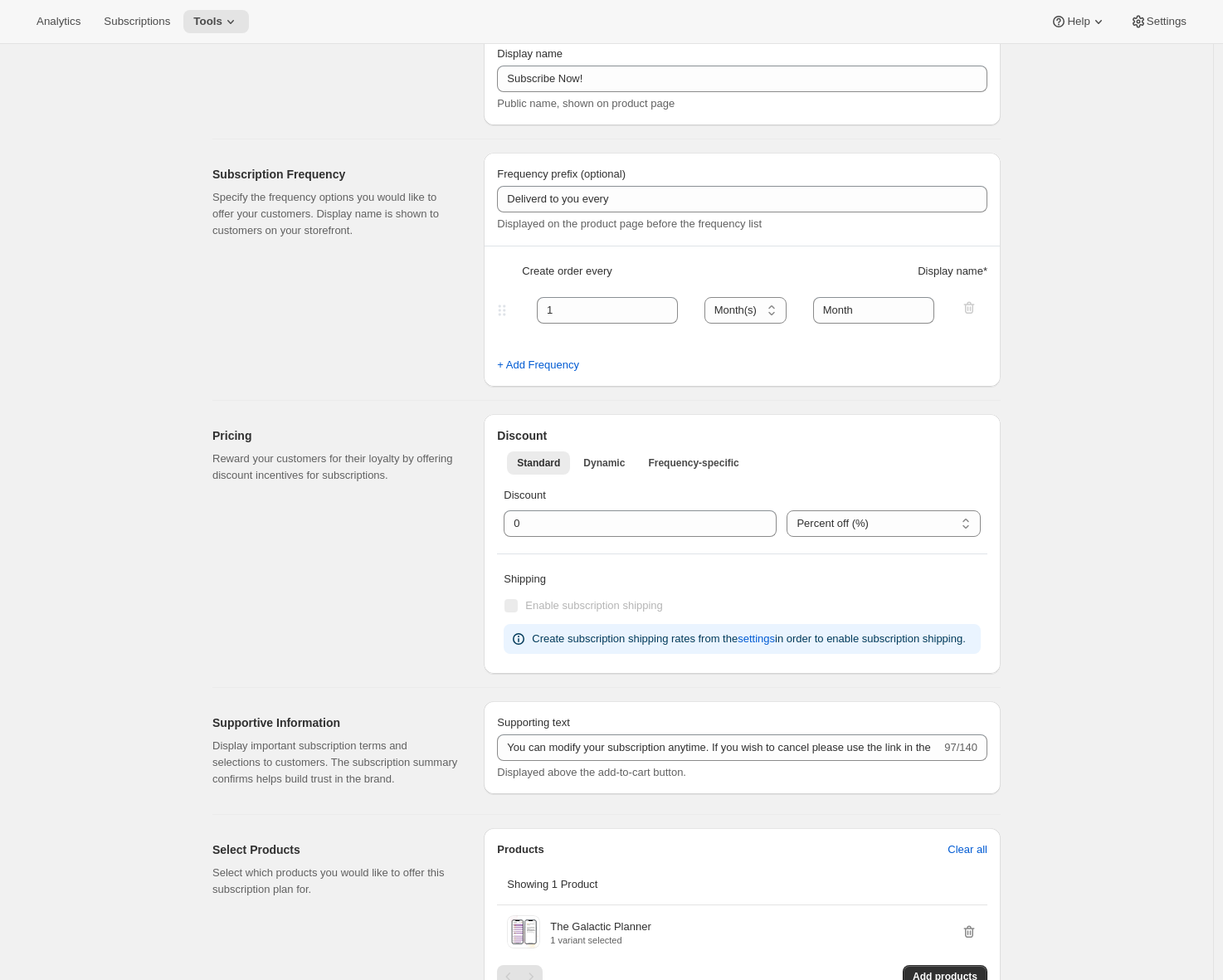
scroll to position [0, 0]
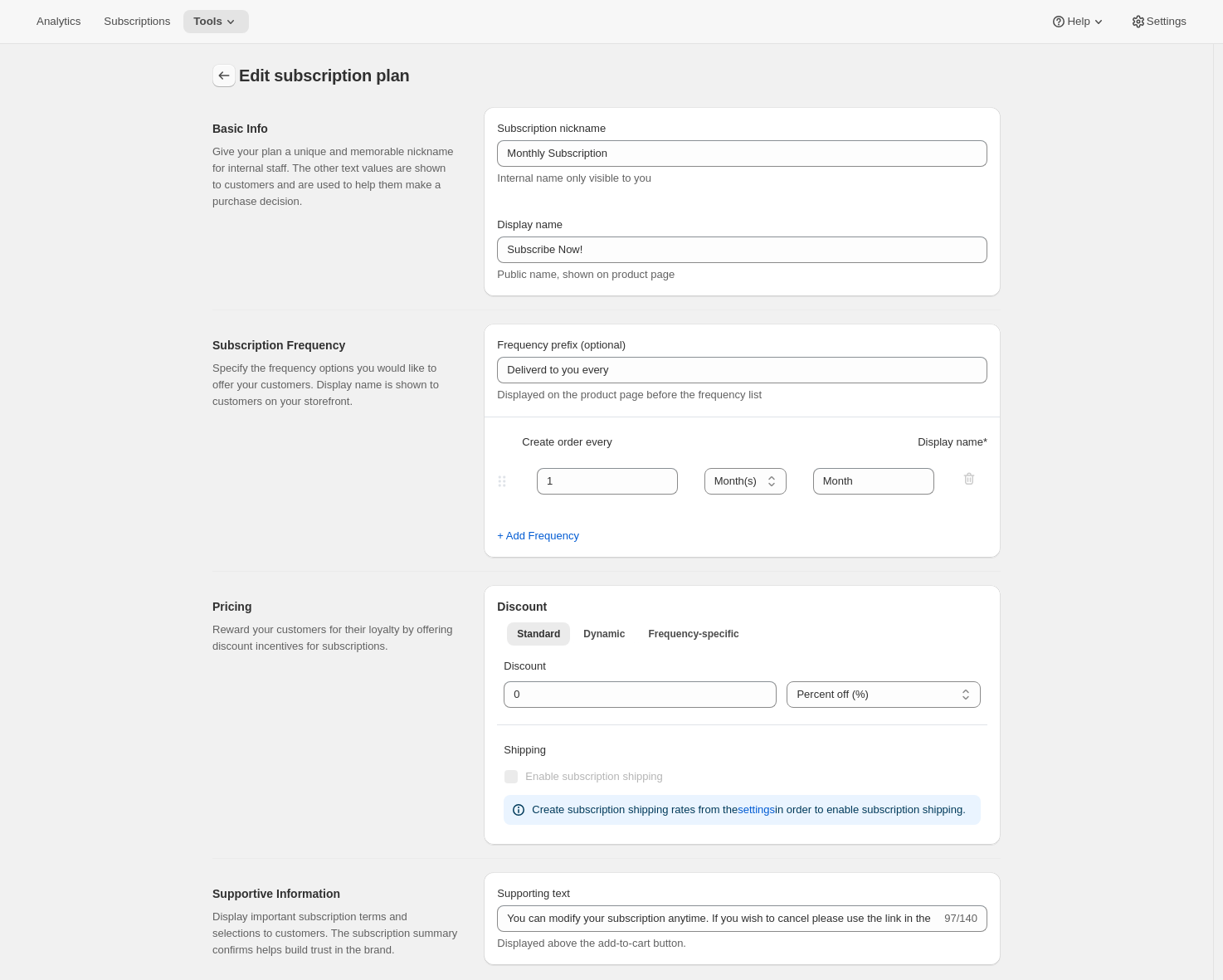
click at [225, 75] on icon "Subscription plans" at bounding box center [223, 75] width 17 height 17
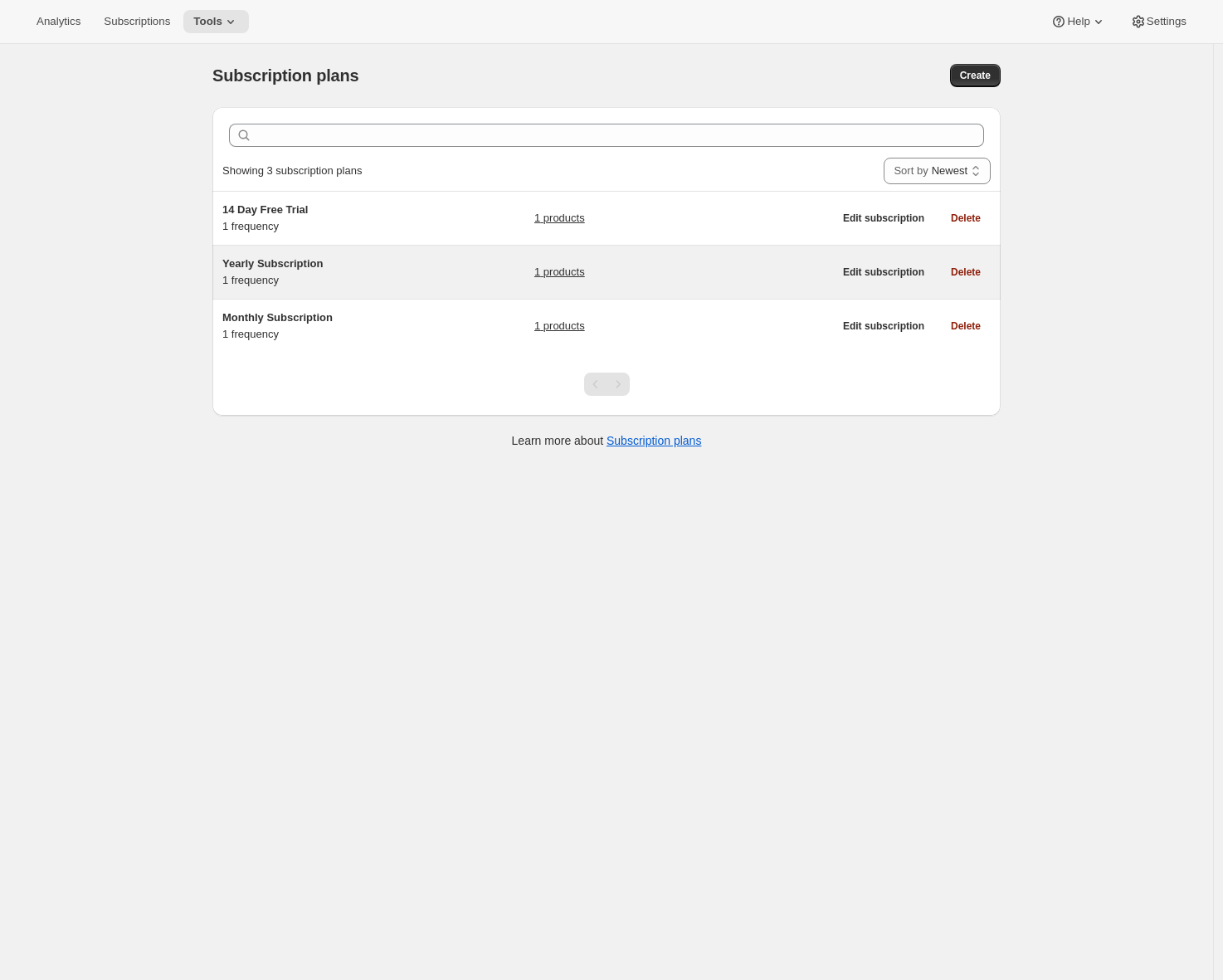
click at [389, 282] on div "Yearly Subscription 1 frequency" at bounding box center [326, 272] width 208 height 33
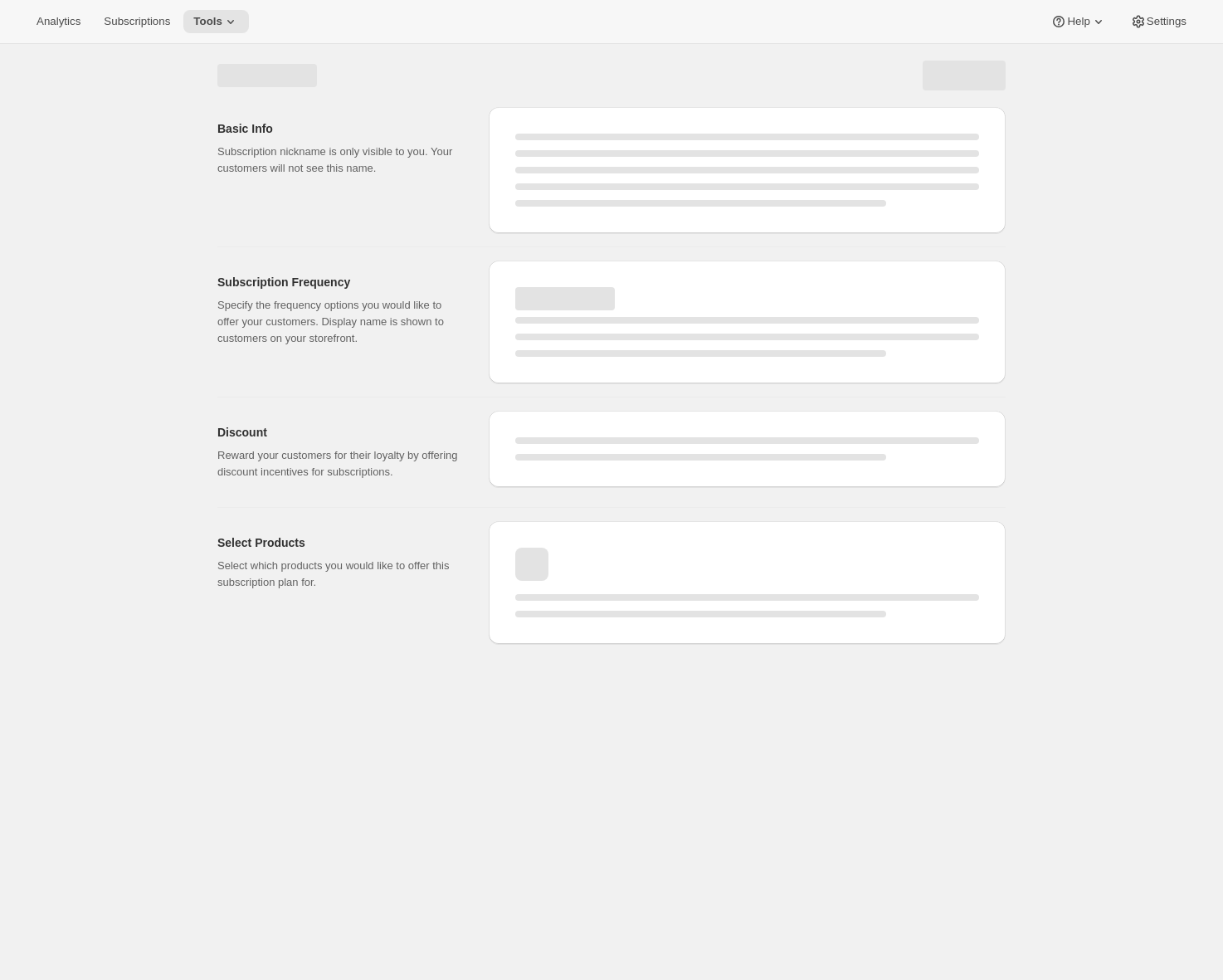
select select "WEEK"
select select "MONTH"
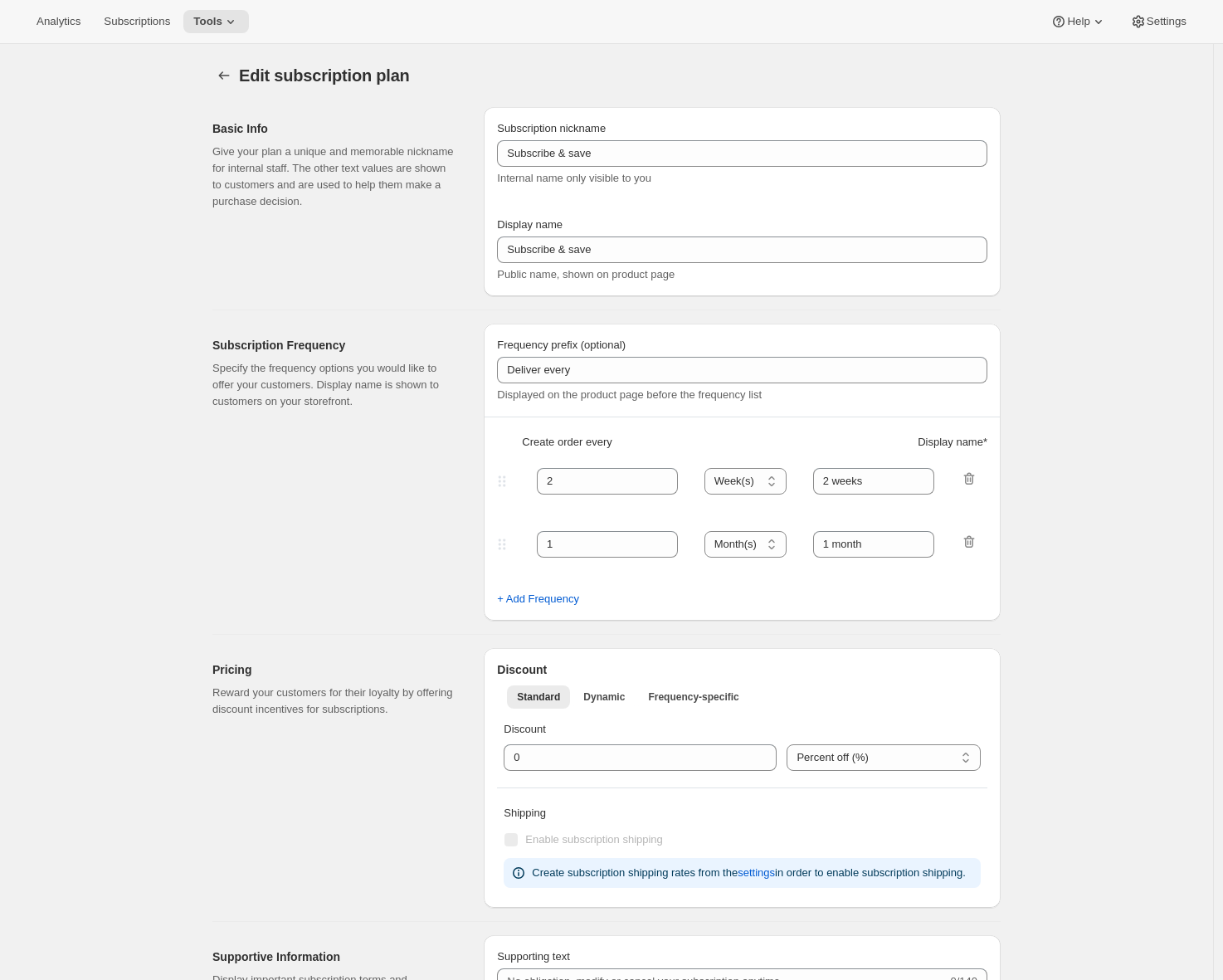
type input "Yearly Subscription"
type input "Subscribe & Save $50 a Year"
type input "Delivered to you every"
type input "1"
select select "YEAR"
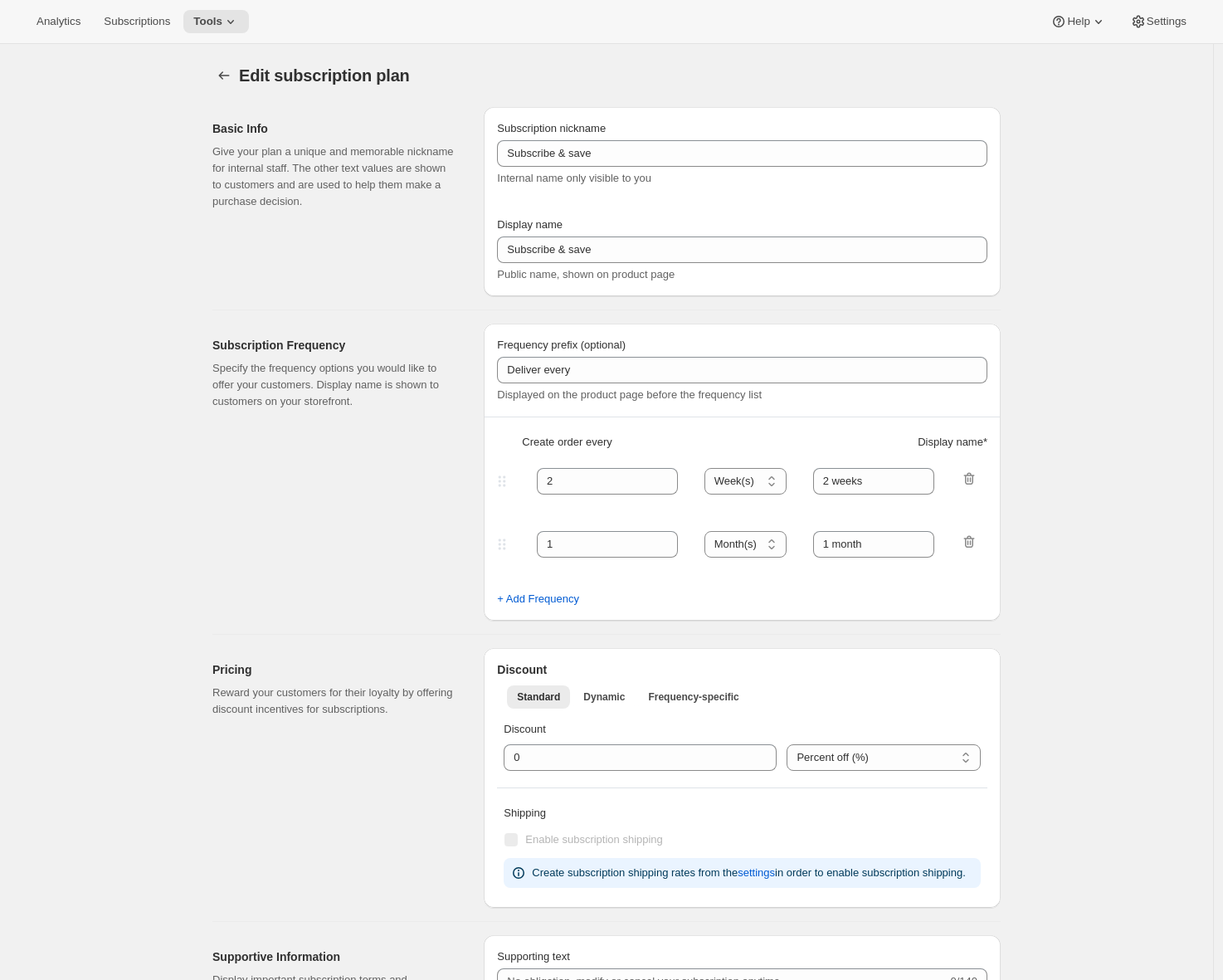
type input "Year"
type input "0.0"
select select "FIXED_AMOUNT"
type input "Save more than $50 a year with an annual plan. You can modify or cancel your su…"
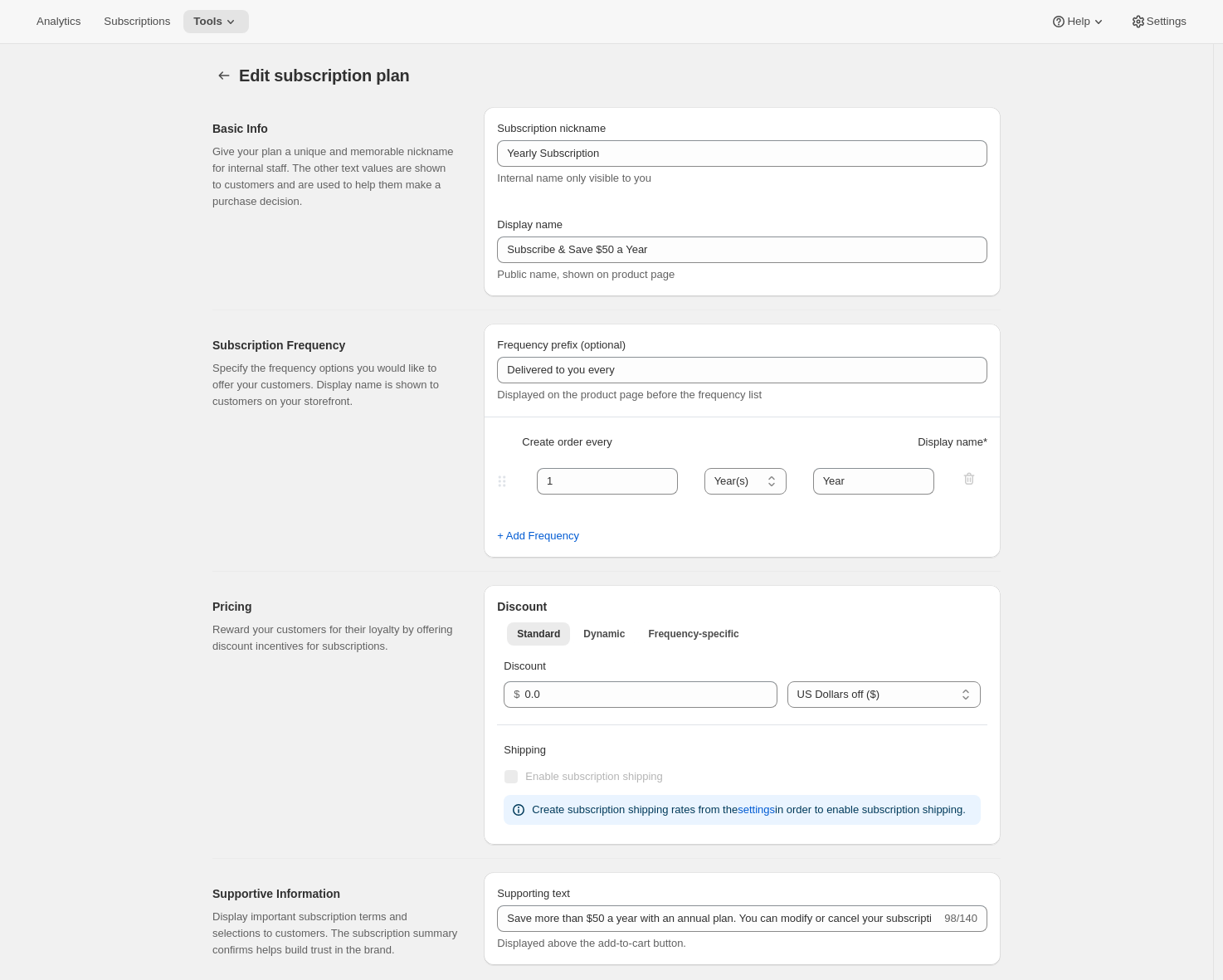
scroll to position [484, 0]
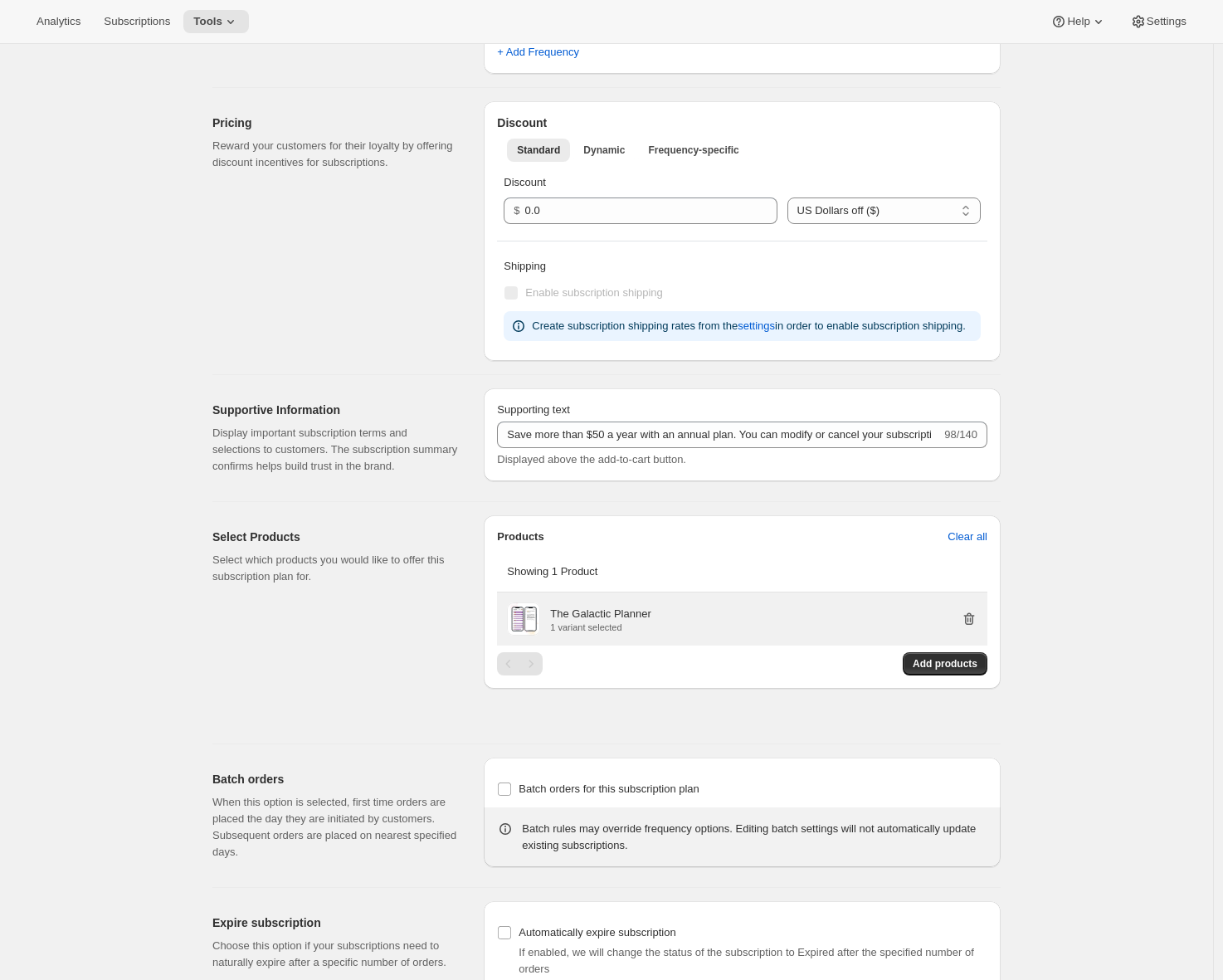
click at [975, 625] on icon "button" at bounding box center [969, 618] width 11 height 13
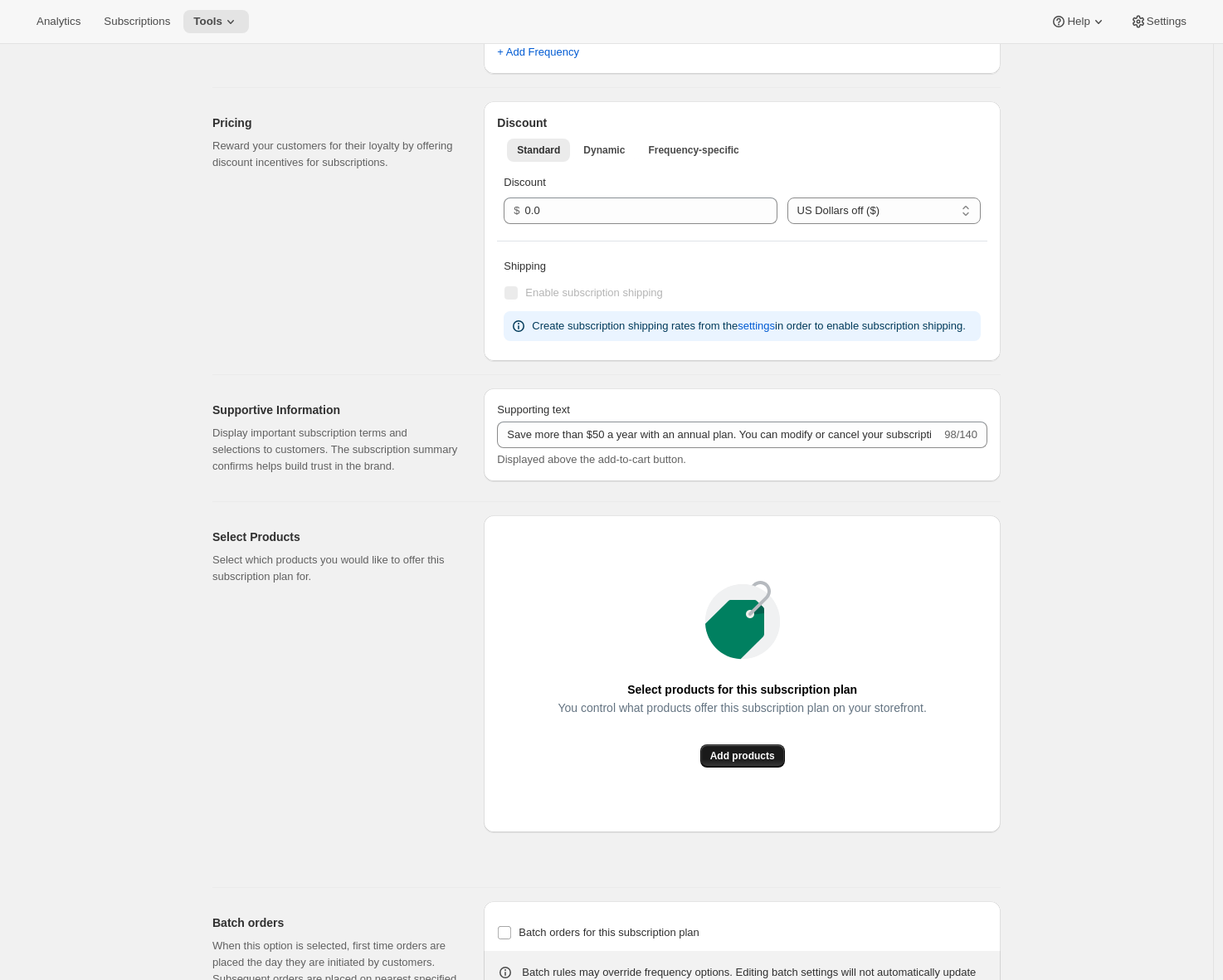
click at [723, 762] on span "Add products" at bounding box center [743, 757] width 65 height 14
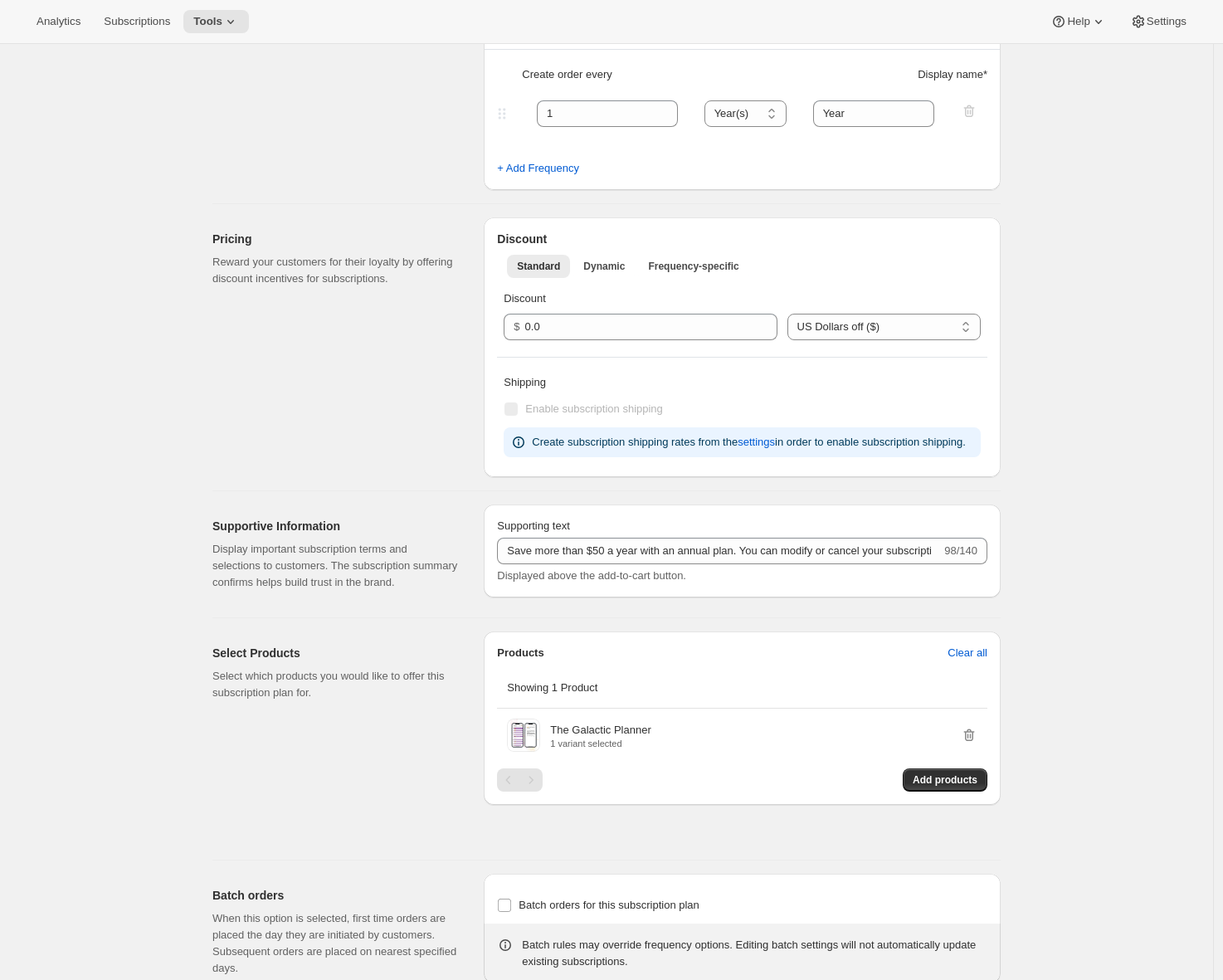
scroll to position [0, 0]
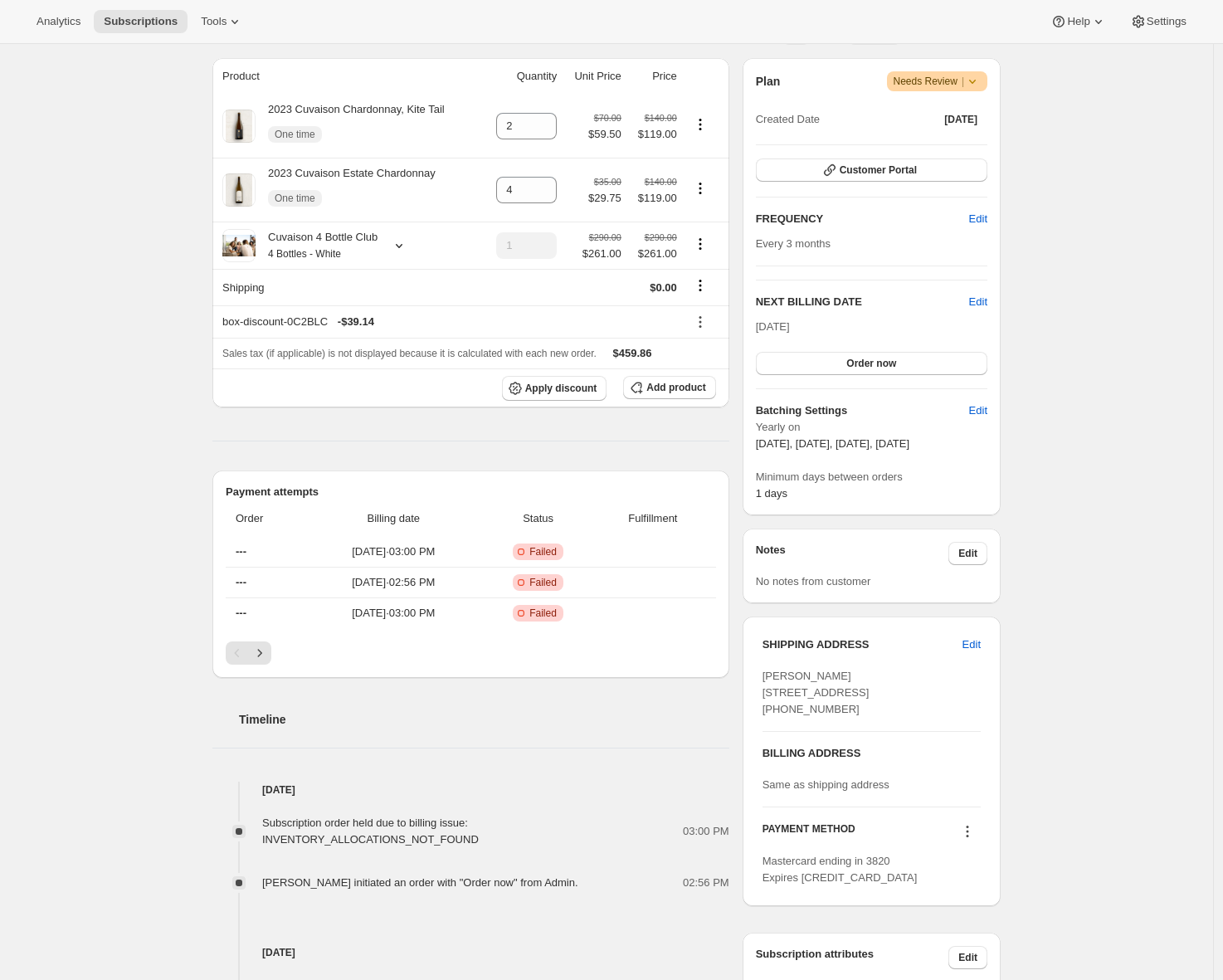
scroll to position [141, 0]
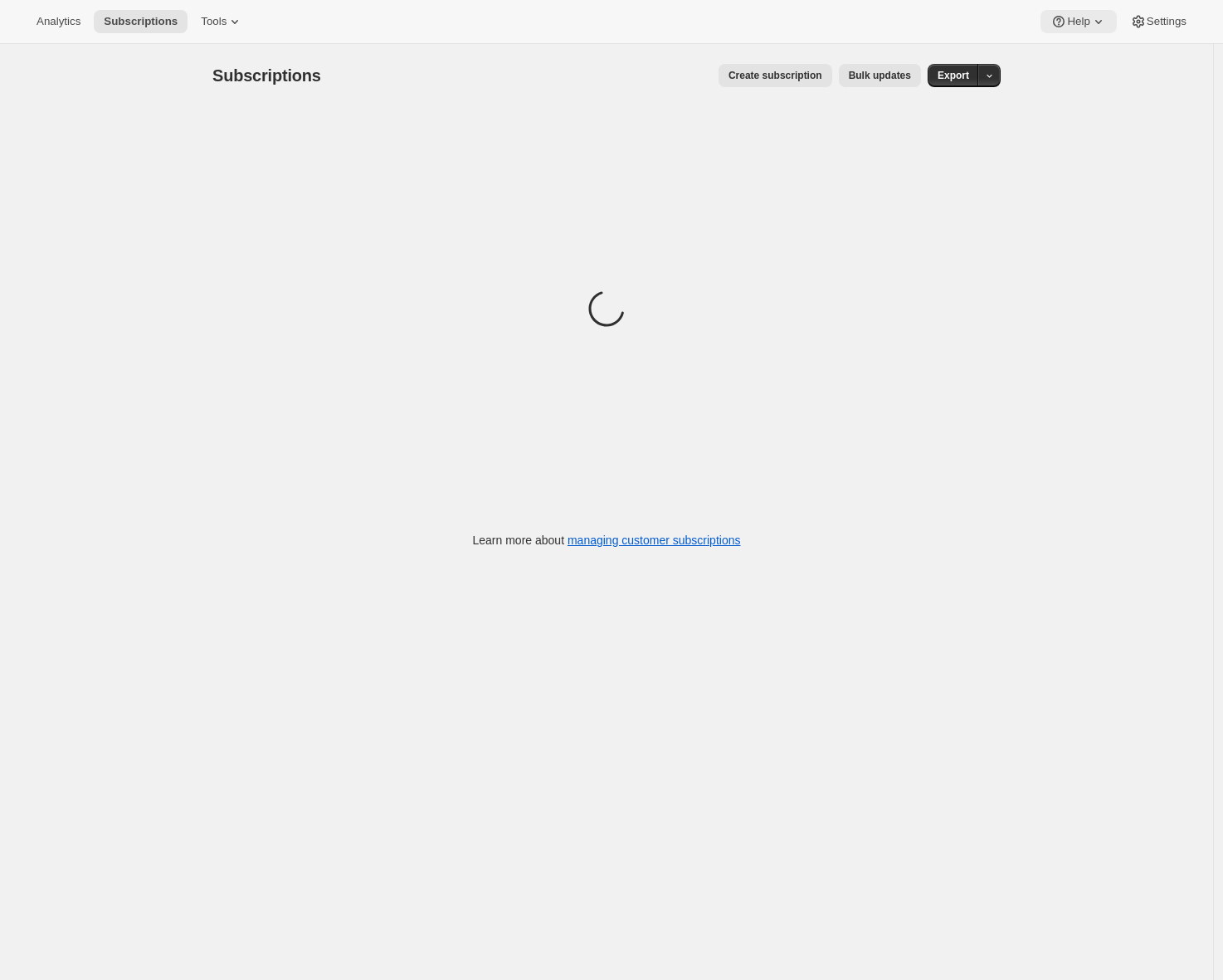
click at [1076, 25] on span "Help" at bounding box center [1078, 22] width 23 height 14
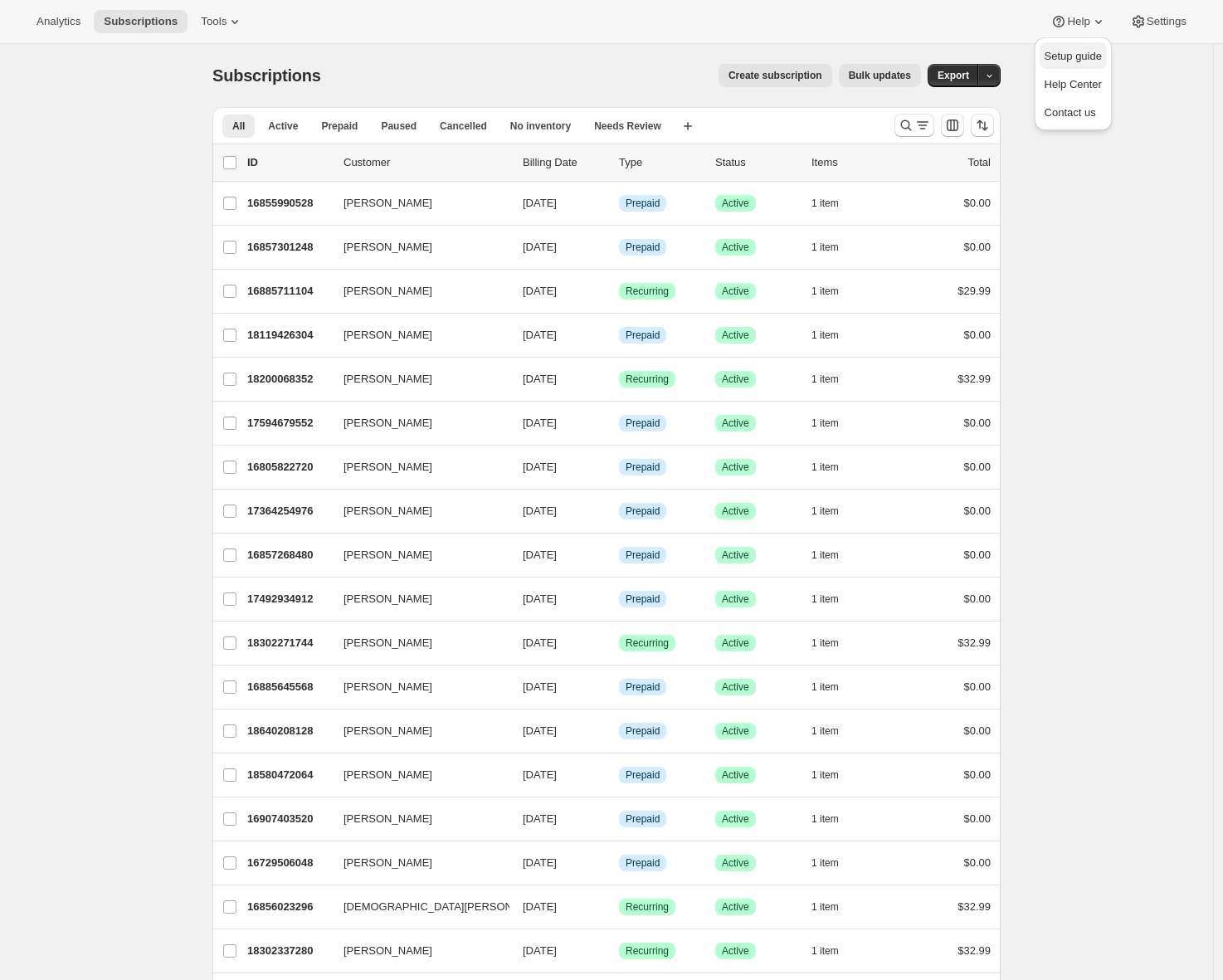
click at [1068, 50] on span "Setup guide" at bounding box center [1073, 56] width 57 height 13
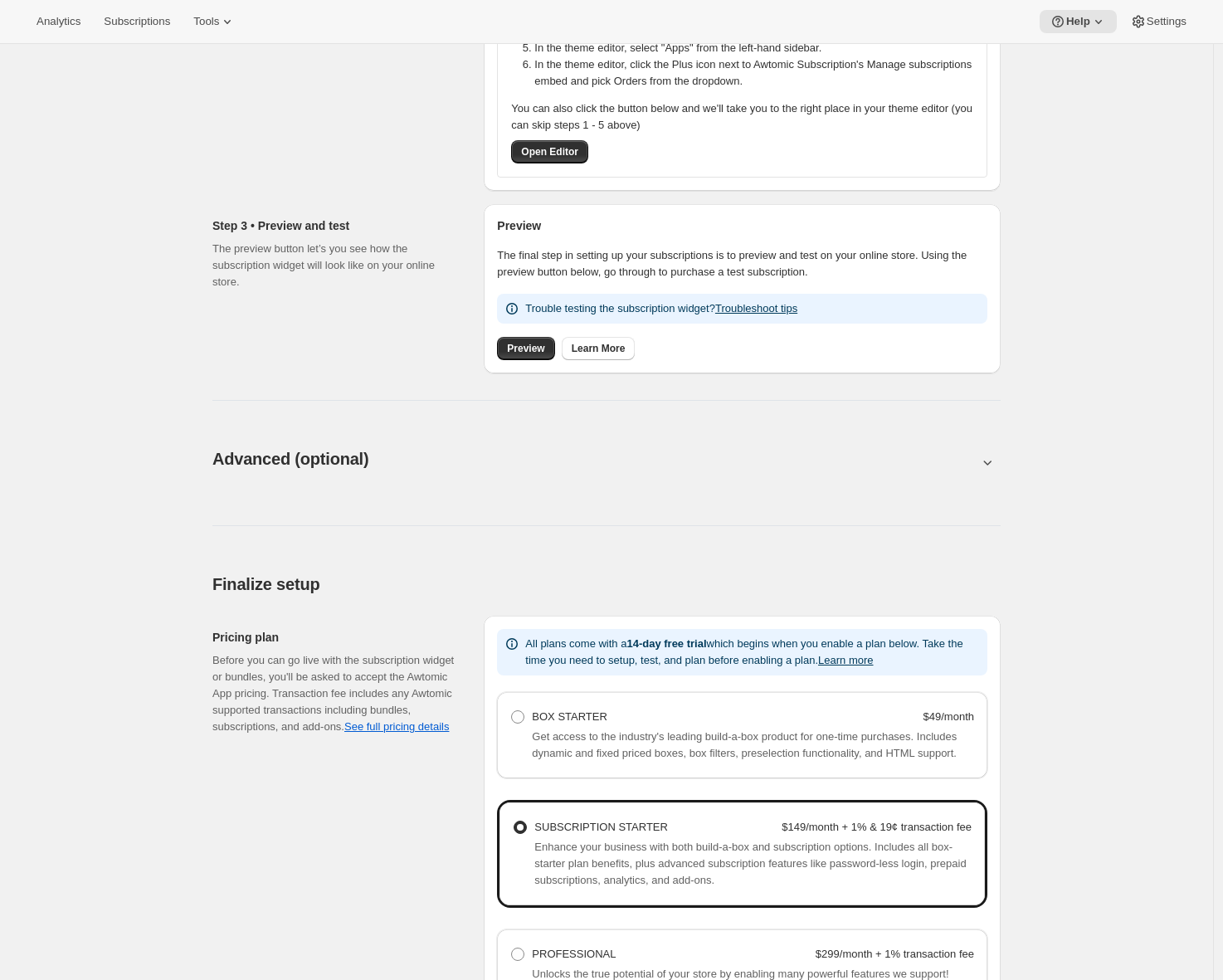
scroll to position [858, 0]
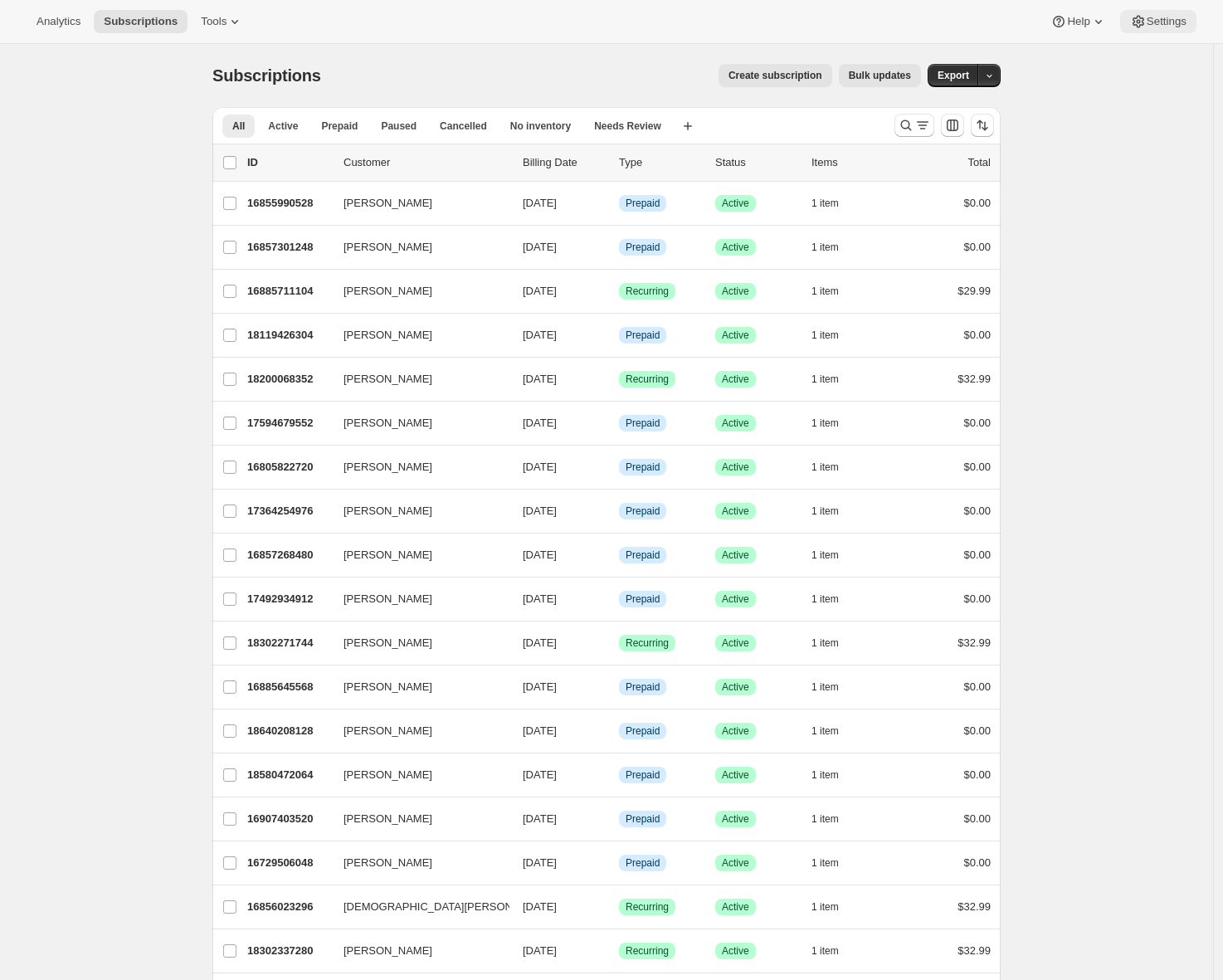
click at [1150, 20] on span "Settings" at bounding box center [1166, 22] width 40 height 14
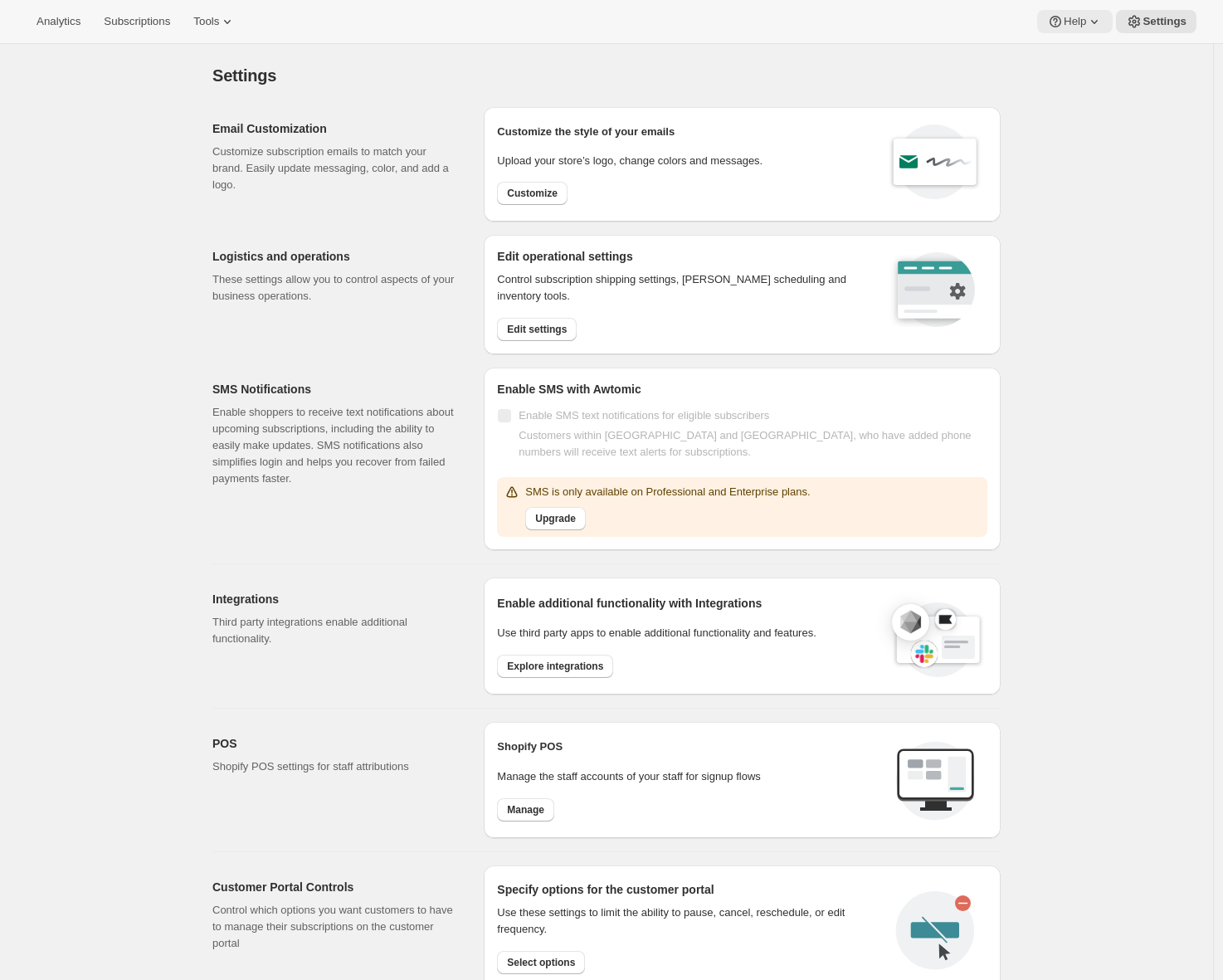
click at [1070, 24] on span "Help" at bounding box center [1075, 22] width 23 height 14
click at [1052, 57] on span "Setup guide" at bounding box center [1072, 56] width 57 height 13
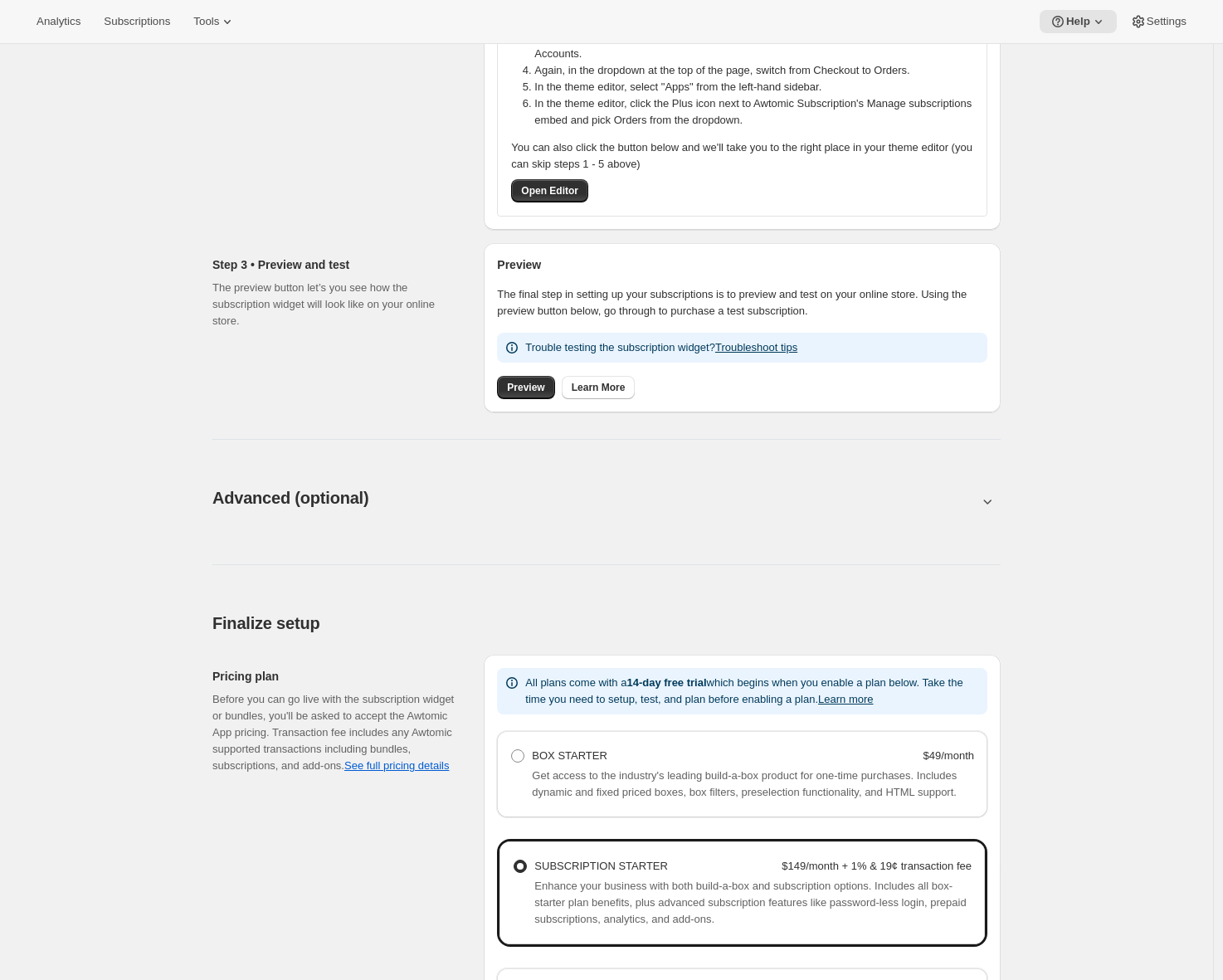
scroll to position [858, 0]
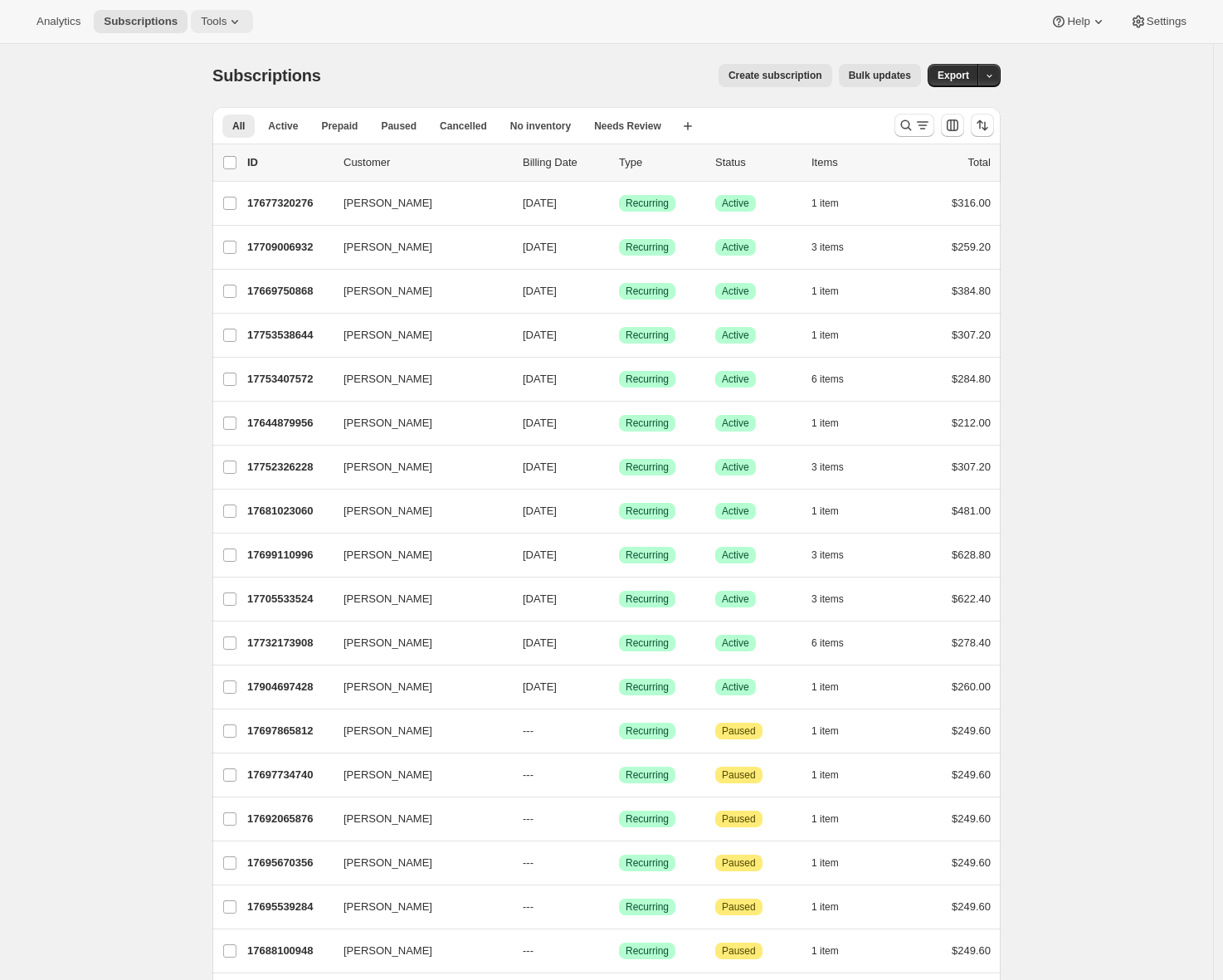
click at [233, 26] on icon at bounding box center [234, 22] width 17 height 17
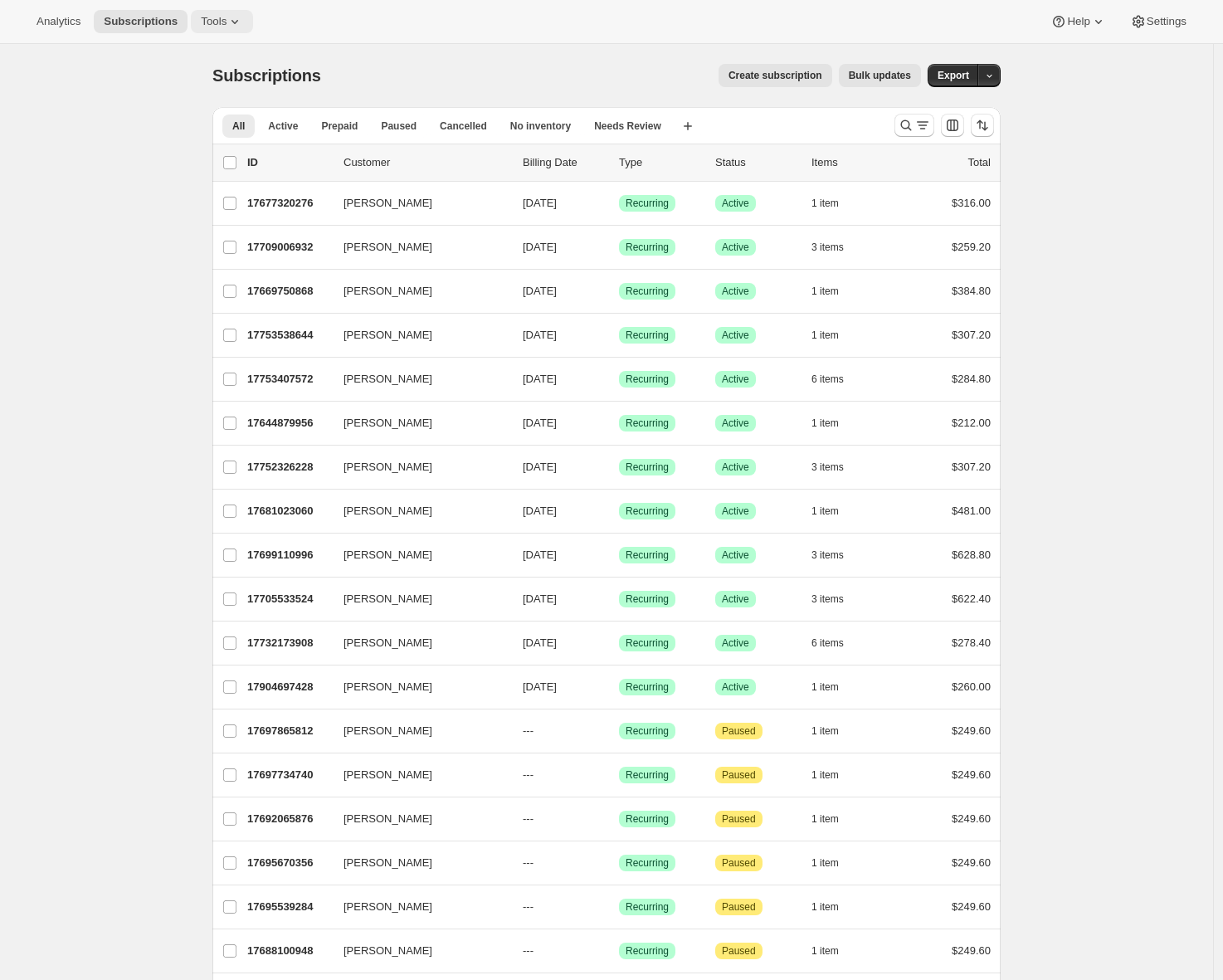
click at [233, 14] on icon at bounding box center [234, 22] width 17 height 17
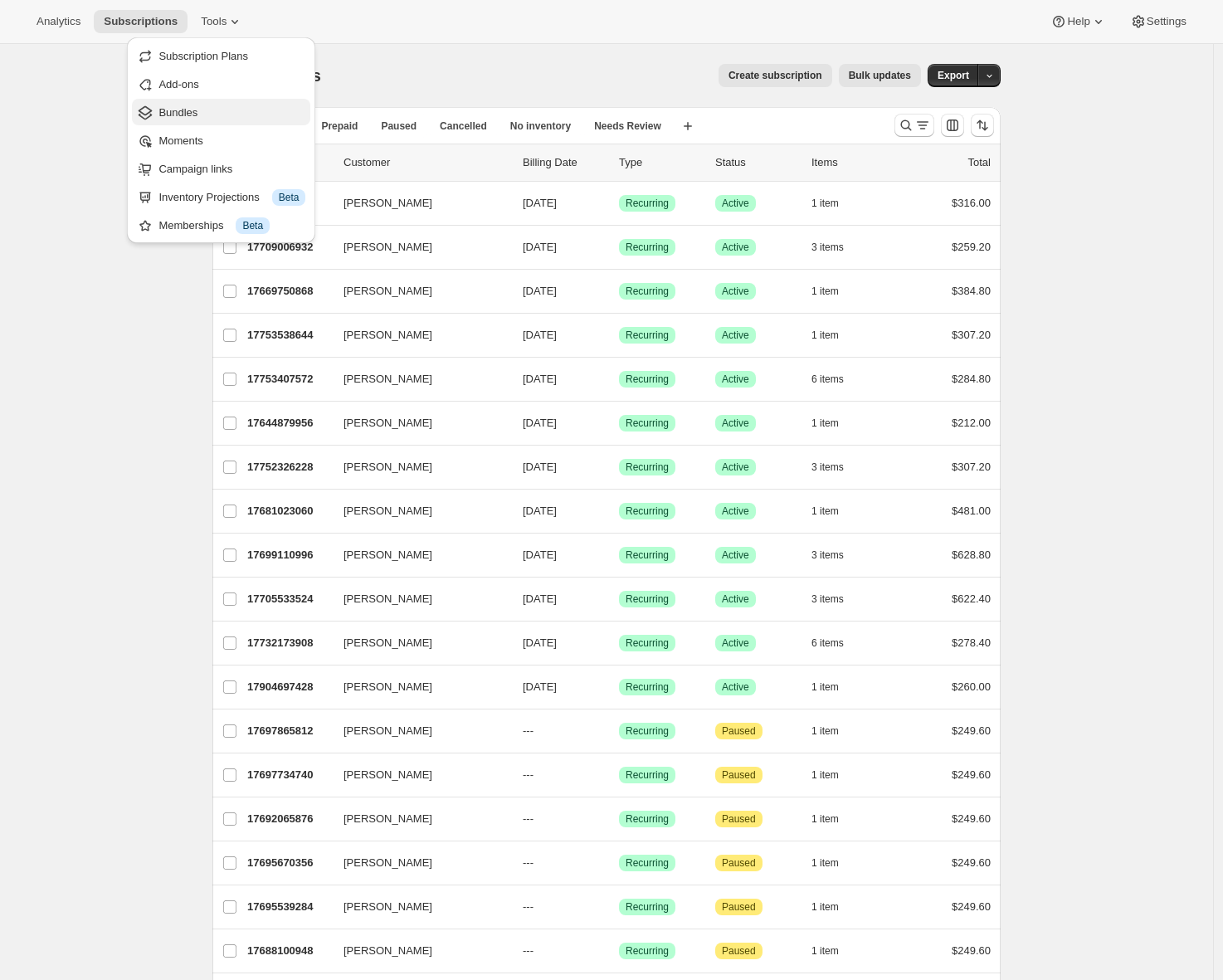
click at [173, 110] on span "Bundles" at bounding box center [178, 112] width 39 height 13
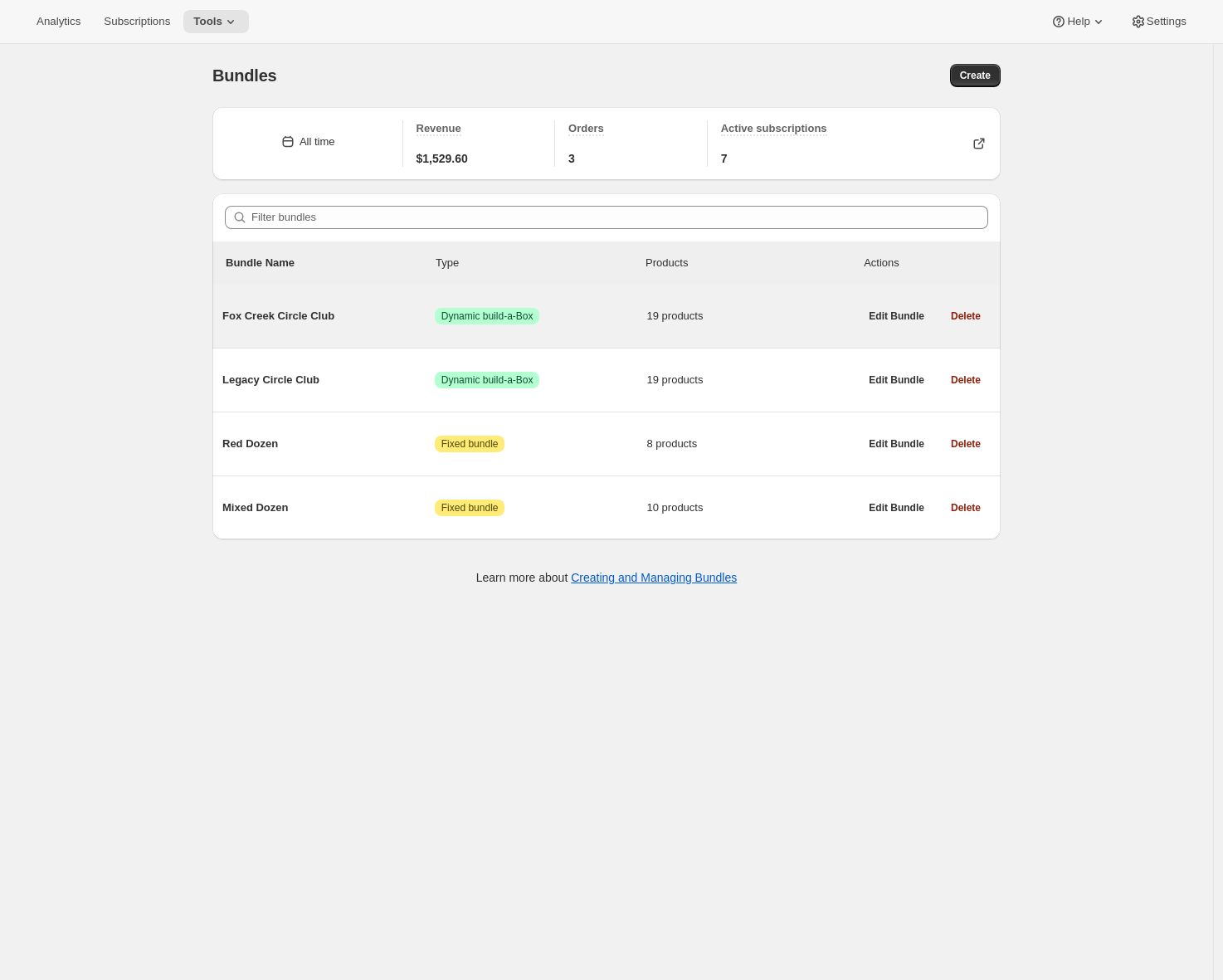
click at [316, 316] on span "Fox Creek Circle Club" at bounding box center [328, 316] width 213 height 17
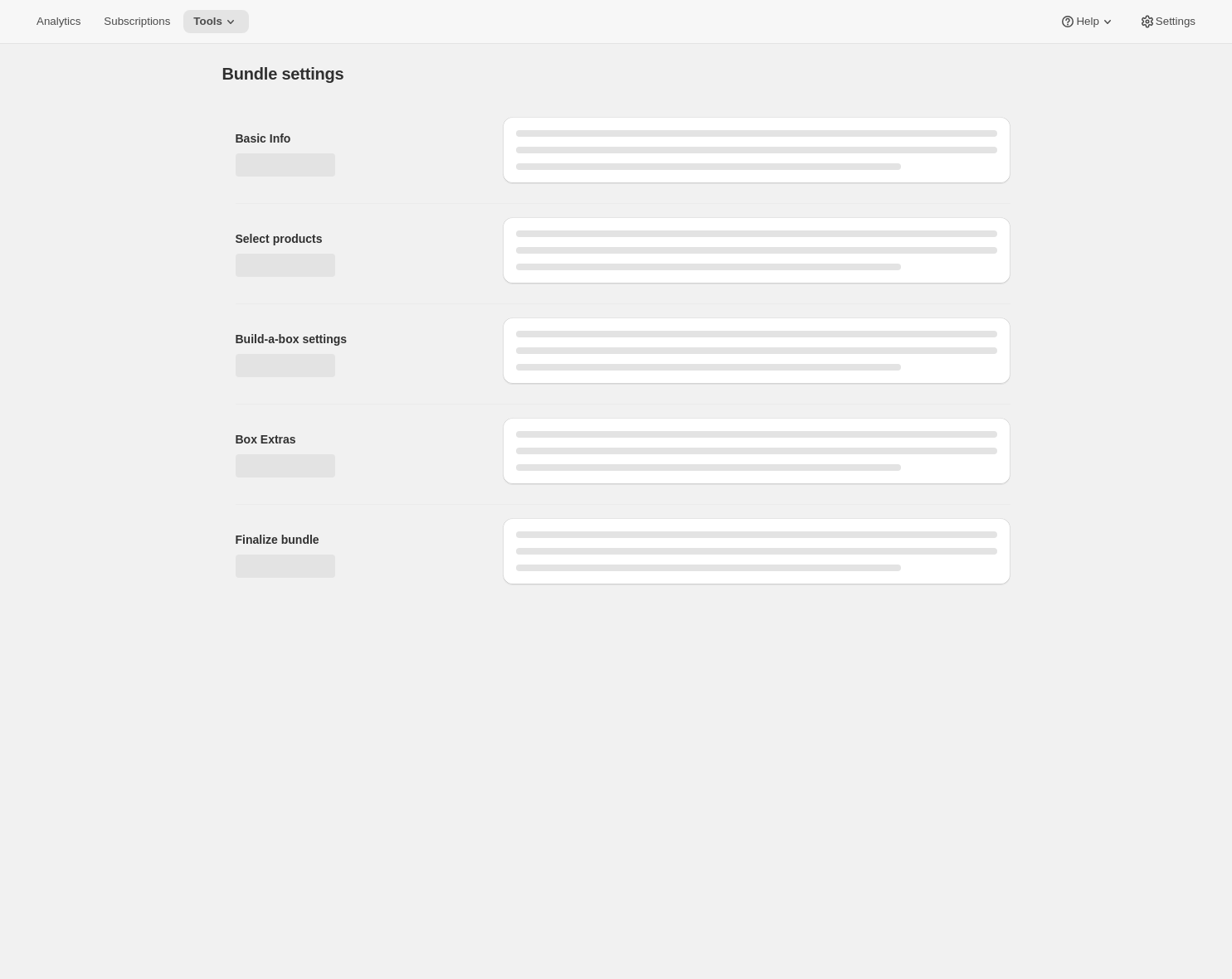
type input "Fox Creek Circle Club"
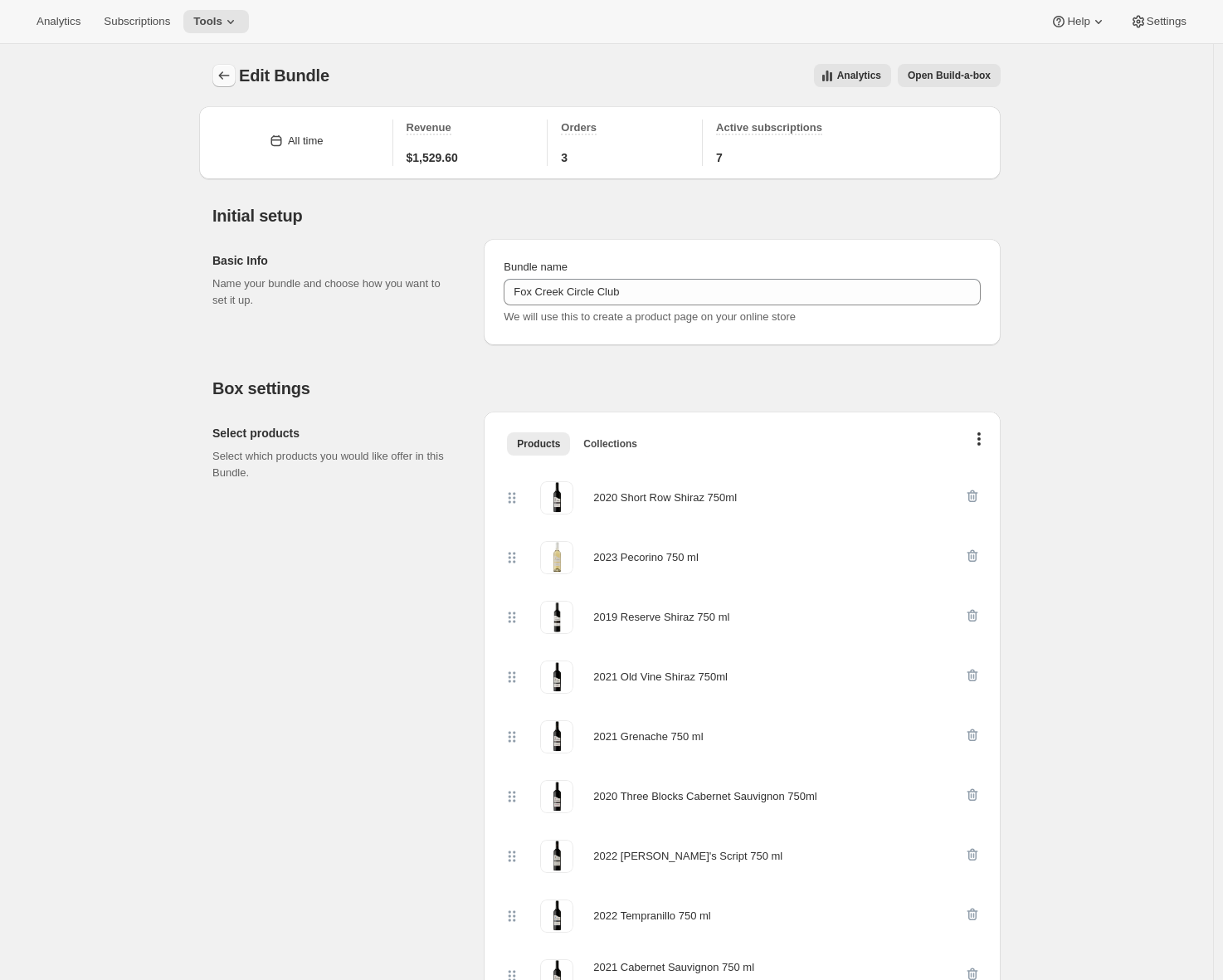
click at [223, 79] on icon "Bundles" at bounding box center [223, 75] width 17 height 17
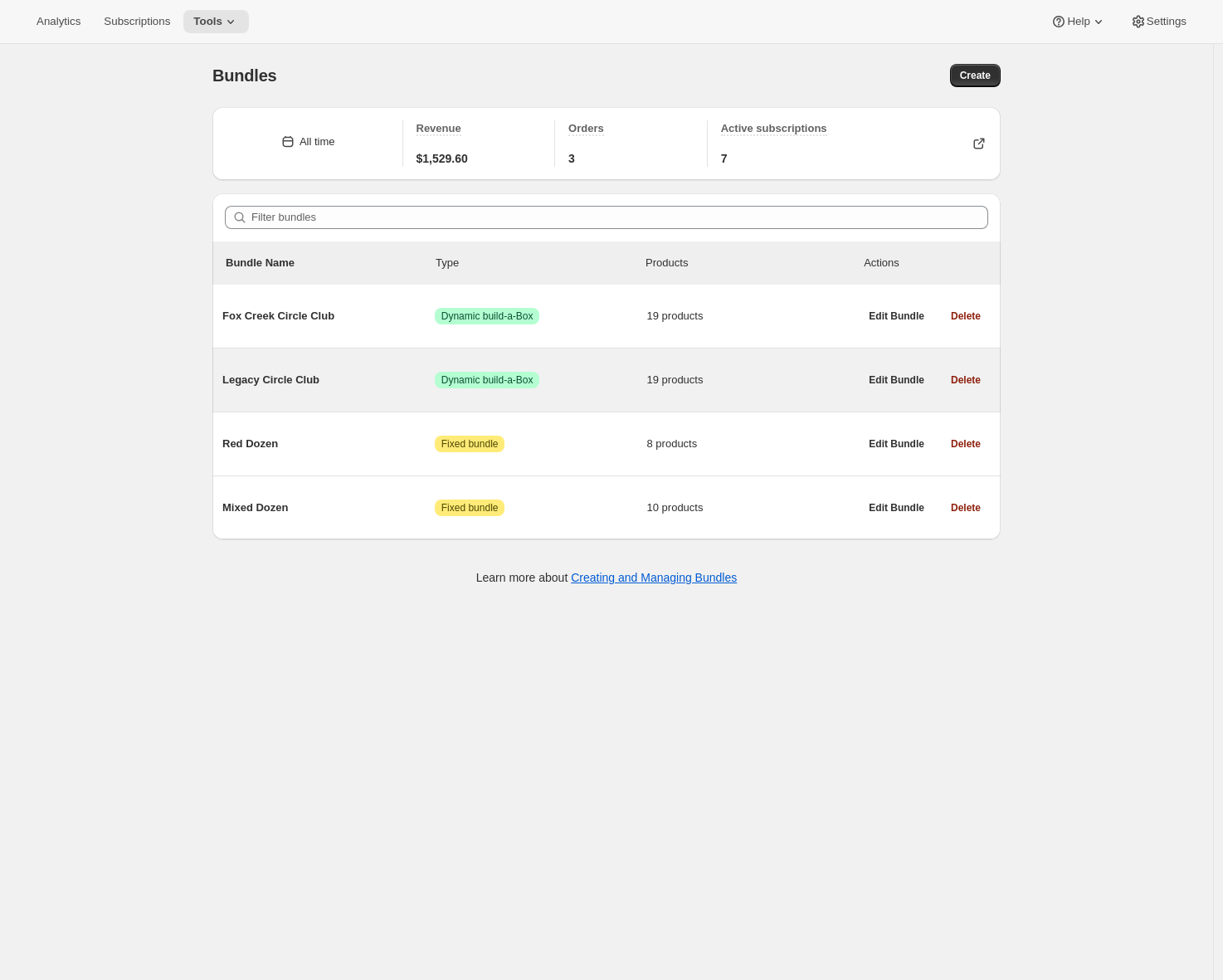
click at [321, 374] on span "Legacy Circle Club" at bounding box center [328, 379] width 213 height 17
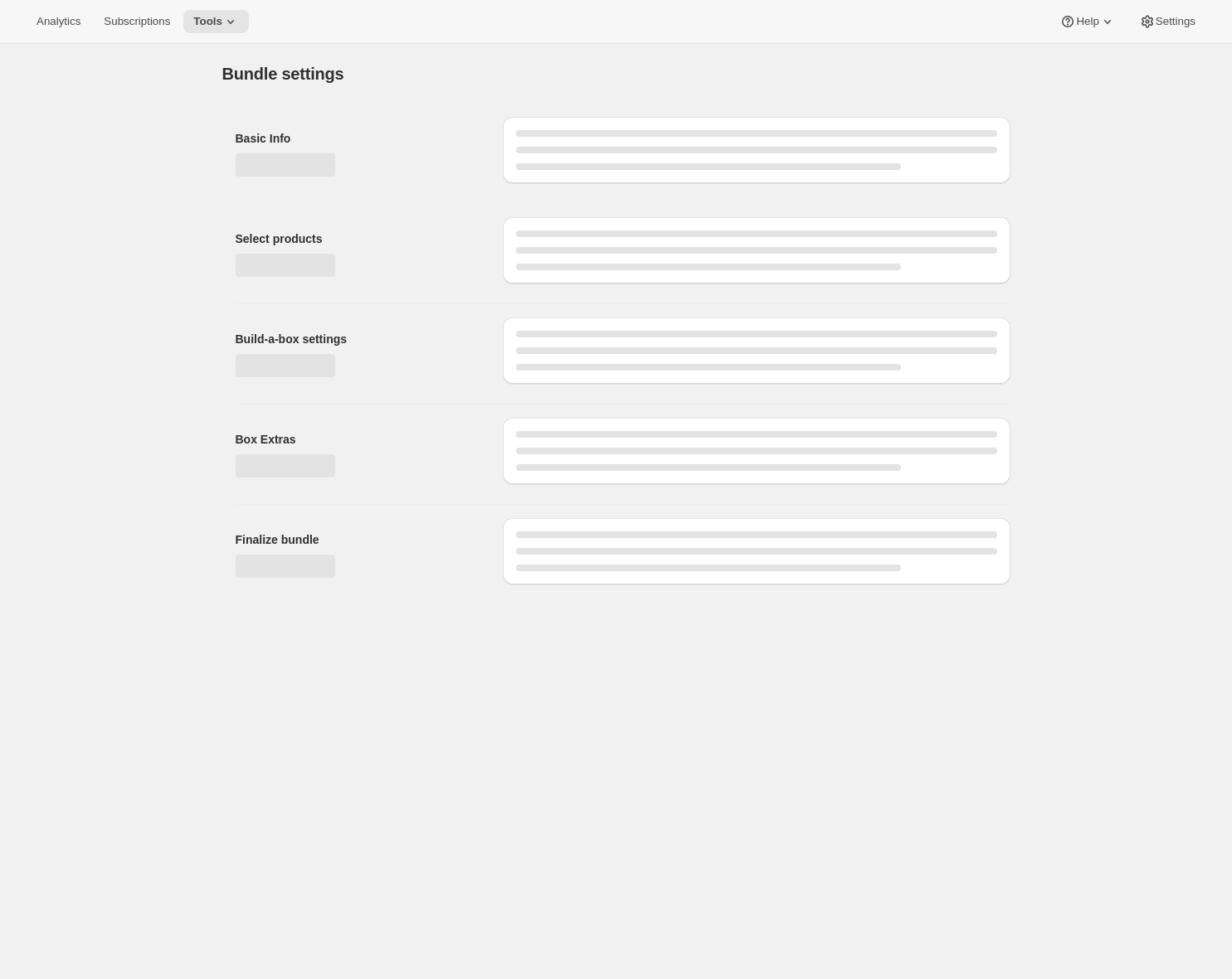
type input "Legacy Circle Club"
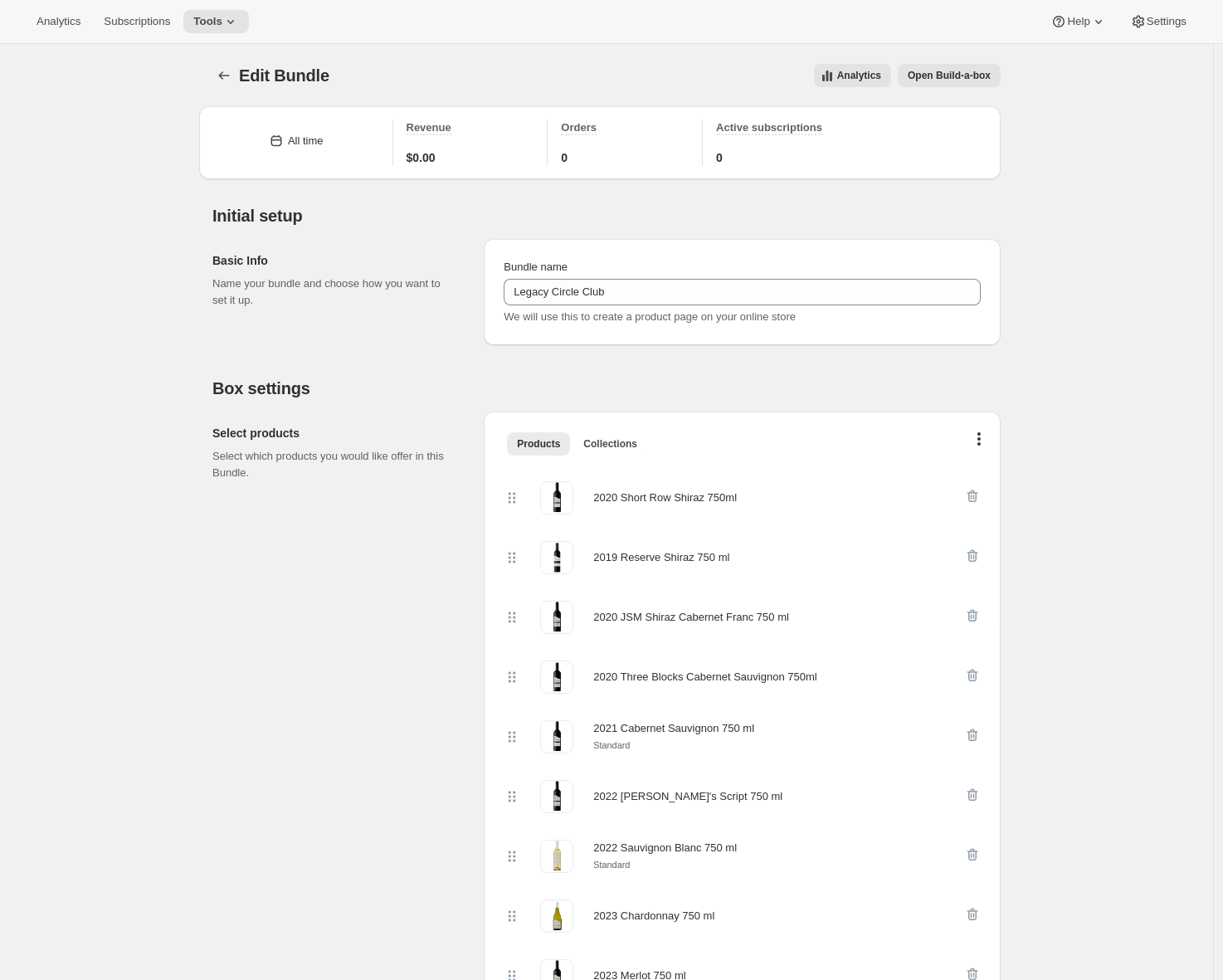
click at [230, 90] on div "Edit Bundle. This page is ready Edit Bundle Analytics Open Build-a-box More act…" at bounding box center [607, 75] width 789 height 63
click at [227, 78] on icon "Bundles" at bounding box center [223, 75] width 17 height 17
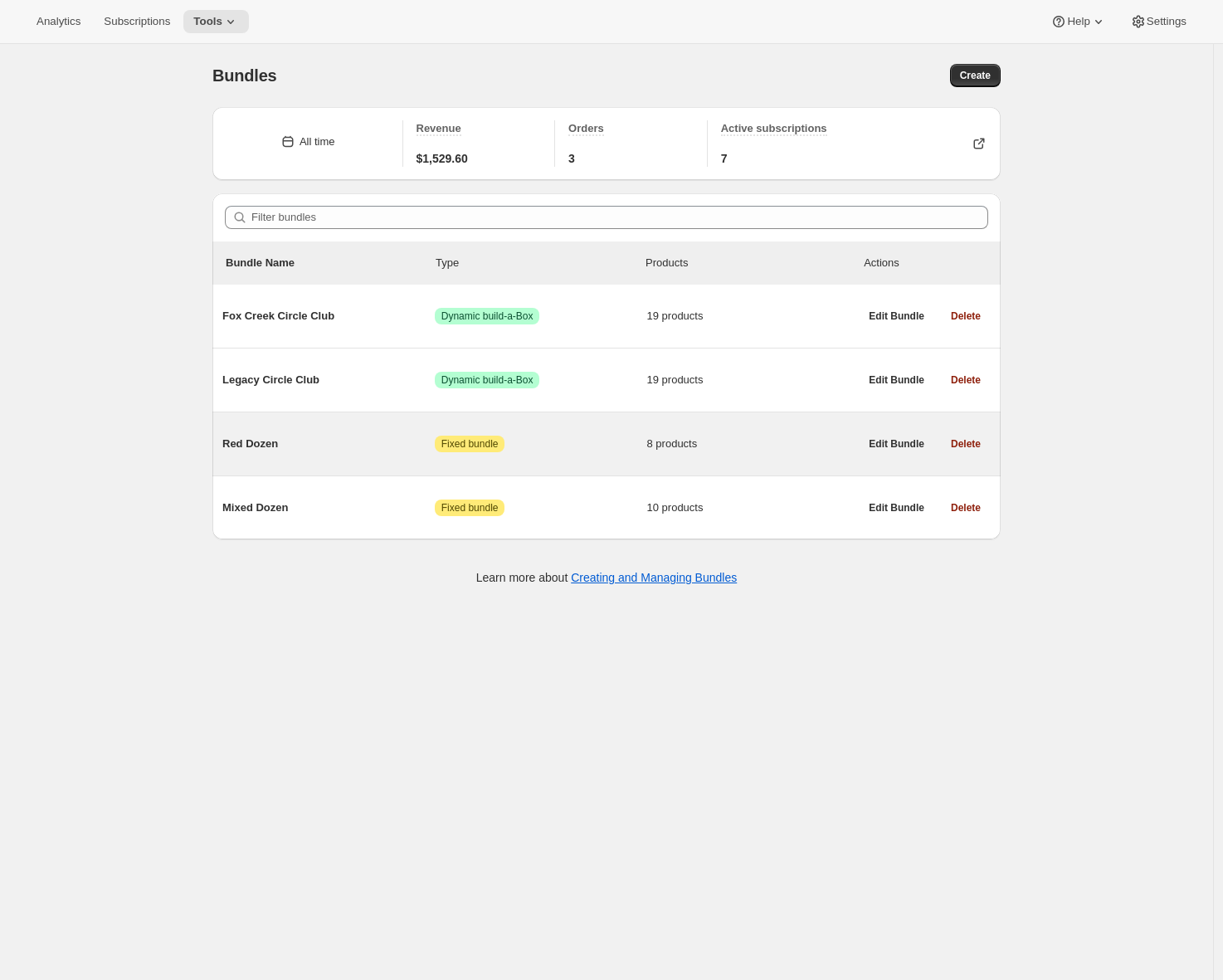
click at [287, 445] on span "Red Dozen" at bounding box center [328, 444] width 213 height 17
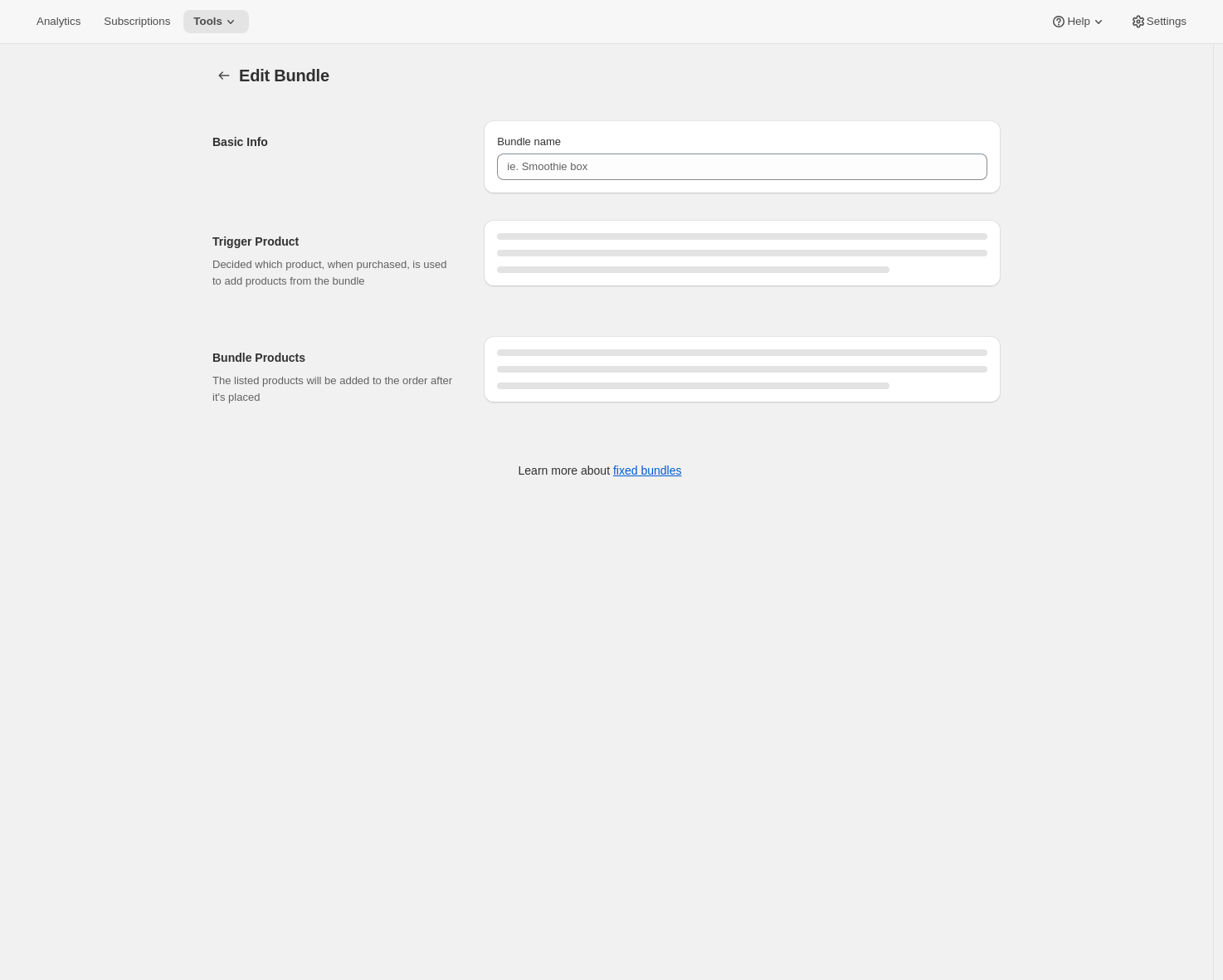
type input "Red Dozen"
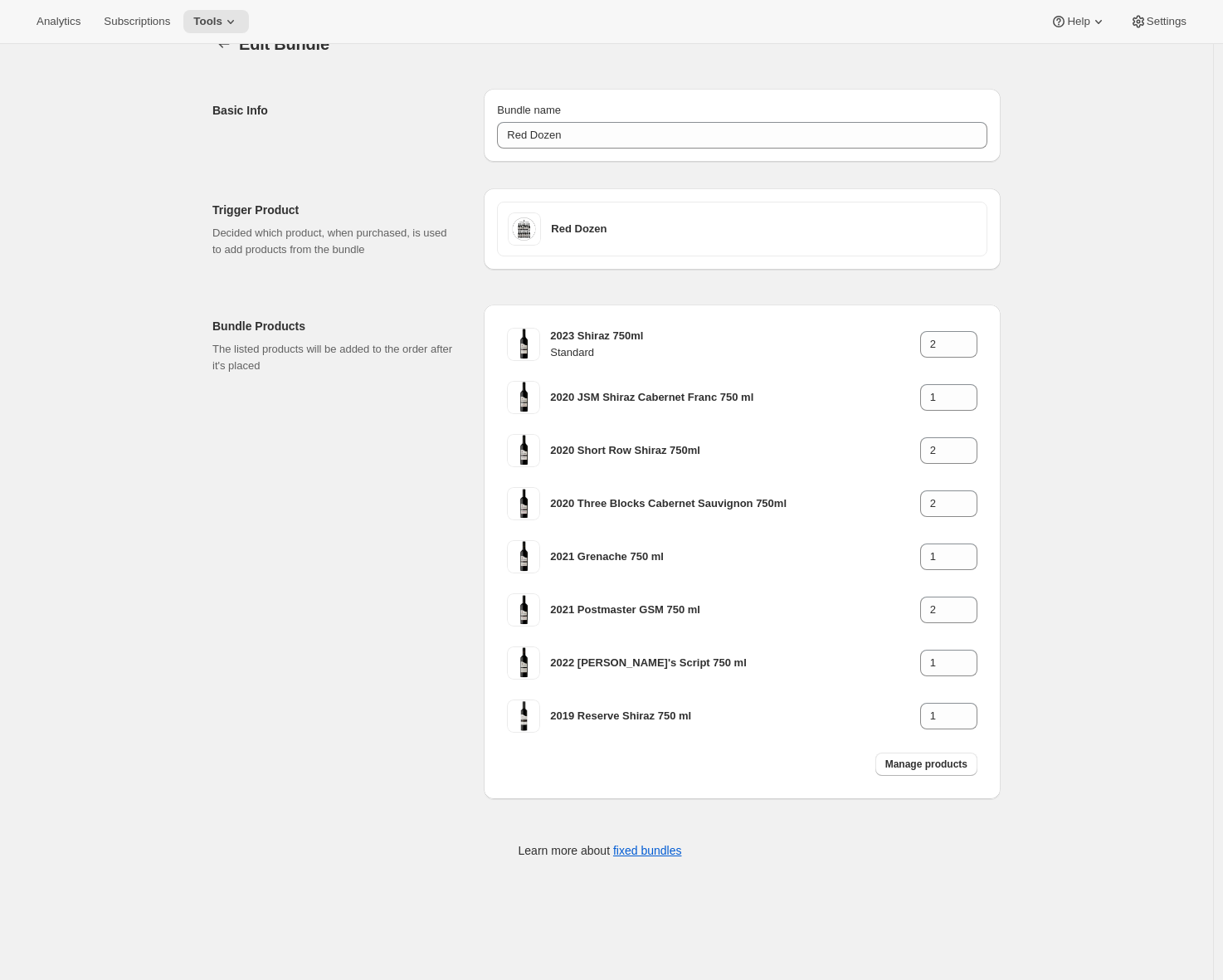
scroll to position [42, 0]
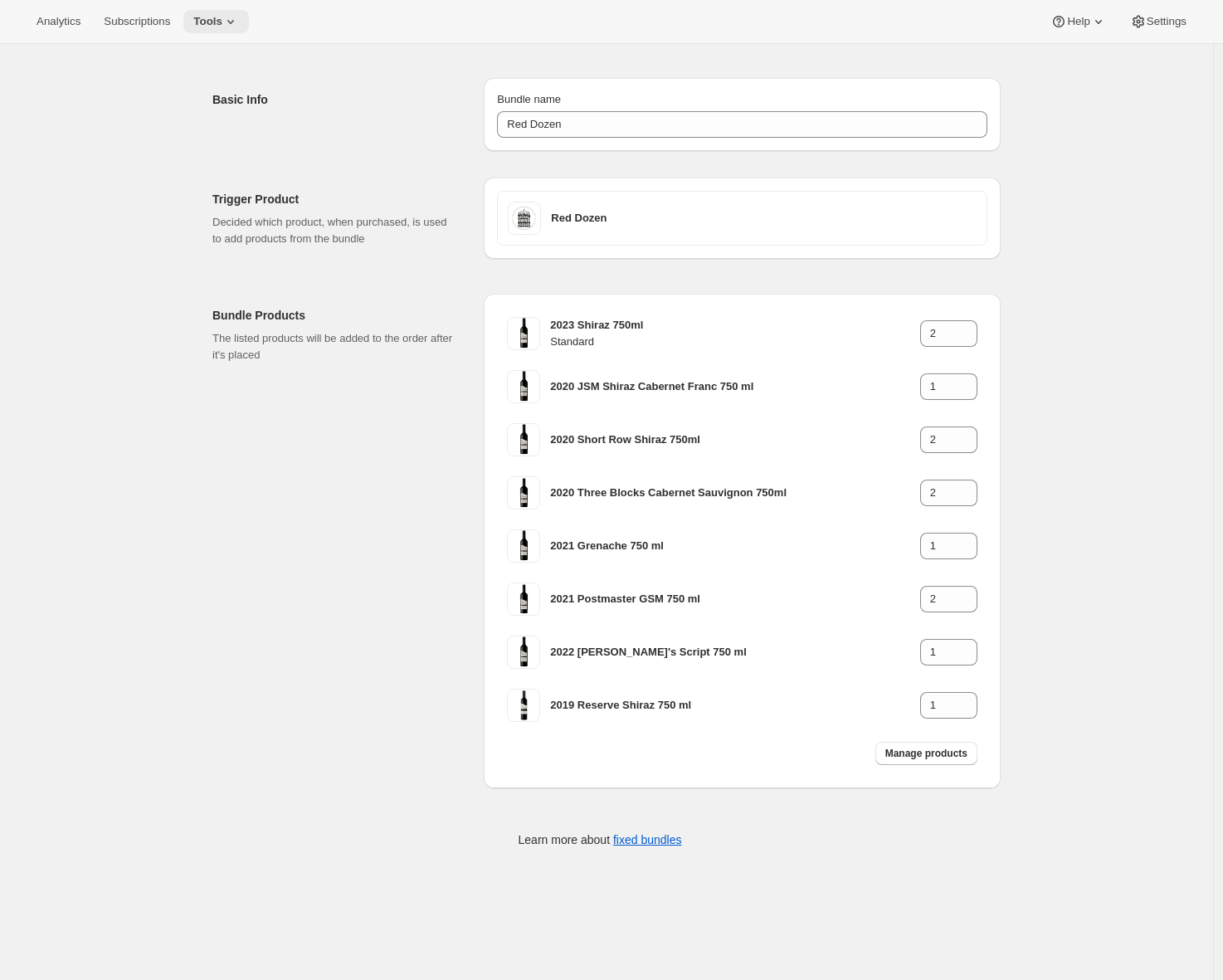
click at [222, 20] on span "Tools" at bounding box center [208, 22] width 29 height 14
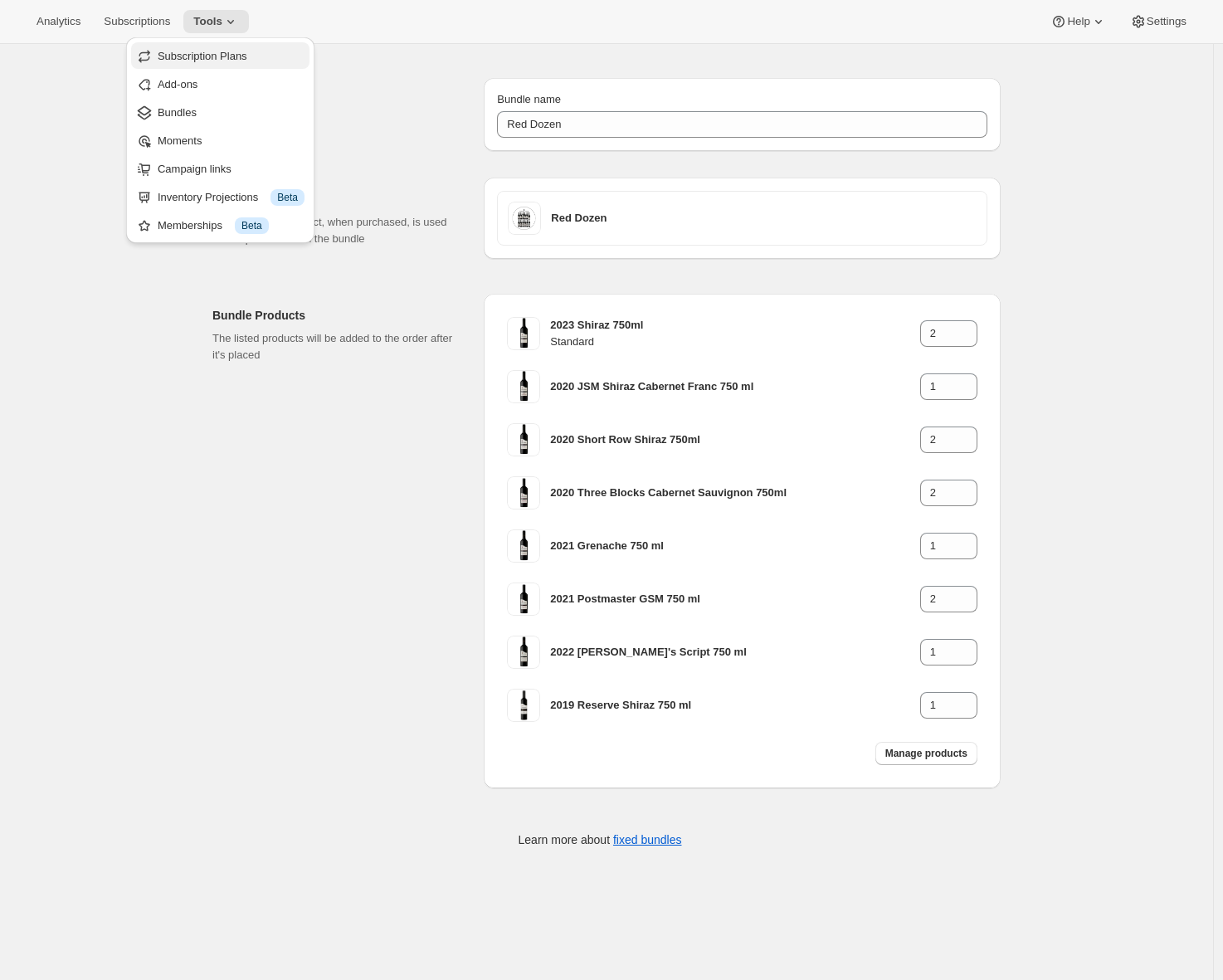
click at [225, 64] on span "Subscription Plans" at bounding box center [231, 56] width 147 height 17
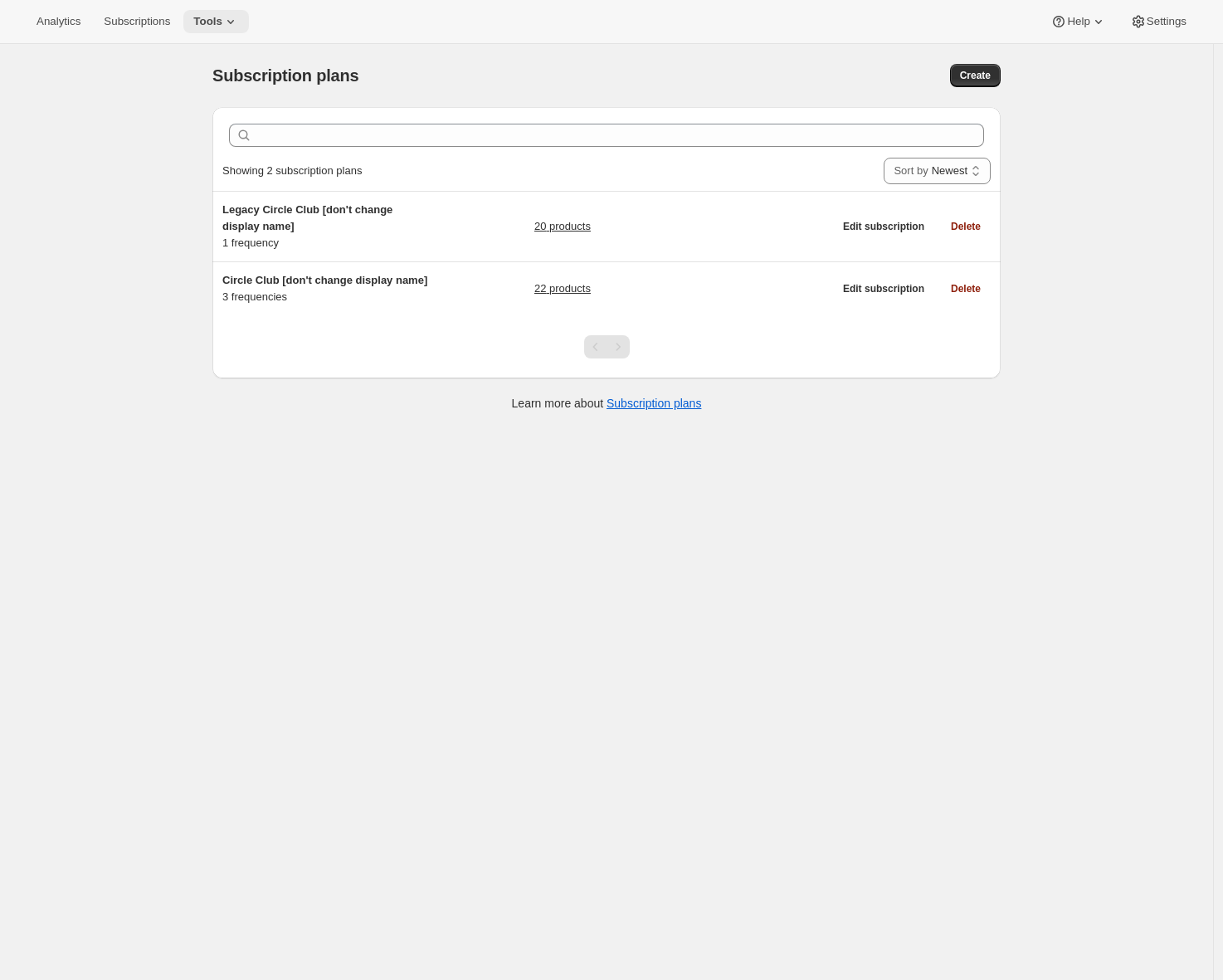
click at [230, 29] on button "Tools" at bounding box center [216, 22] width 66 height 24
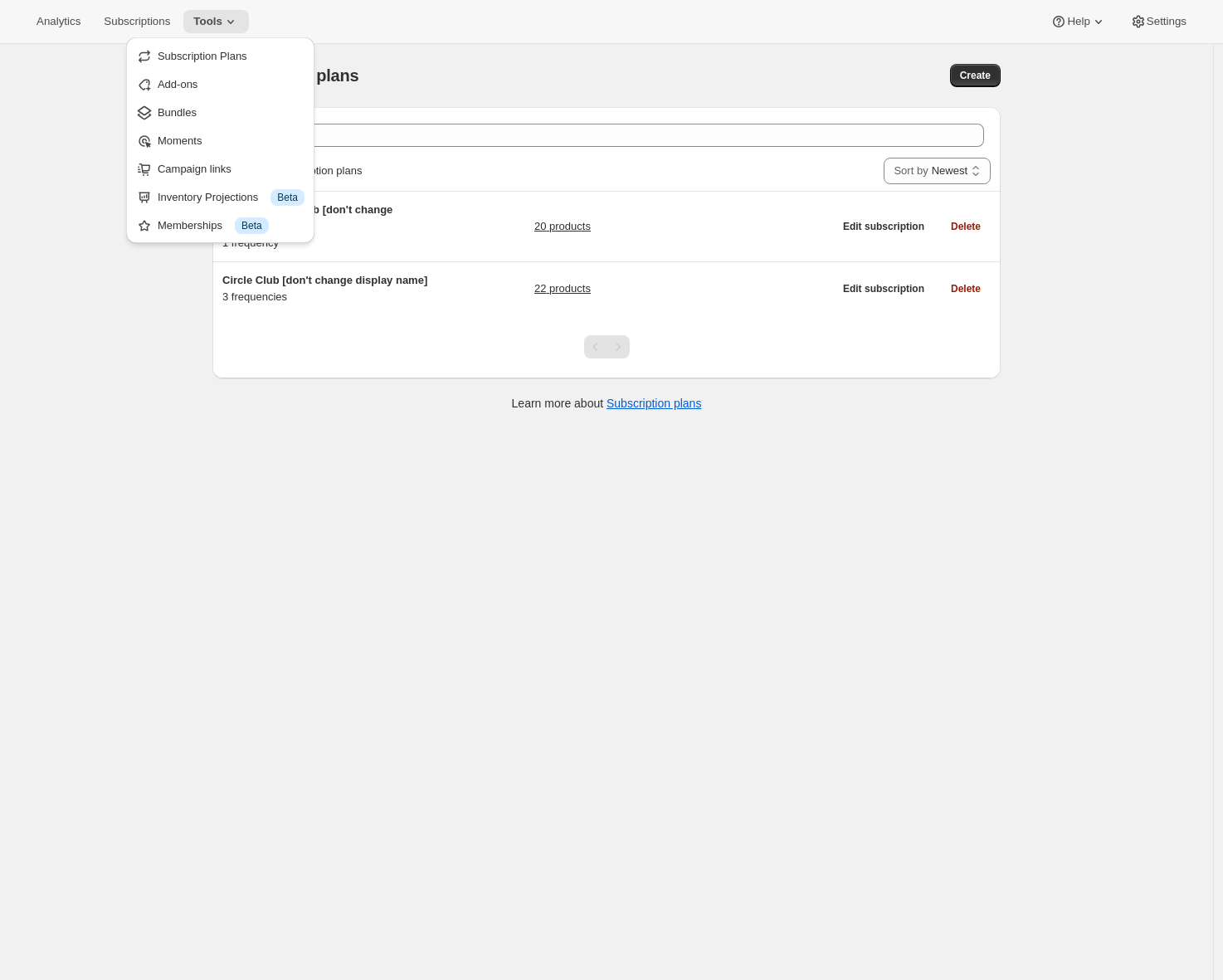
click at [74, 122] on div "Subscription plans. This page is ready Subscription plans Create Clear Showing …" at bounding box center [607, 534] width 1213 height 980
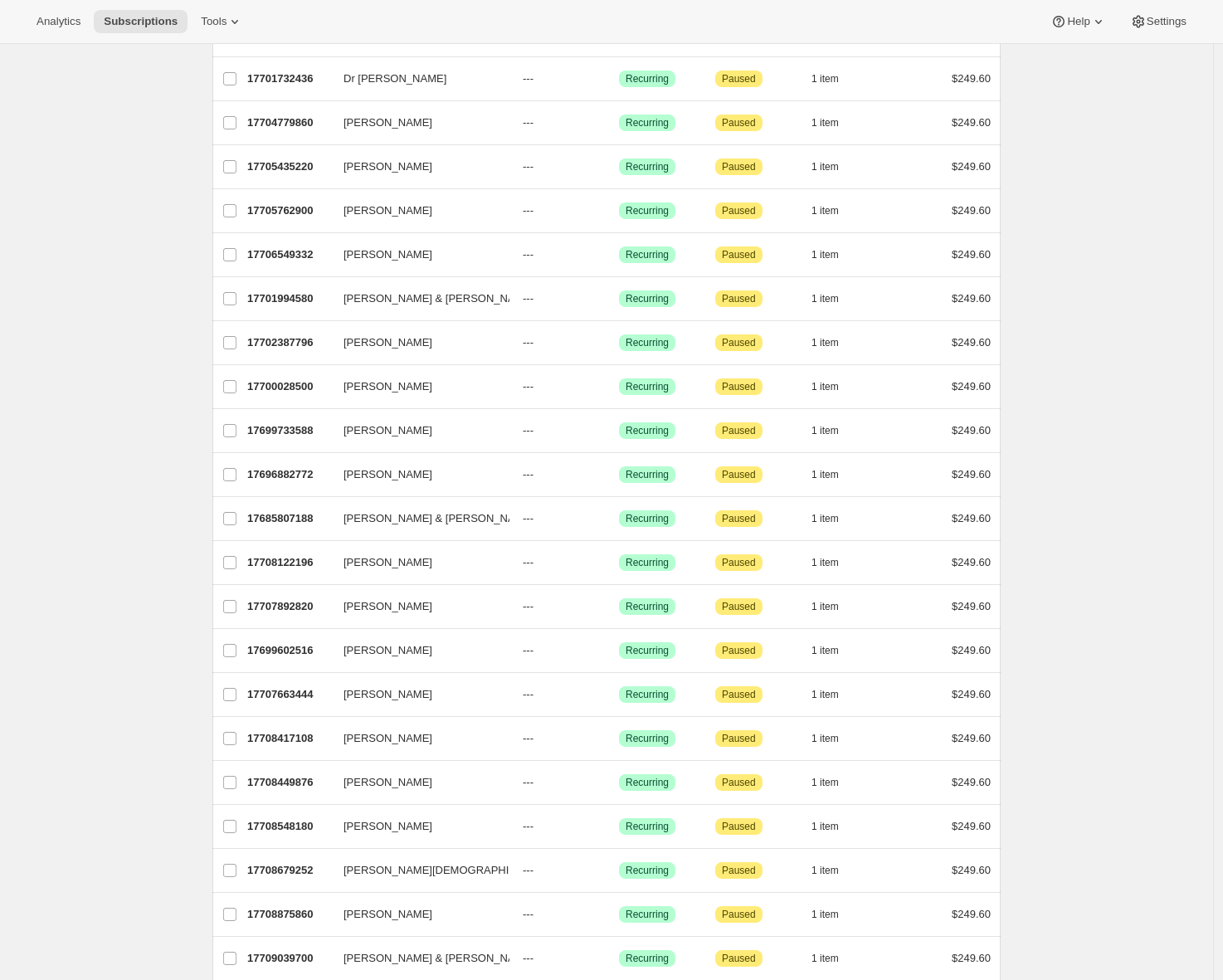
scroll to position [556, 0]
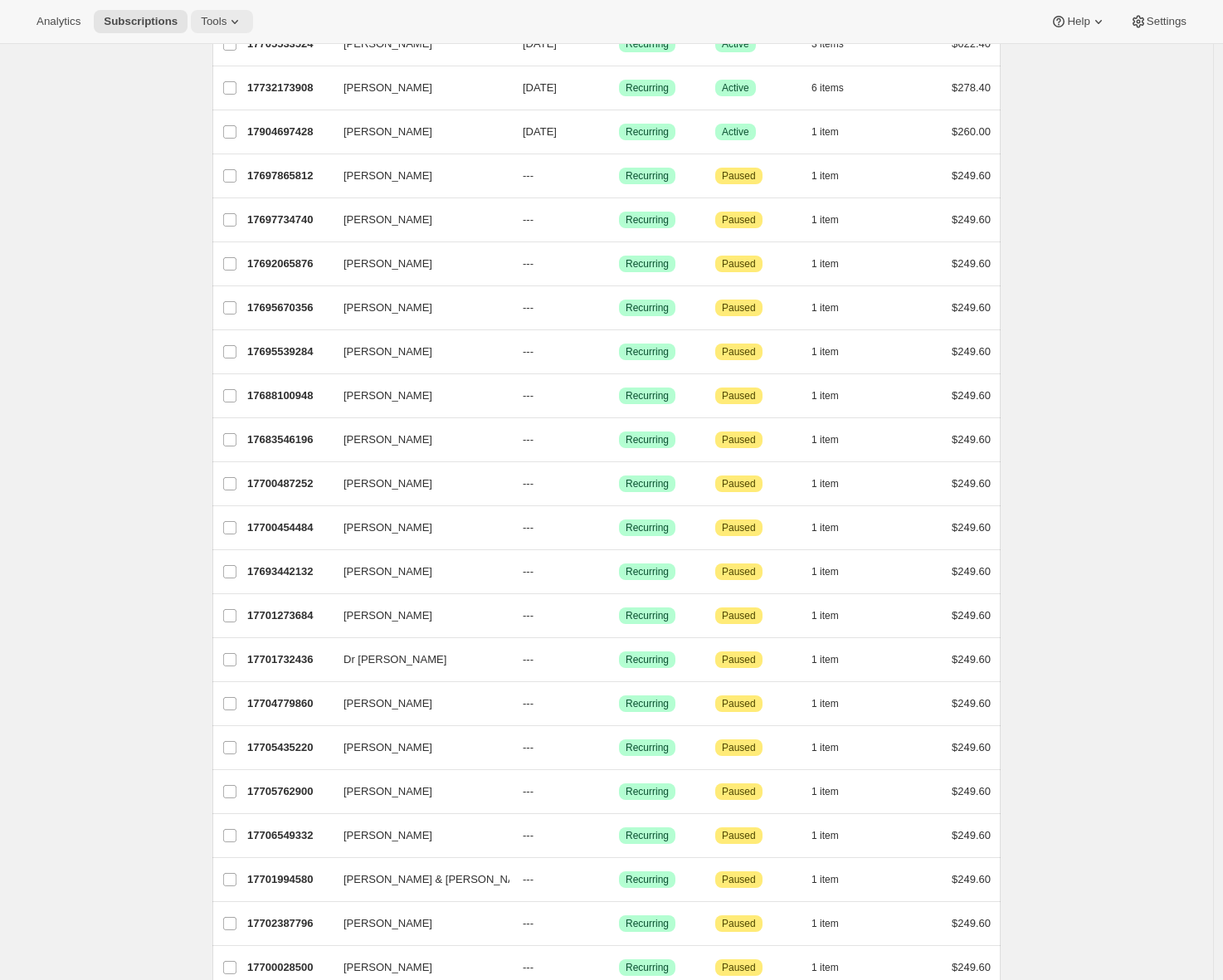
click at [221, 19] on span "Tools" at bounding box center [214, 22] width 25 height 14
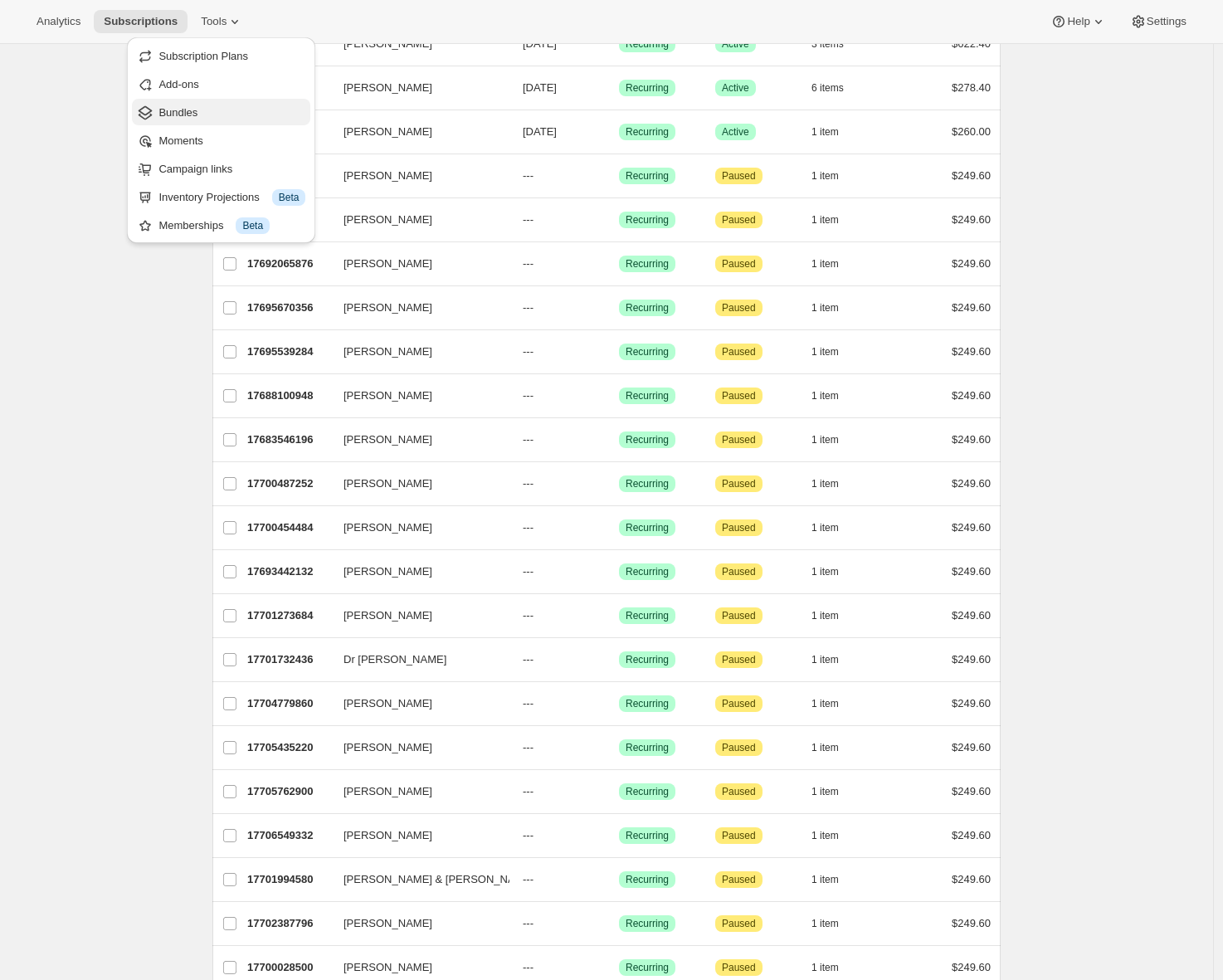
click at [190, 108] on span "Bundles" at bounding box center [178, 112] width 39 height 13
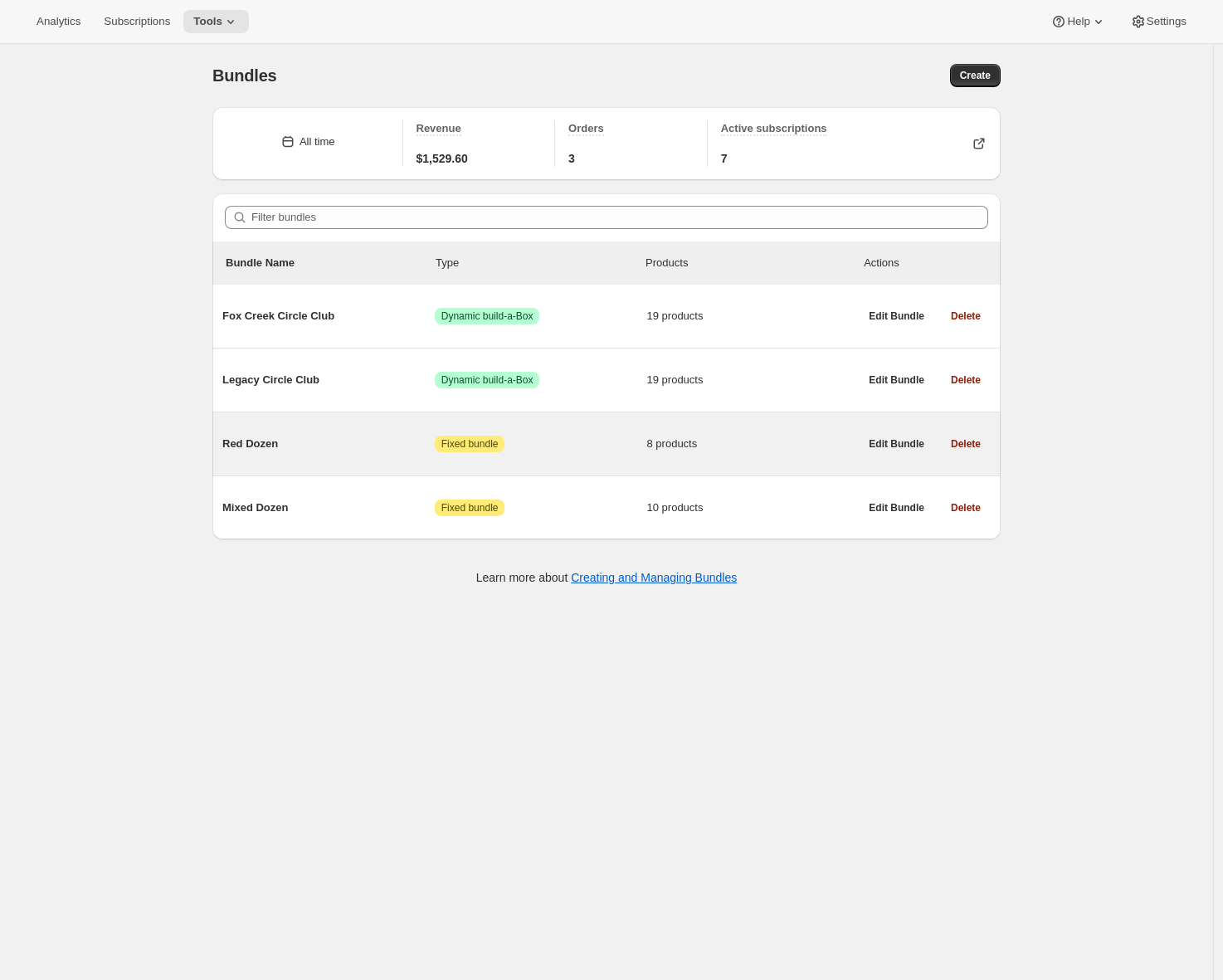
click at [279, 442] on span "Red Dozen" at bounding box center [328, 444] width 213 height 17
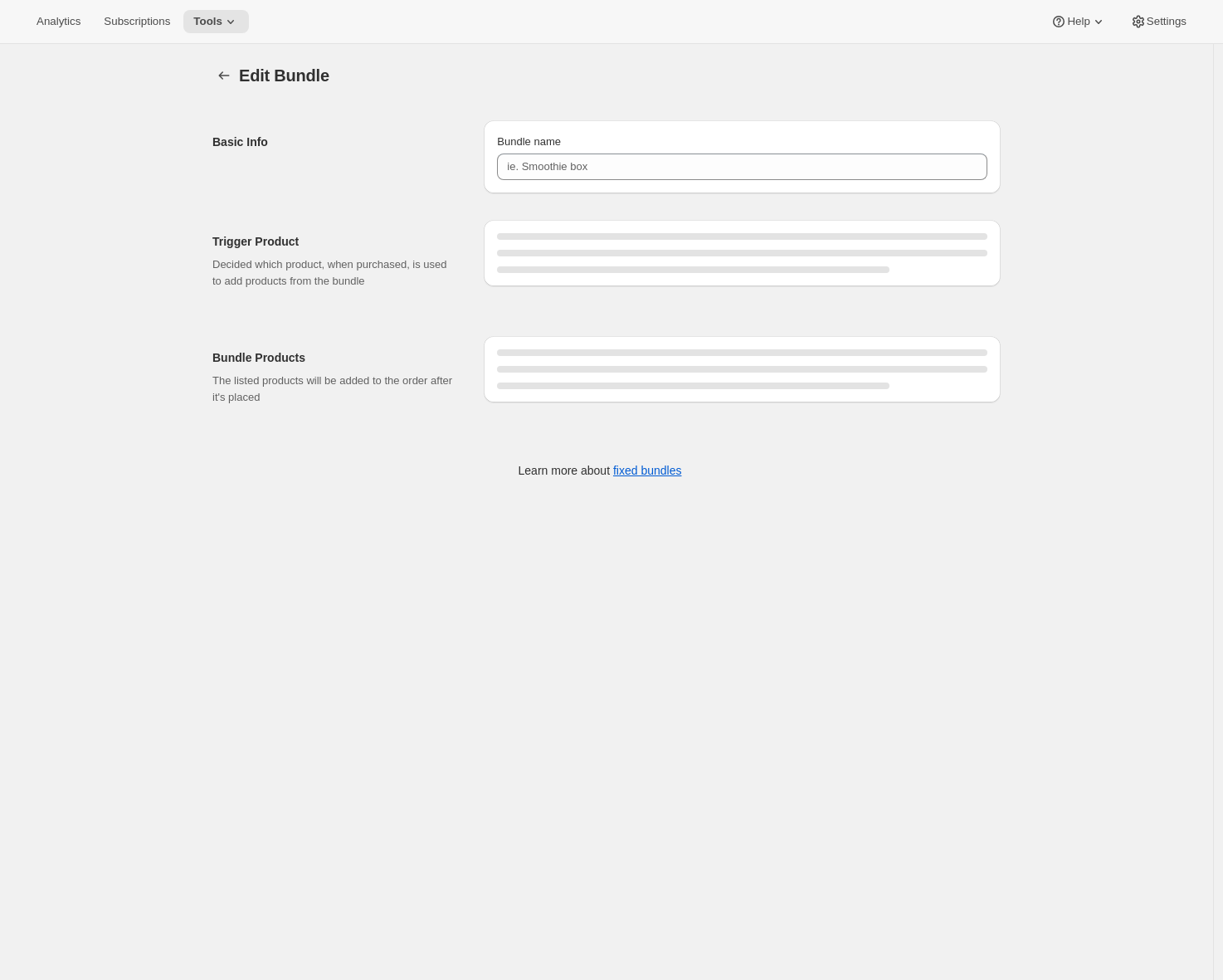
type input "Red Dozen"
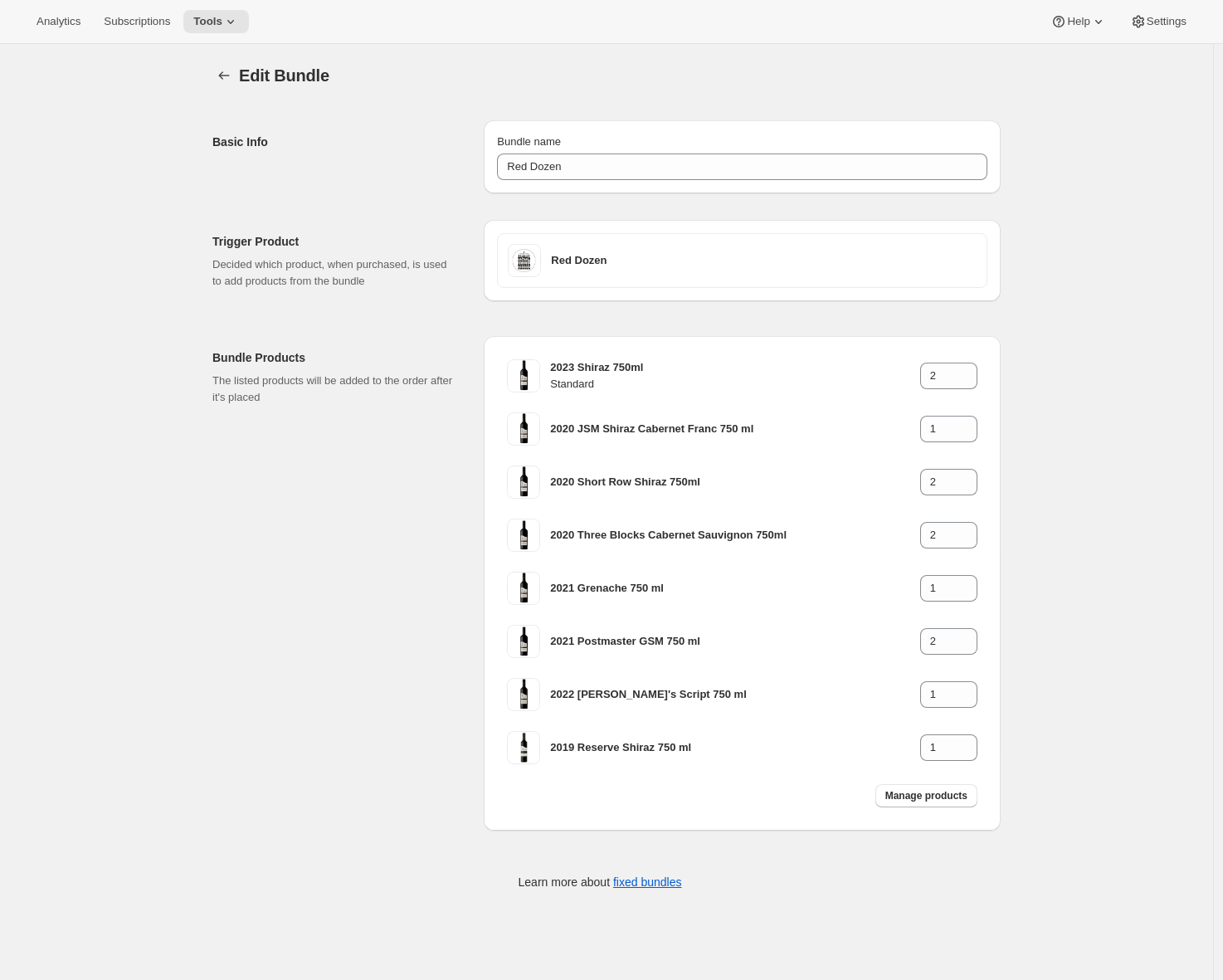
click at [161, 262] on div "Edit Bundle. This page is ready Edit Bundle Basic Info Bundle name Red Dozen Tr…" at bounding box center [607, 488] width 1213 height 888
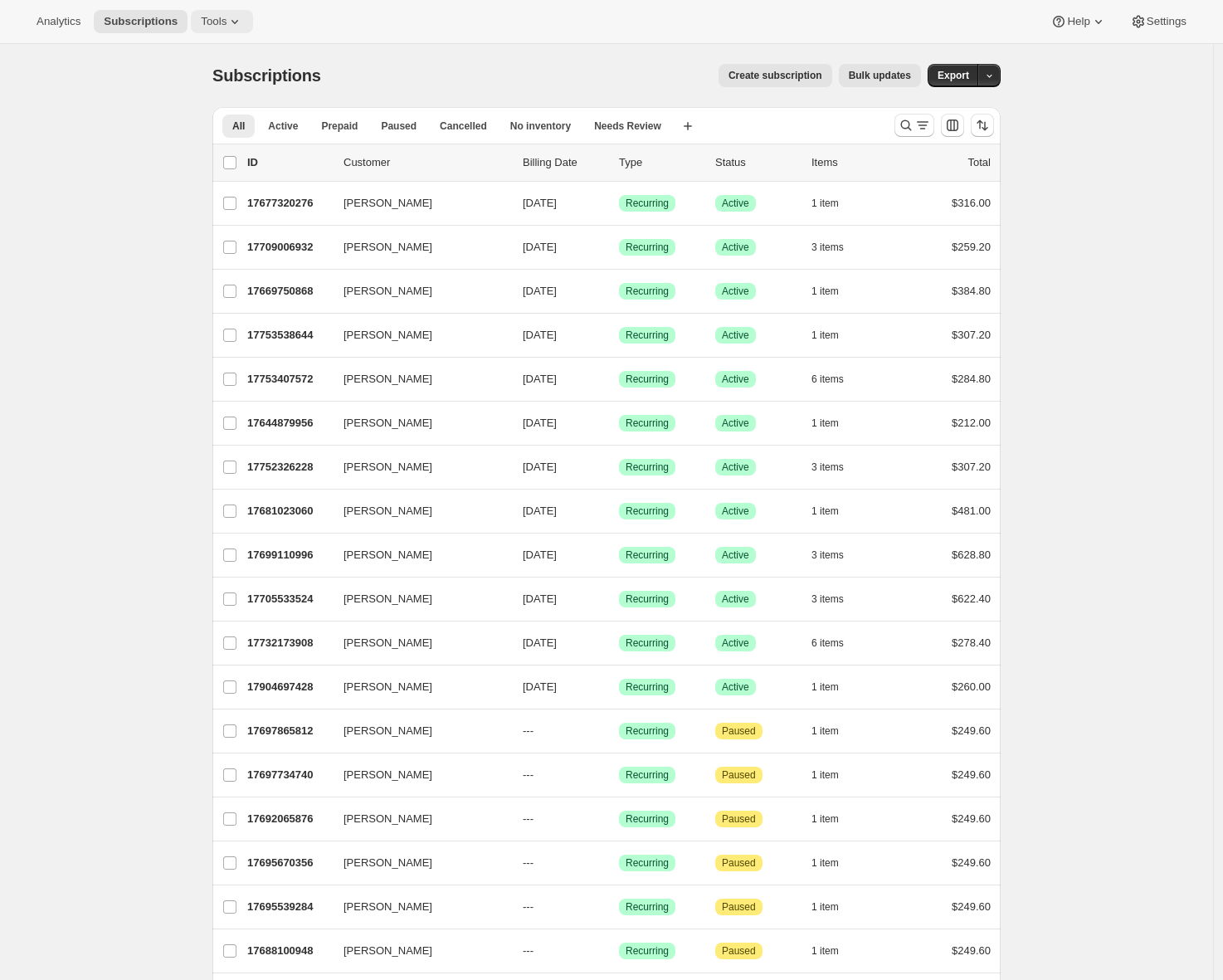
click at [233, 19] on icon at bounding box center [234, 22] width 17 height 17
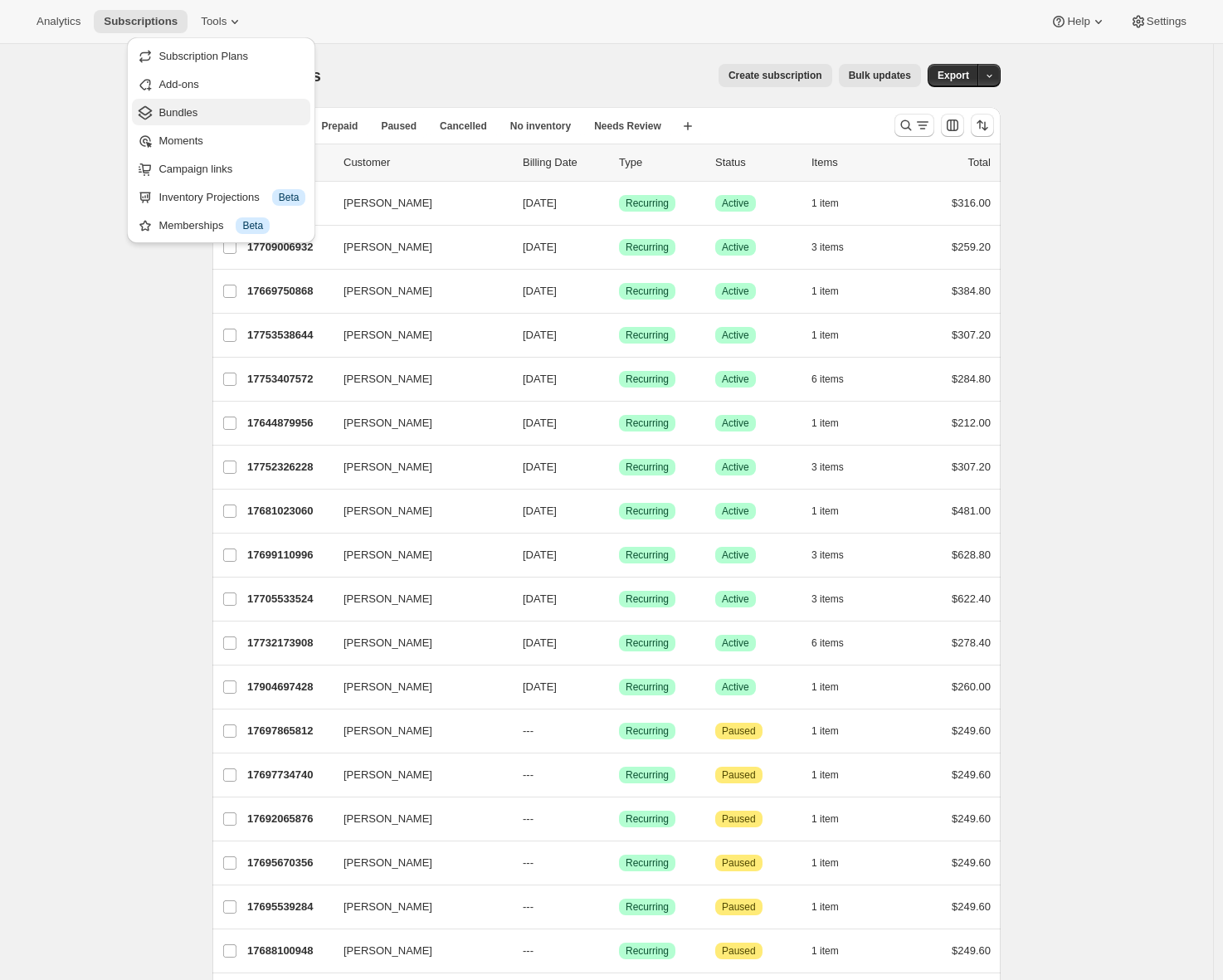
click at [217, 117] on span "Bundles" at bounding box center [232, 113] width 147 height 17
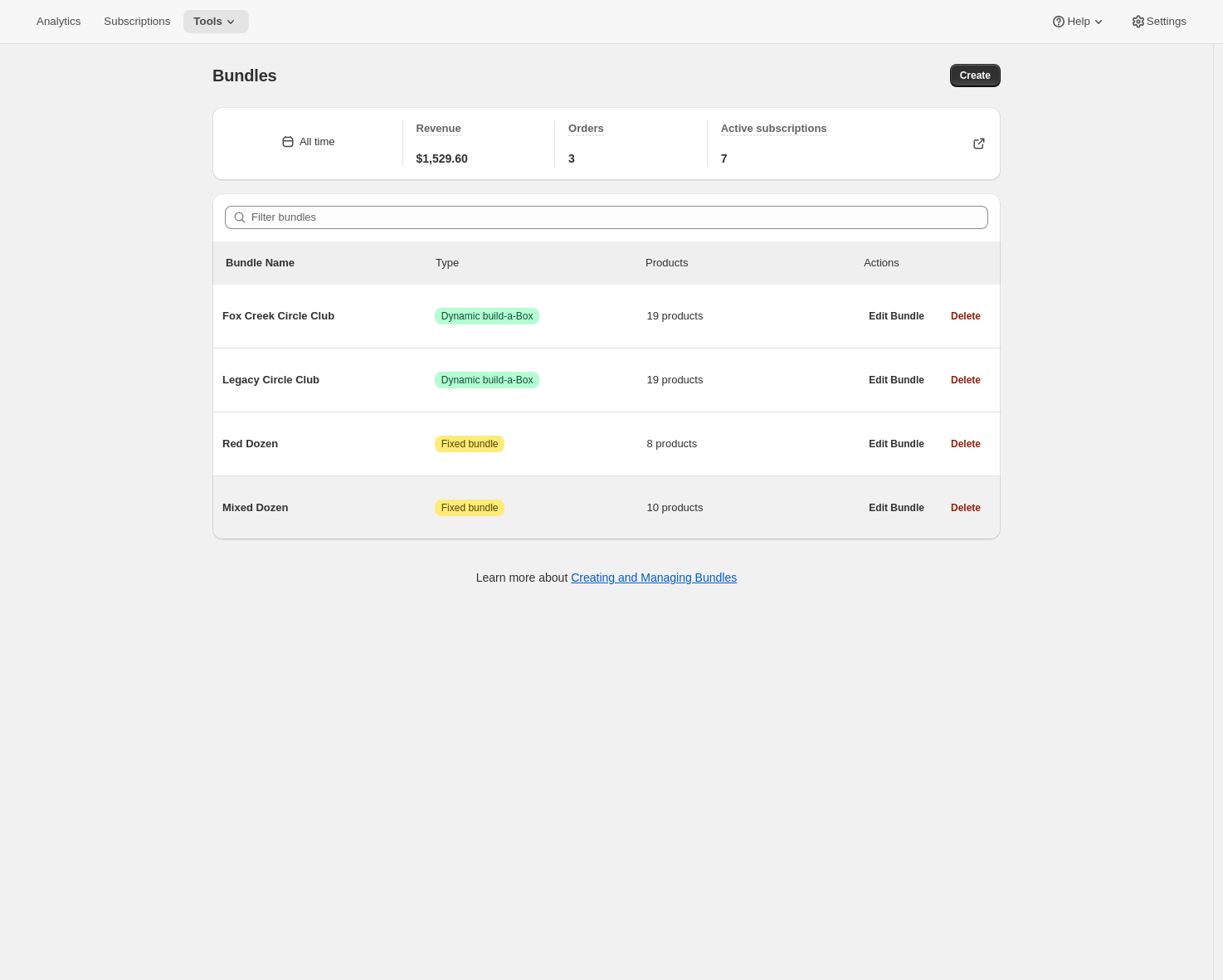
click at [295, 513] on span "Mixed Dozen" at bounding box center [328, 508] width 213 height 17
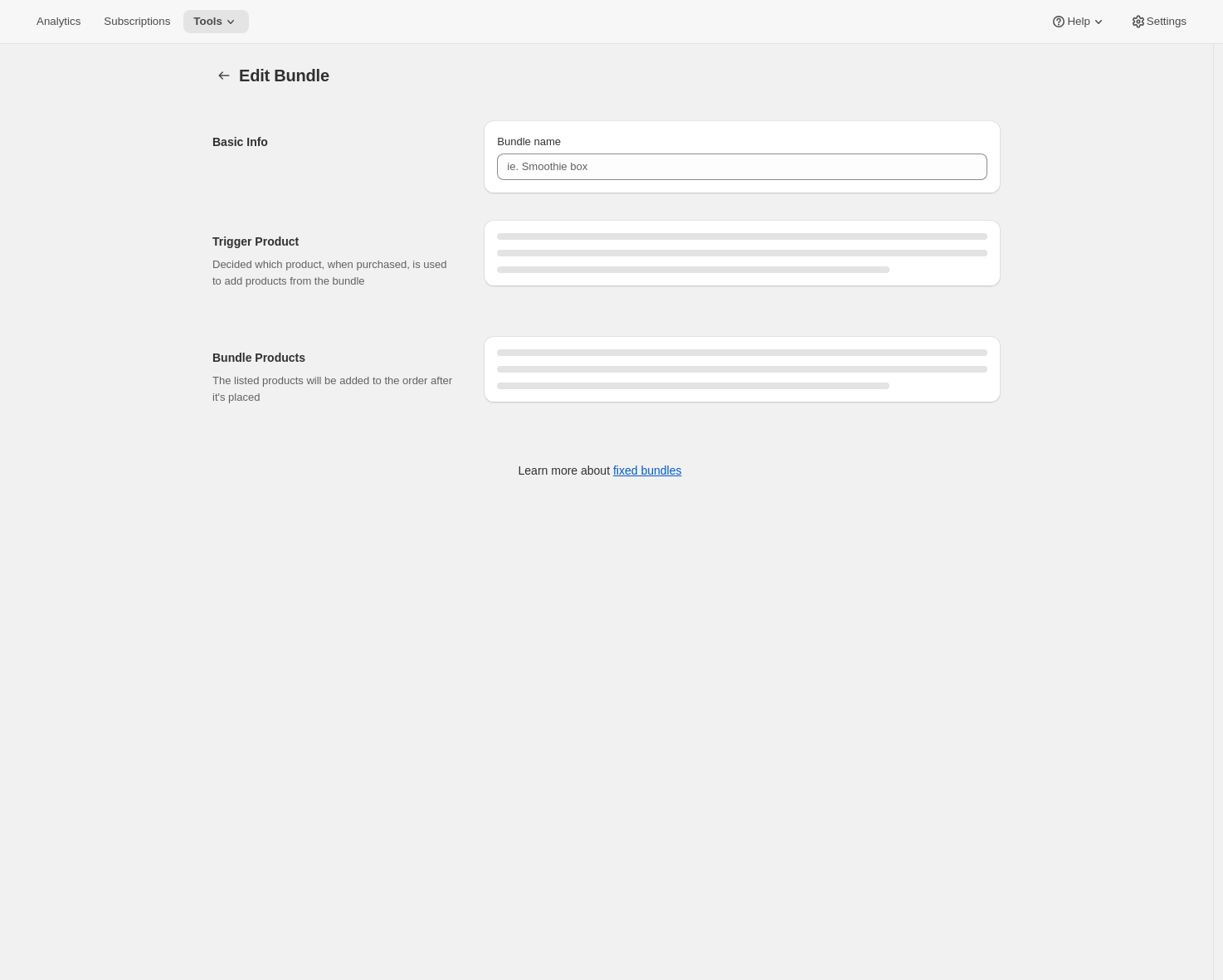
type input "Mixed Dozen"
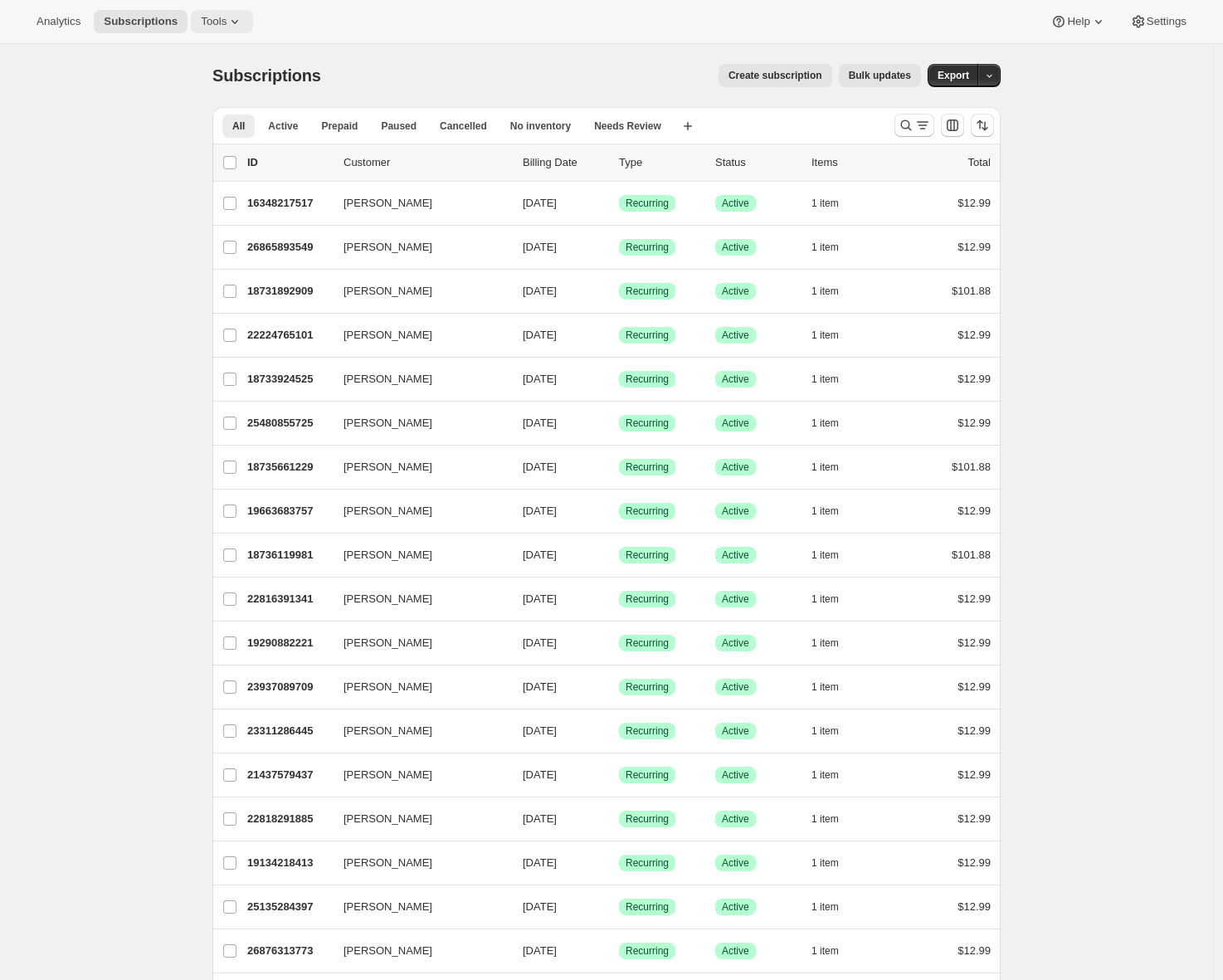
click at [236, 23] on icon at bounding box center [234, 22] width 17 height 17
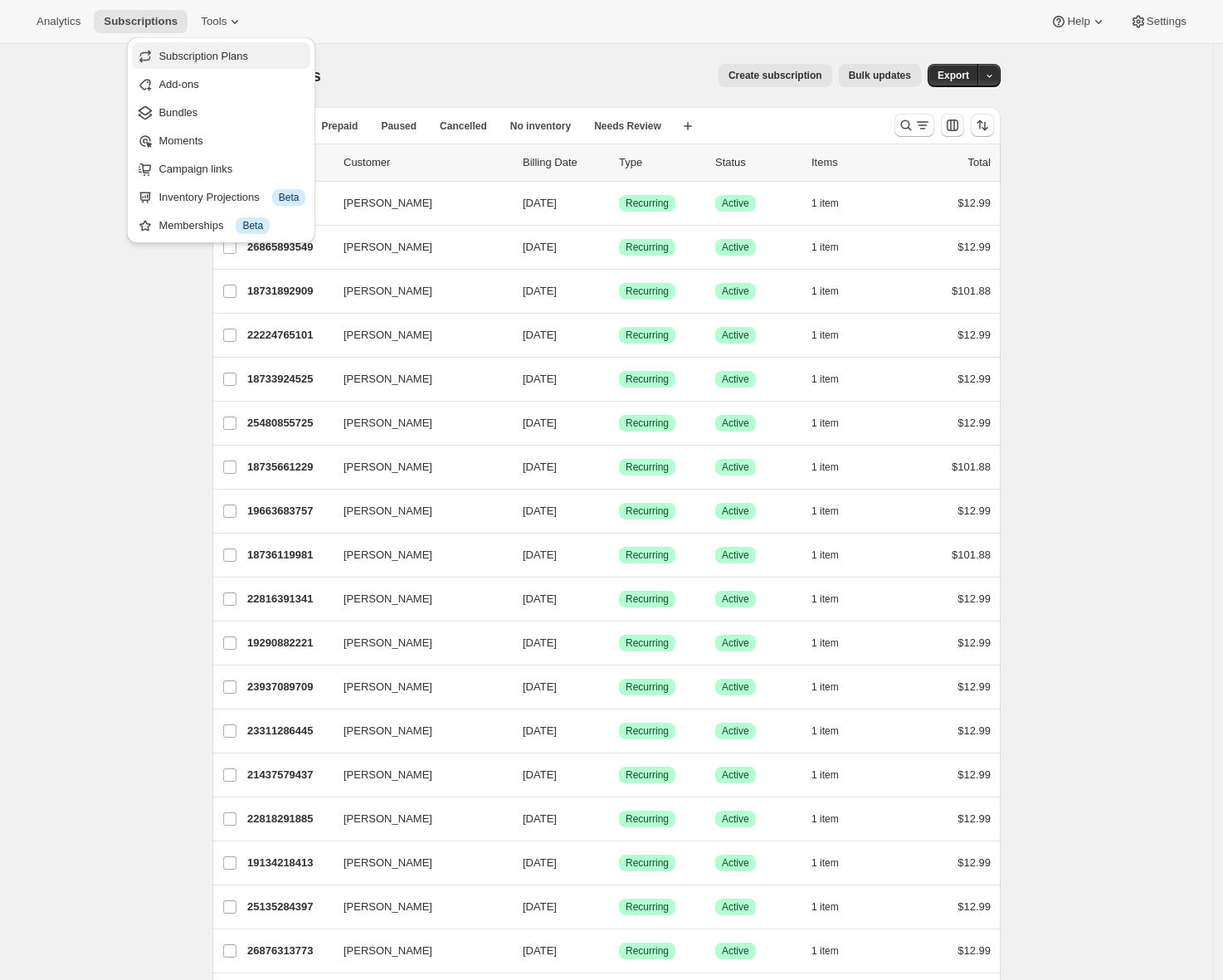
click at [230, 52] on span "Subscription Plans" at bounding box center [203, 56] width 89 height 13
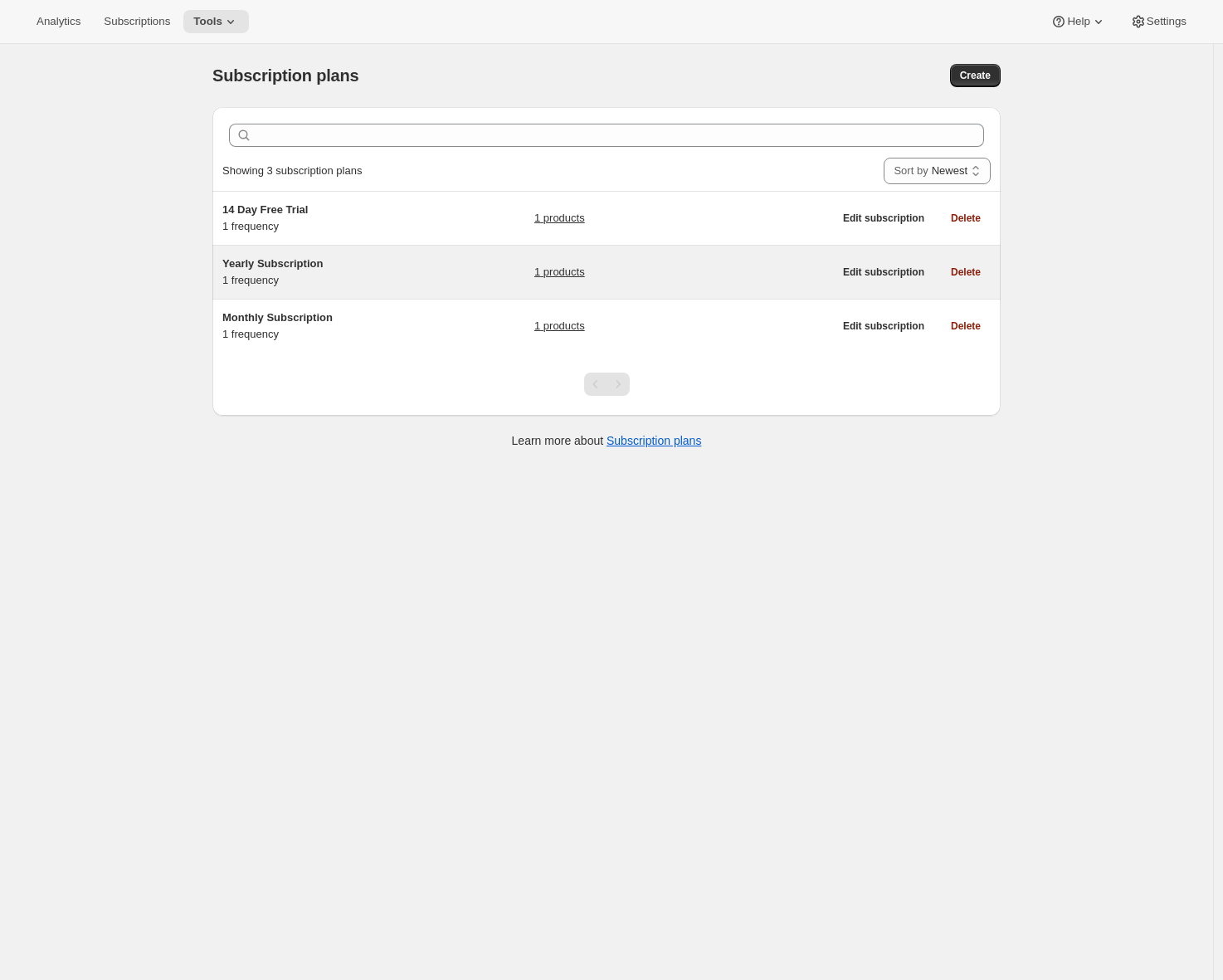
click at [335, 263] on h5 "Yearly Subscription" at bounding box center [326, 264] width 208 height 17
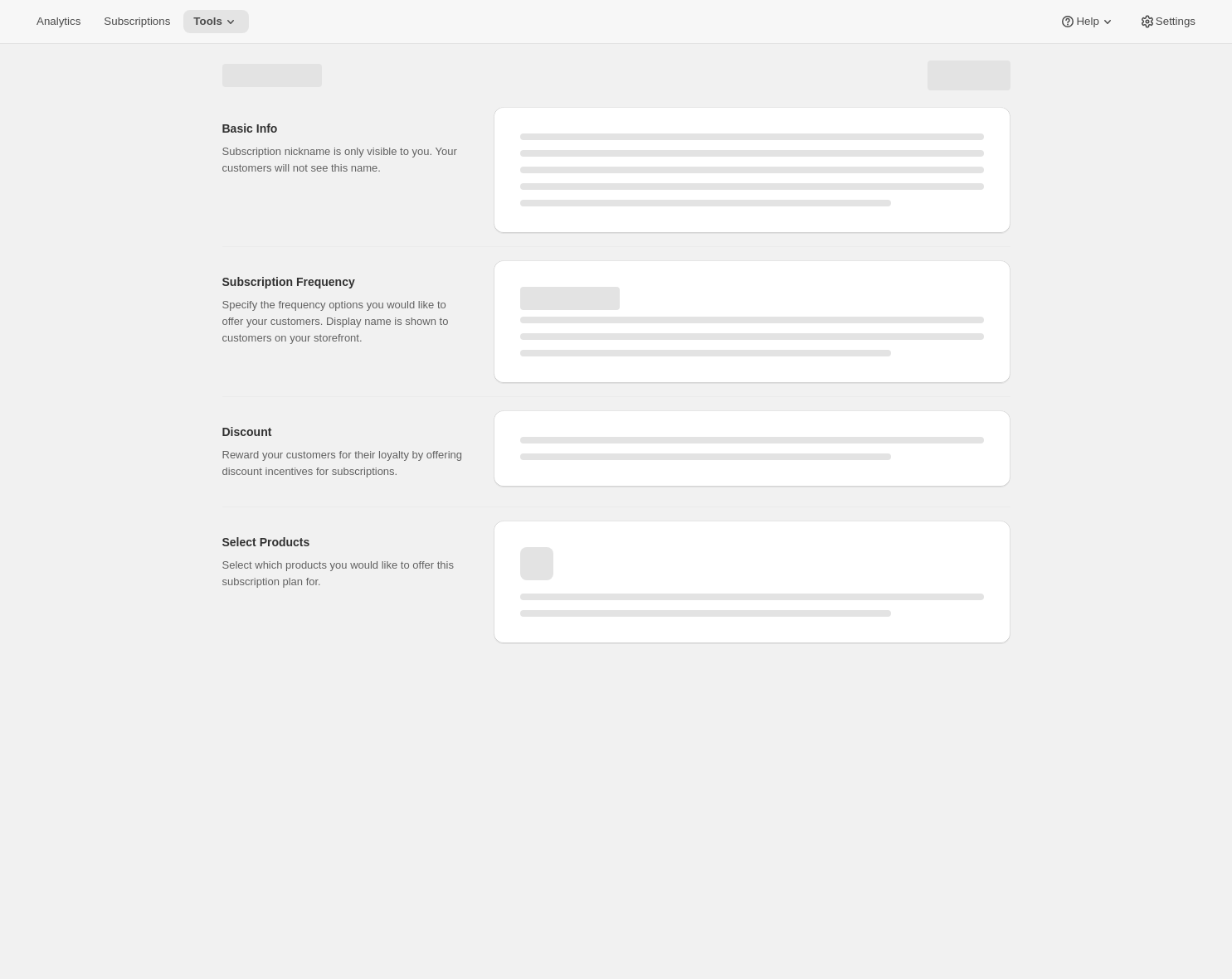
select select "WEEK"
select select "MONTH"
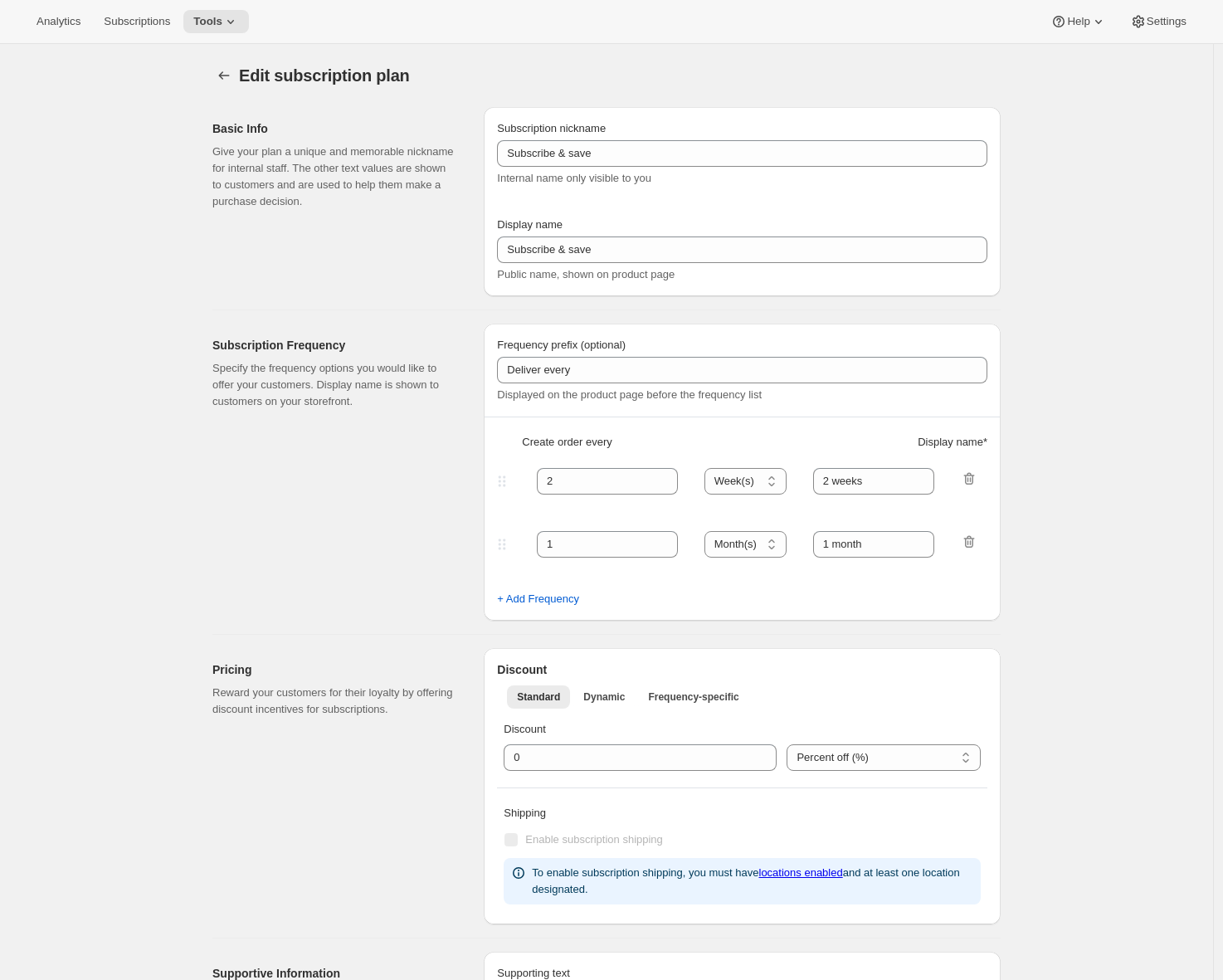
type input "Yearly Subscription"
type input "Subscribe & Save $50 a Year"
type input "Delivered to you every"
type input "1"
select select "YEAR"
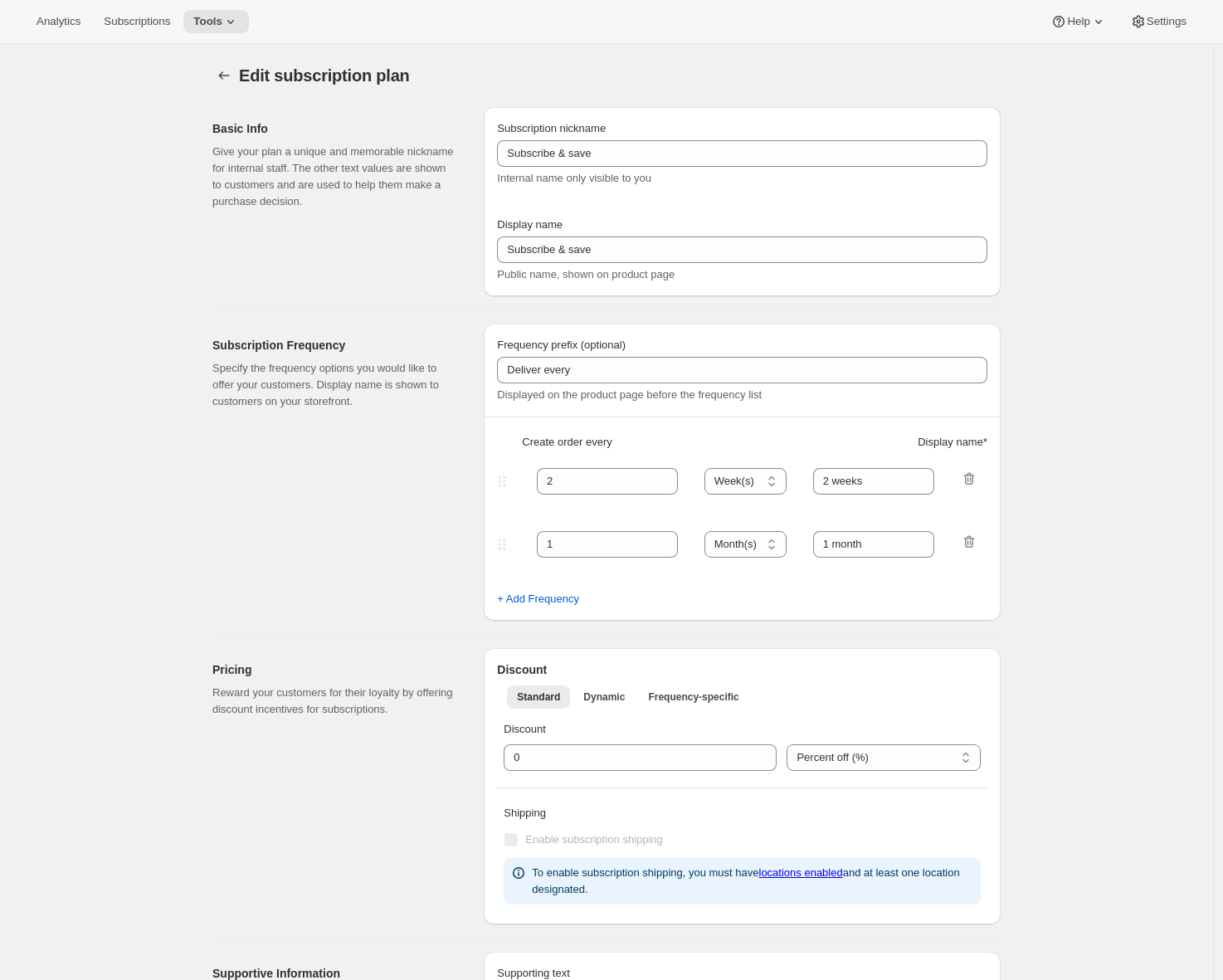
type input "Year"
type input "0.0"
select select "FIXED_AMOUNT"
type input "Save more than $50 a year with an annual plan. You can modify or cancel your su…"
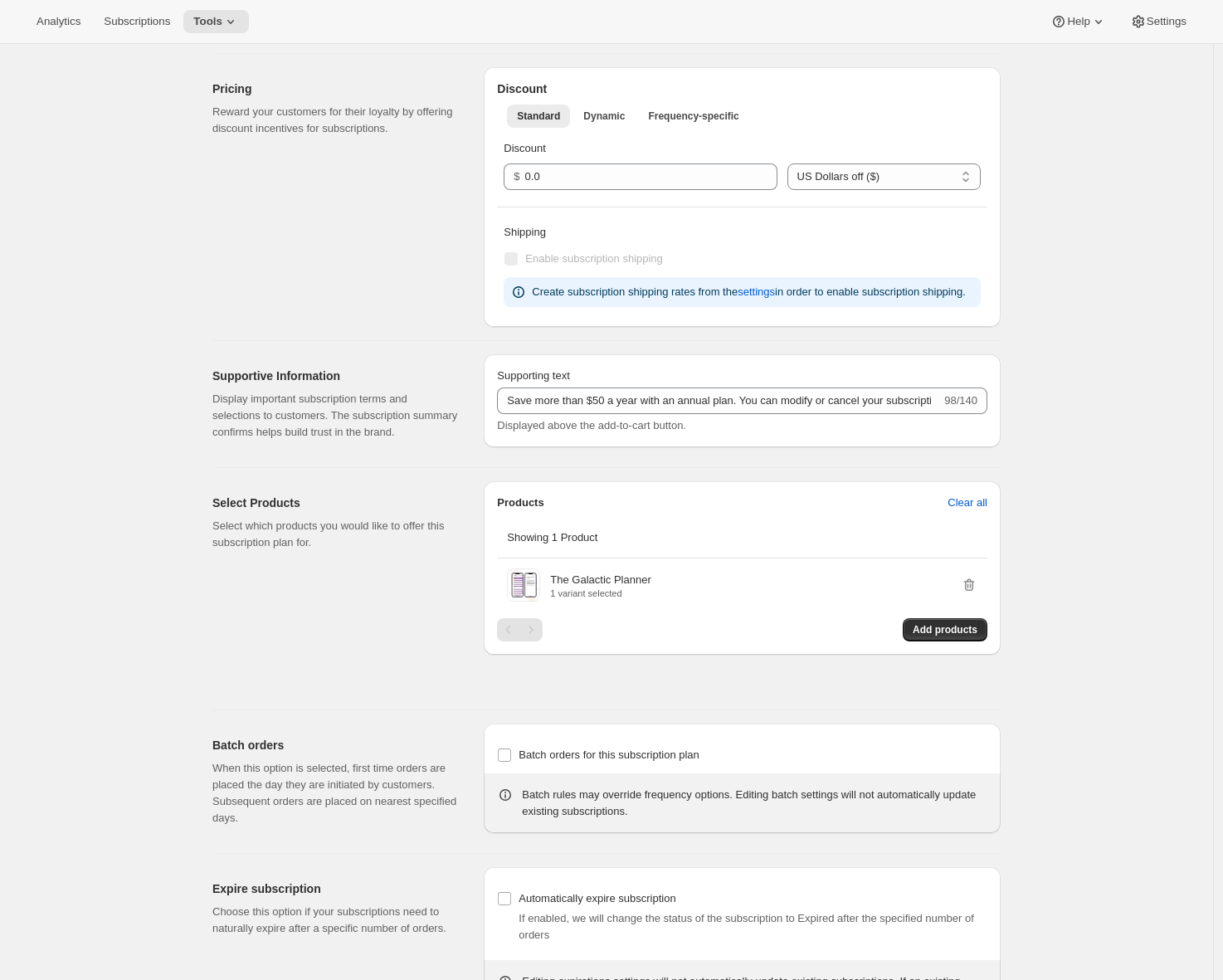
scroll to position [528, 0]
